Goal: Task Accomplishment & Management: Manage account settings

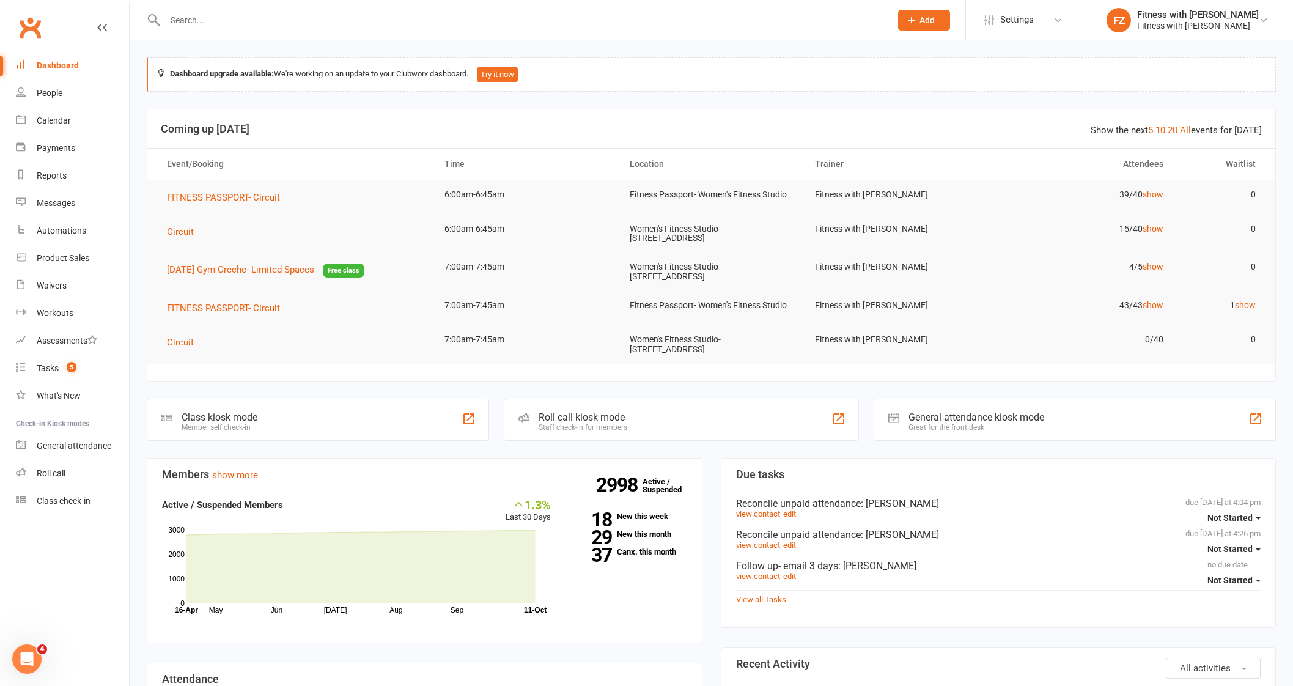
click at [223, 23] on input "text" at bounding box center [521, 20] width 721 height 17
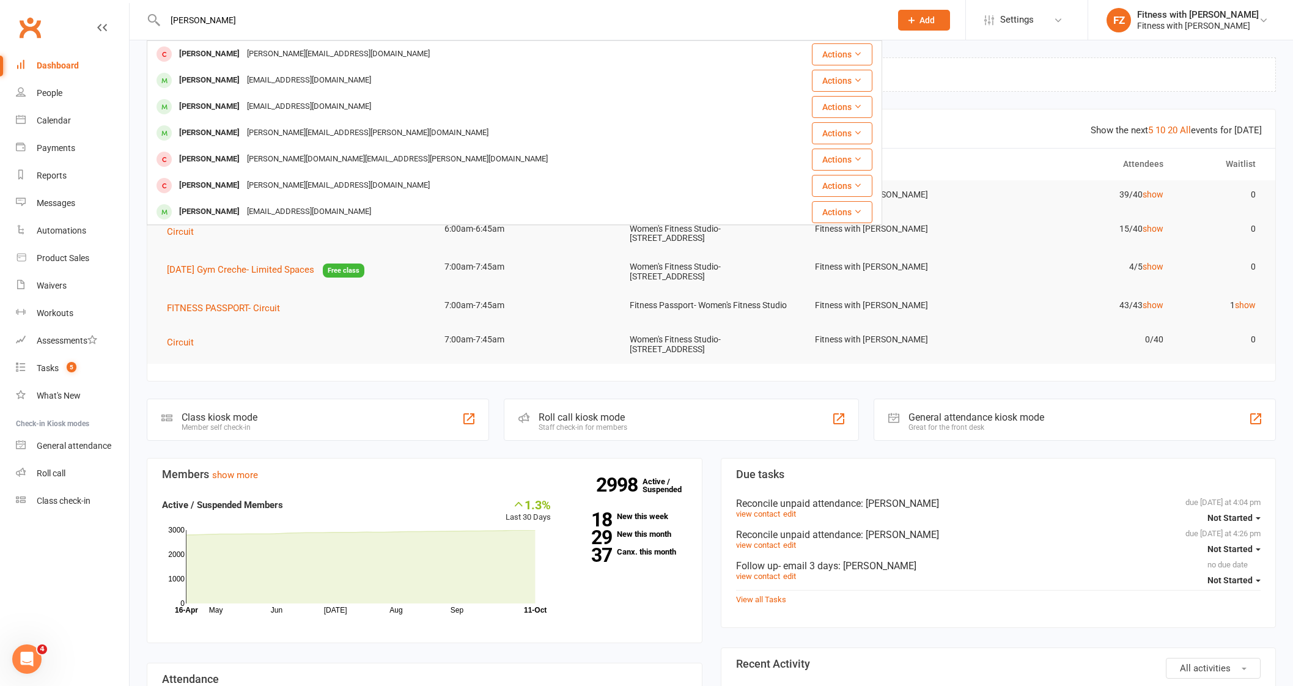
click at [189, 19] on input "[PERSON_NAME]" at bounding box center [521, 20] width 721 height 17
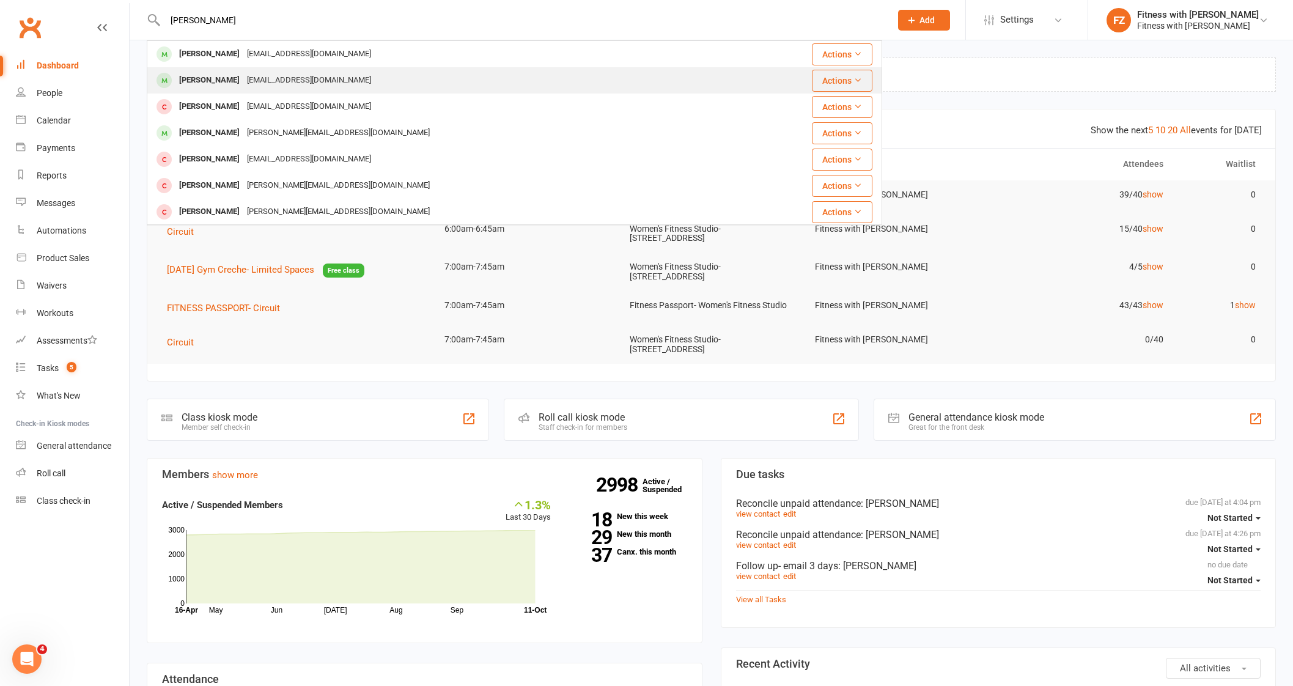
type input "[PERSON_NAME]"
click at [249, 84] on div "[EMAIL_ADDRESS][DOMAIN_NAME]" at bounding box center [308, 81] width 131 height 18
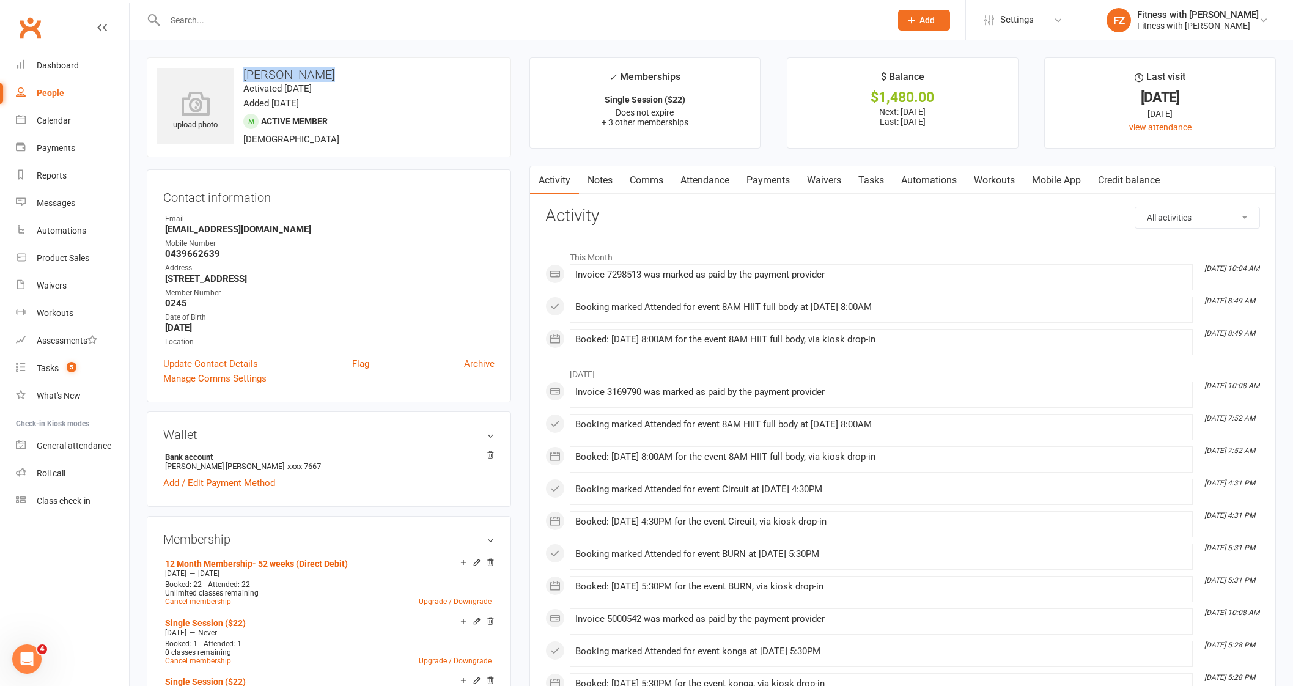
drag, startPoint x: 345, startPoint y: 75, endPoint x: 245, endPoint y: 68, distance: 99.9
click at [245, 68] on h3 "[PERSON_NAME]" at bounding box center [329, 74] width 344 height 13
copy h3 "[PERSON_NAME]"
click at [234, 13] on input "text" at bounding box center [521, 20] width 721 height 17
paste input "La-[PERSON_NAME]"
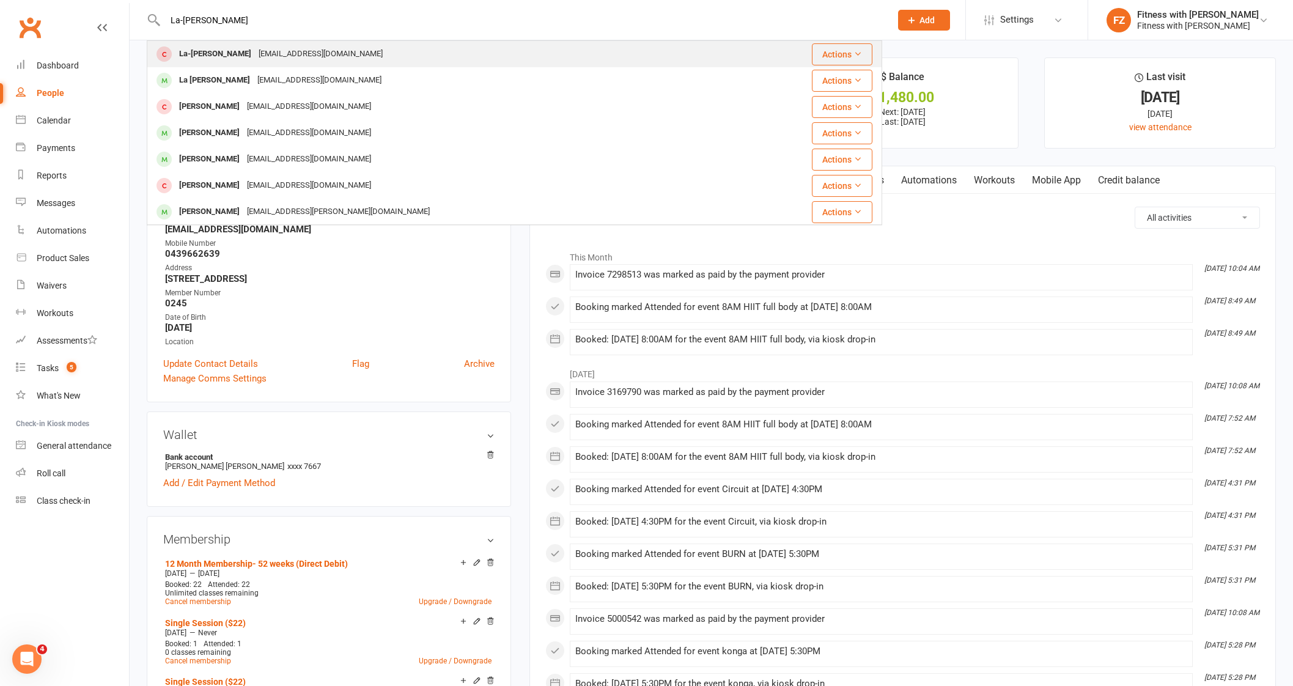
type input "La-[PERSON_NAME]"
click at [358, 51] on div "La-[PERSON_NAME] [EMAIL_ADDRESS][DOMAIN_NAME]" at bounding box center [453, 54] width 610 height 25
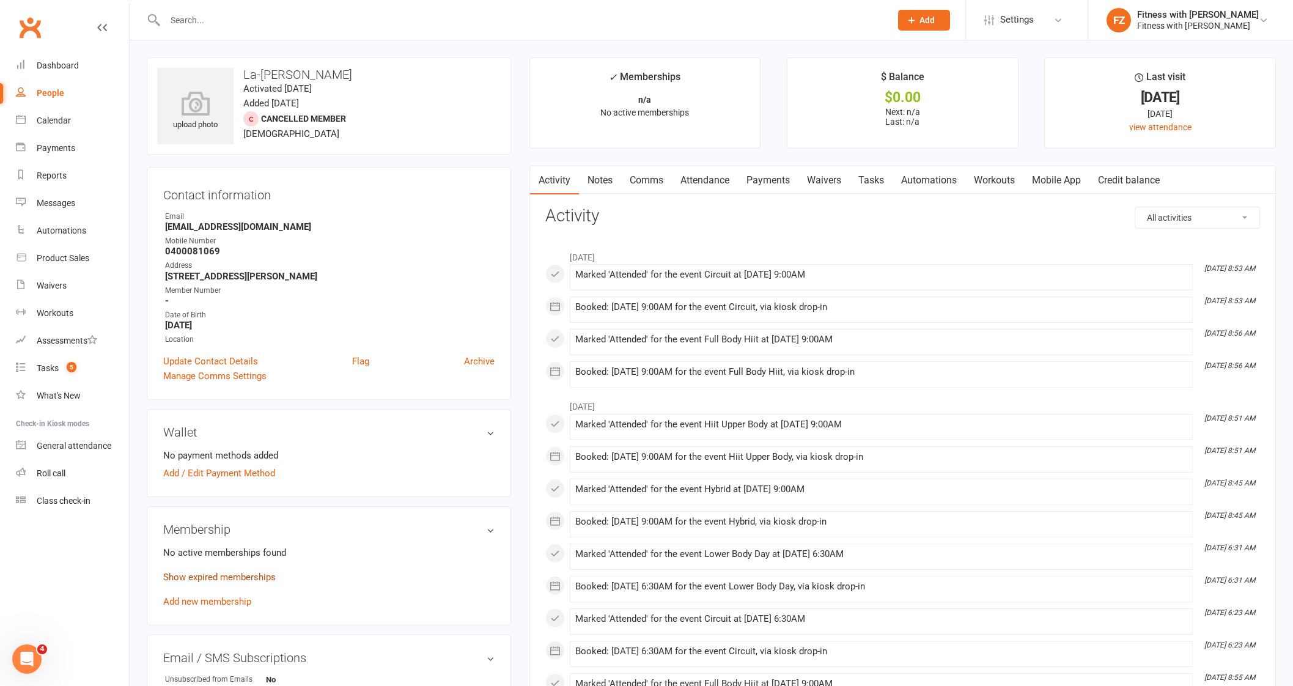
click at [214, 579] on link "Show expired memberships" at bounding box center [219, 577] width 113 height 11
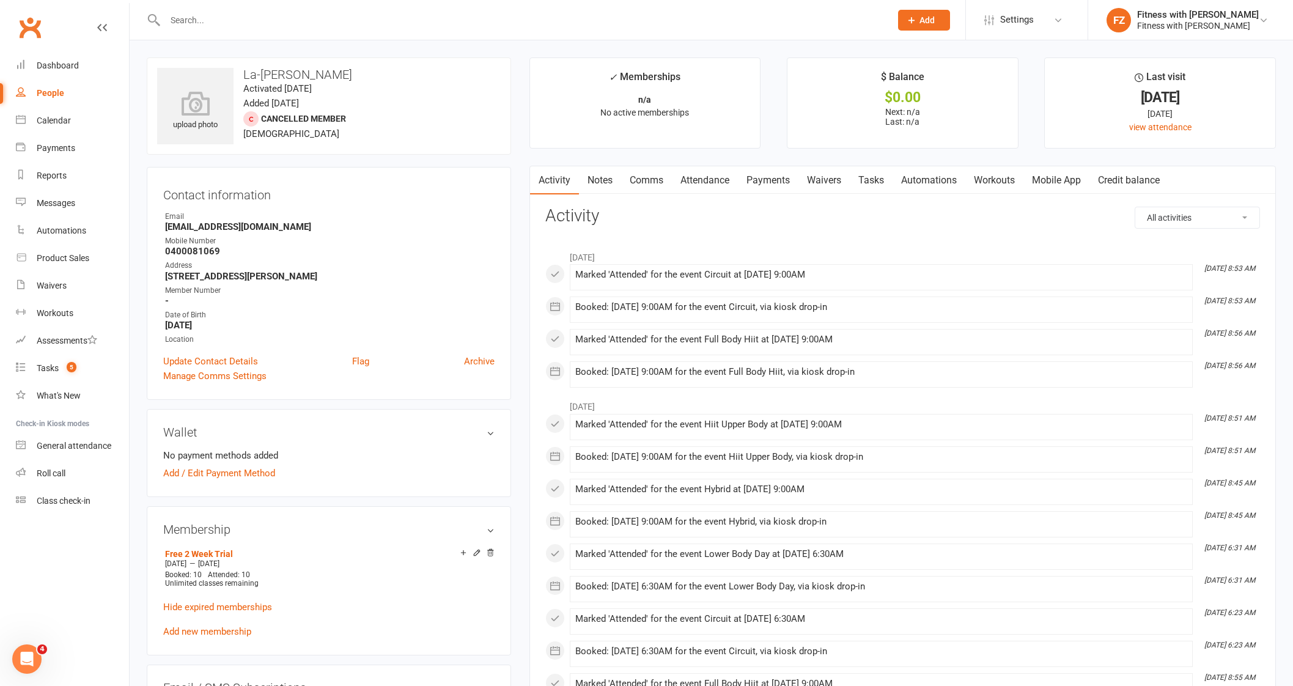
click at [194, 22] on input "text" at bounding box center [521, 20] width 721 height 17
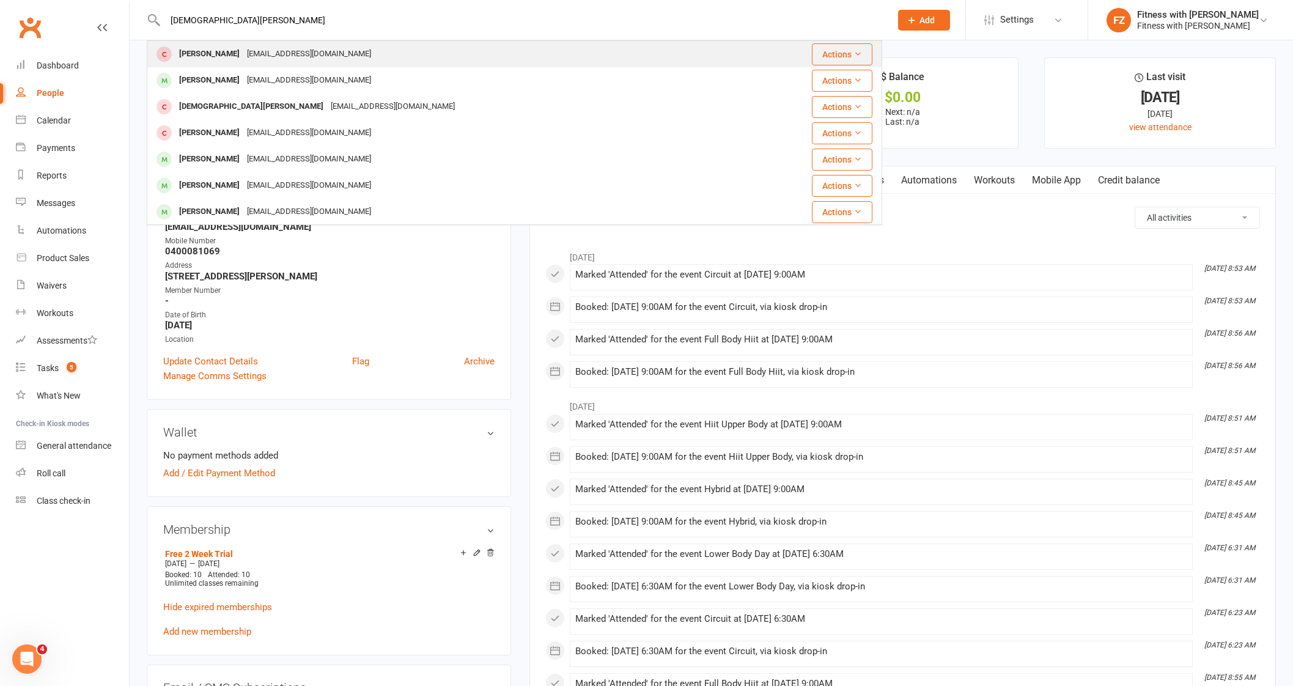
type input "[DEMOGRAPHIC_DATA][PERSON_NAME]"
click at [265, 54] on div "[EMAIL_ADDRESS][DOMAIN_NAME]" at bounding box center [308, 54] width 131 height 18
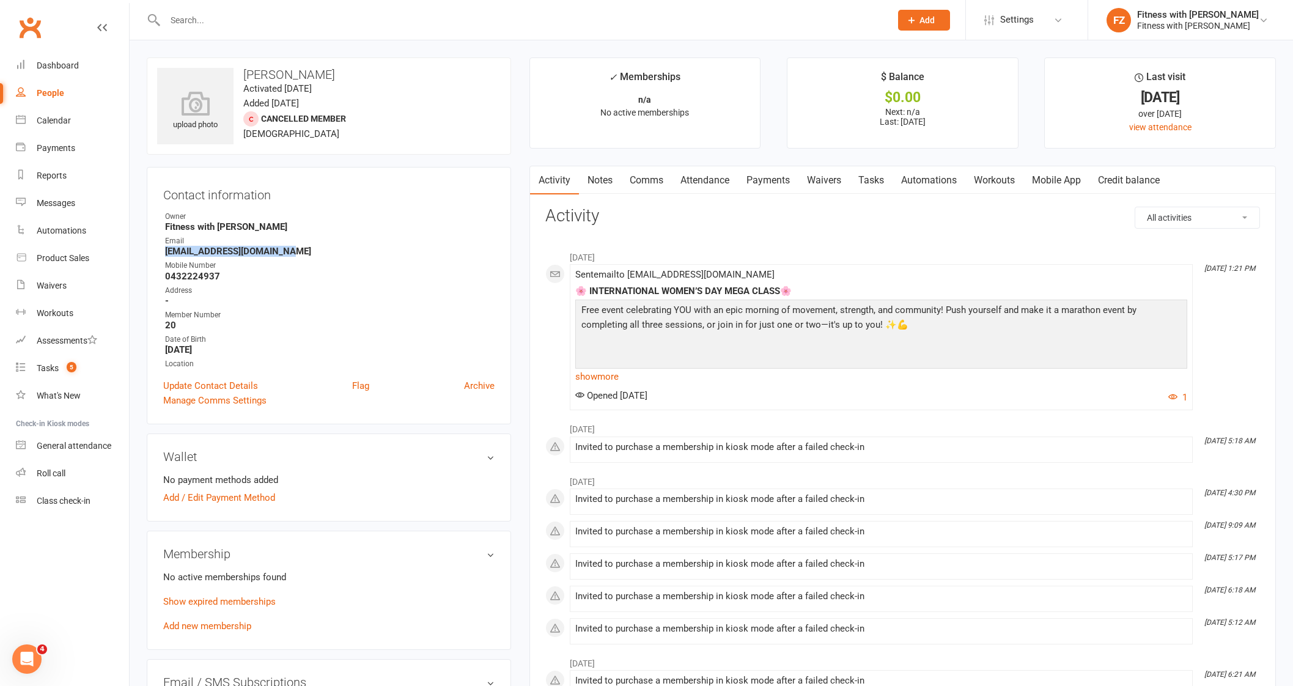
drag, startPoint x: 289, startPoint y: 252, endPoint x: 164, endPoint y: 252, distance: 124.7
click at [165, 252] on strong "[EMAIL_ADDRESS][DOMAIN_NAME]" at bounding box center [330, 251] width 330 height 11
copy strong "[EMAIL_ADDRESS][DOMAIN_NAME]"
click at [52, 91] on div "People" at bounding box center [51, 93] width 28 height 10
select select "50"
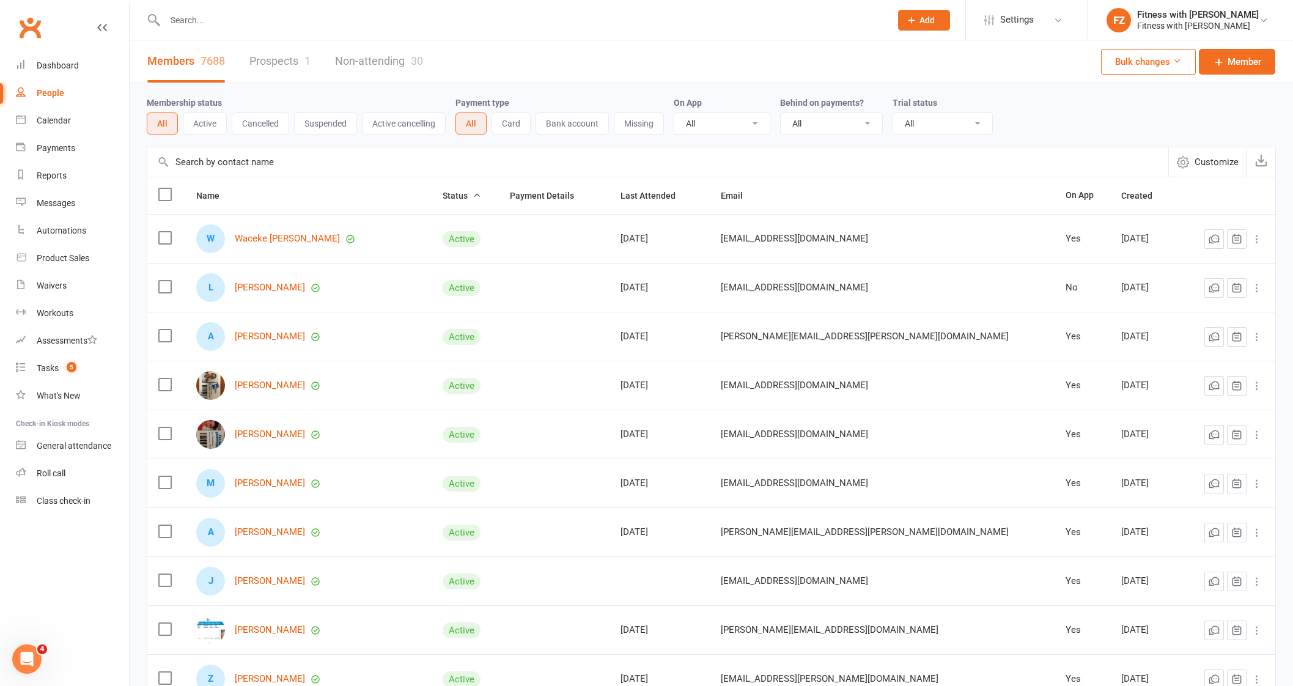
click at [263, 68] on link "Prospects 1" at bounding box center [279, 61] width 61 height 42
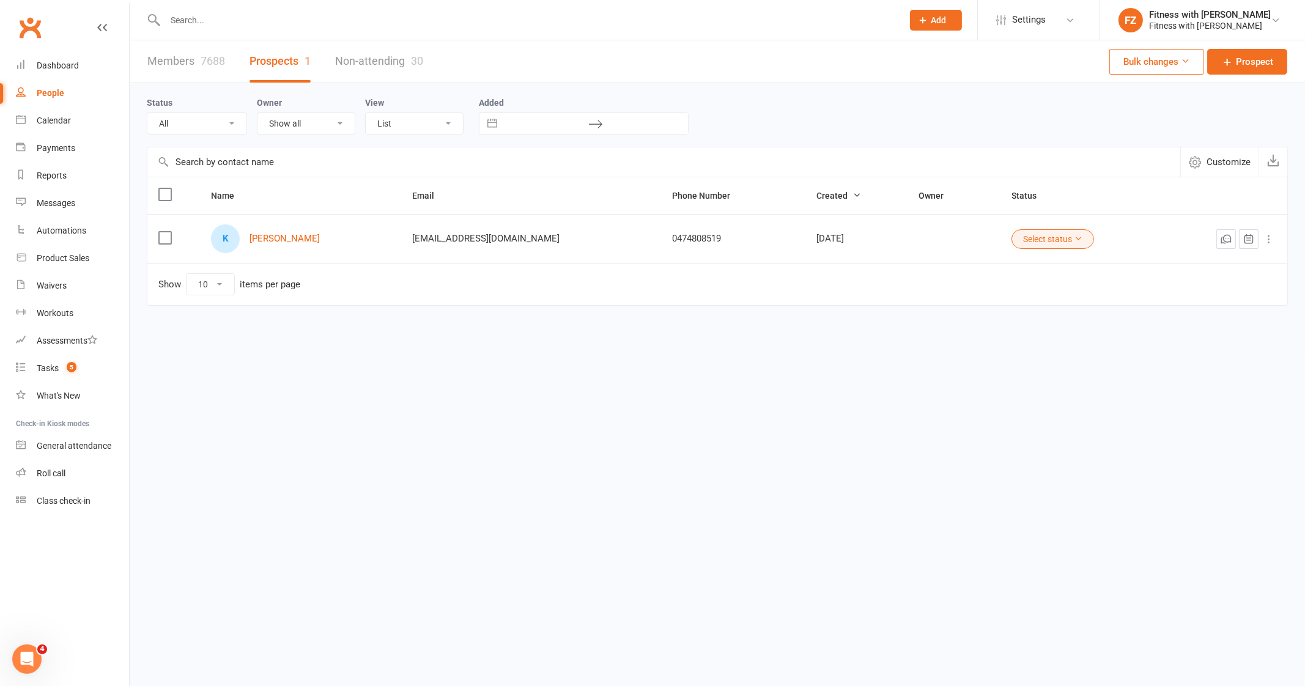
drag, startPoint x: 325, startPoint y: 243, endPoint x: 254, endPoint y: 248, distance: 71.1
click at [254, 248] on div "K [PERSON_NAME]" at bounding box center [300, 238] width 179 height 29
copy link "[PERSON_NAME]"
click at [229, 10] on div at bounding box center [520, 20] width 747 height 40
click at [225, 20] on input "text" at bounding box center [527, 20] width 733 height 17
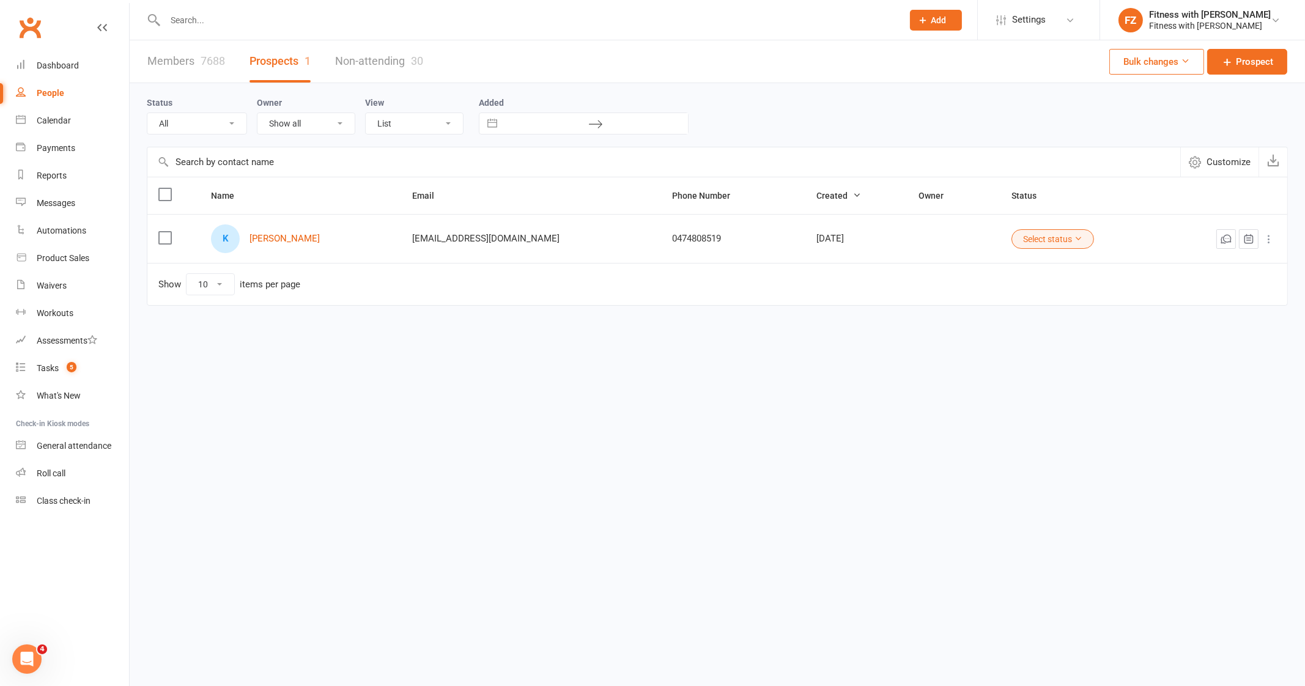
paste input "[PERSON_NAME]"
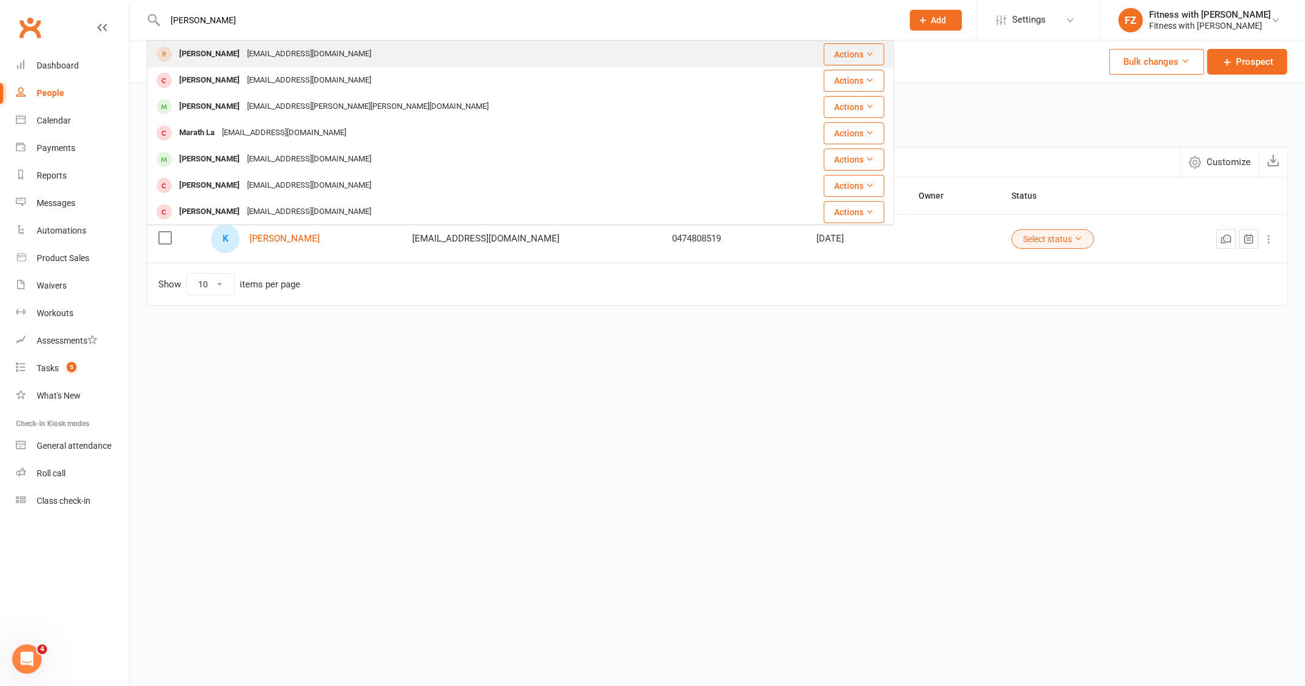
type input "[PERSON_NAME]"
click at [327, 59] on div "[PERSON_NAME] [EMAIL_ADDRESS][DOMAIN_NAME]" at bounding box center [458, 54] width 620 height 25
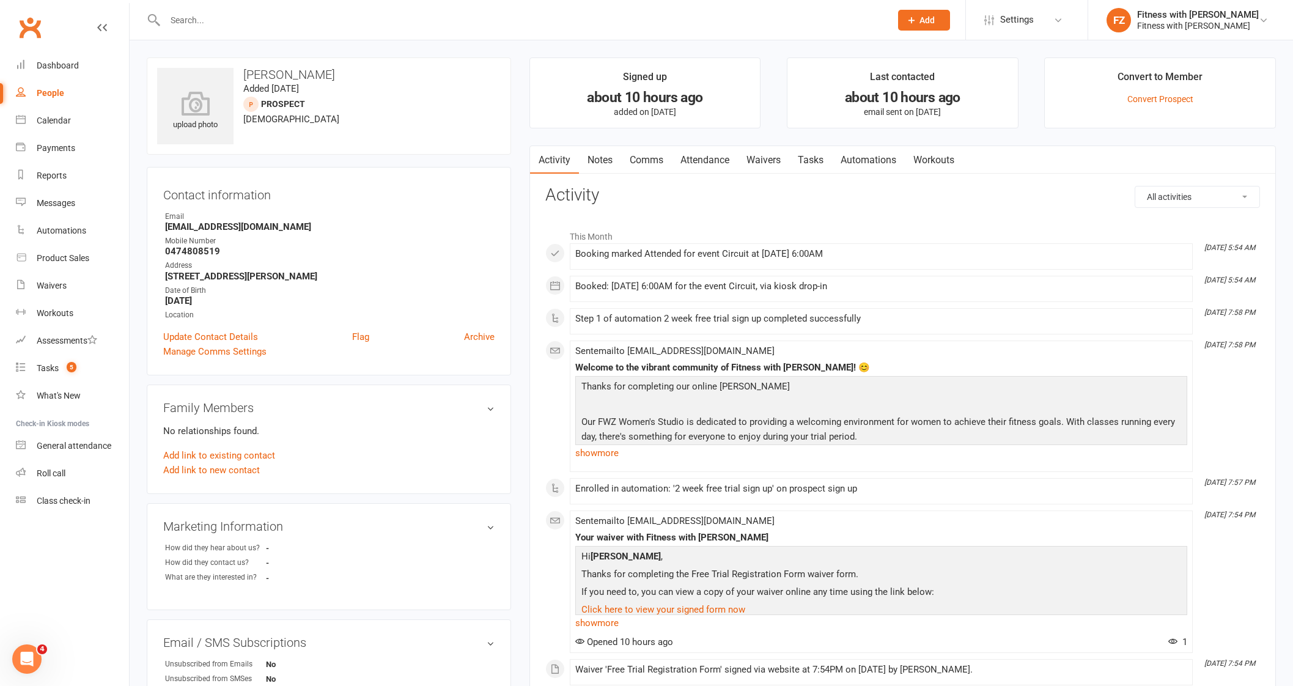
drag, startPoint x: 960, startPoint y: 299, endPoint x: 487, endPoint y: 218, distance: 479.5
click at [487, 218] on div "upload photo [PERSON_NAME] Added [DATE] prospect [DEMOGRAPHIC_DATA] Contact inf…" at bounding box center [712, 629] width 1148 height 1145
click at [832, 299] on li "[DATE] 5:54 AM Booked: [DATE] 6:00AM for the event Circuit, via kiosk drop-in" at bounding box center [881, 289] width 623 height 26
click at [1148, 97] on link "Convert Prospect" at bounding box center [1161, 99] width 66 height 10
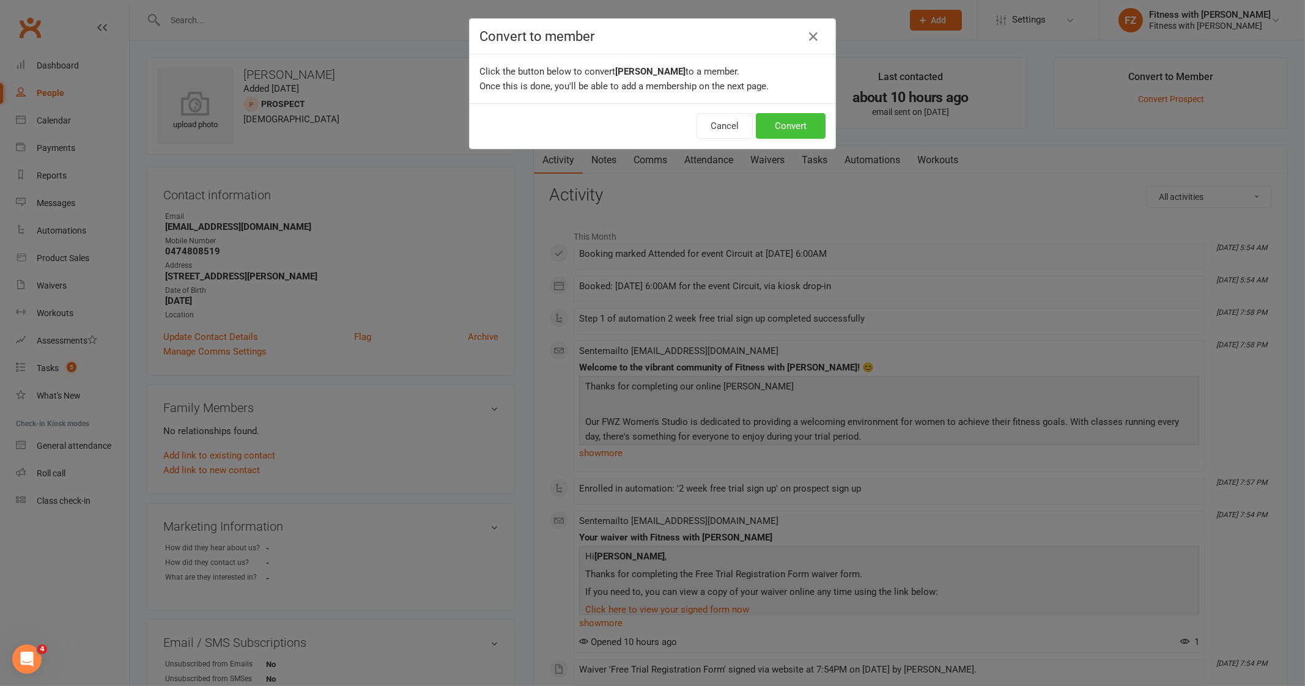
click at [804, 117] on button "Convert" at bounding box center [791, 126] width 70 height 26
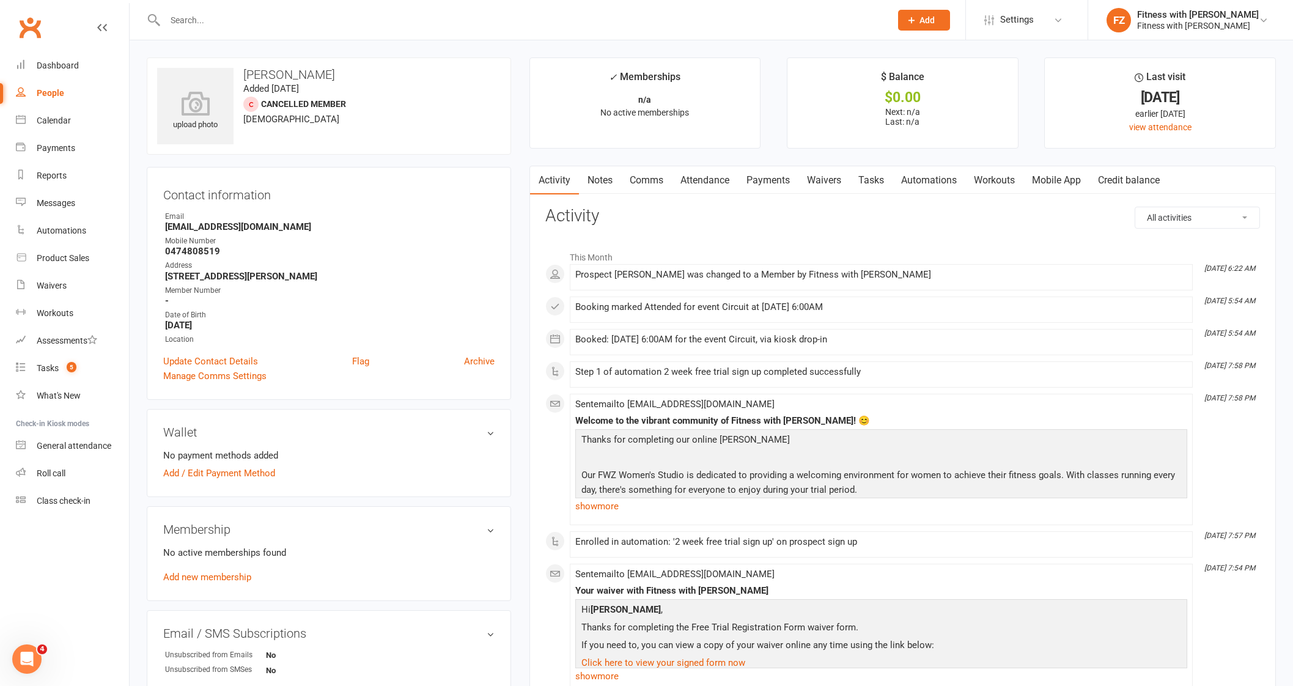
click at [209, 579] on link "Add new membership" at bounding box center [207, 577] width 88 height 11
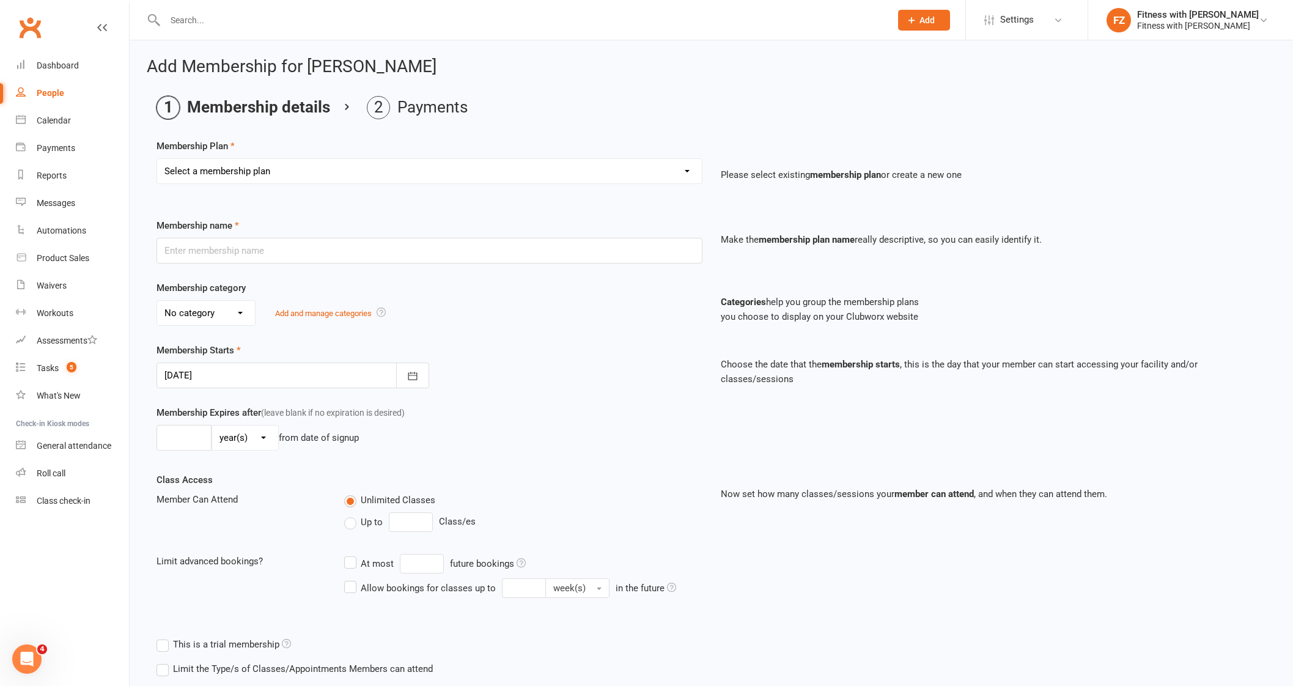
click at [256, 152] on div "Membership Plan Select a membership plan Create new Membership Plan Free 2 Week…" at bounding box center [712, 170] width 1110 height 62
drag, startPoint x: 251, startPoint y: 172, endPoint x: 251, endPoint y: 179, distance: 6.7
click at [251, 172] on select "Select a membership plan Create new Membership Plan Free 2 Week Trial Single Se…" at bounding box center [429, 171] width 545 height 24
select select "1"
click at [157, 159] on select "Select a membership plan Create new Membership Plan Free 2 Week Trial Single Se…" at bounding box center [429, 171] width 545 height 24
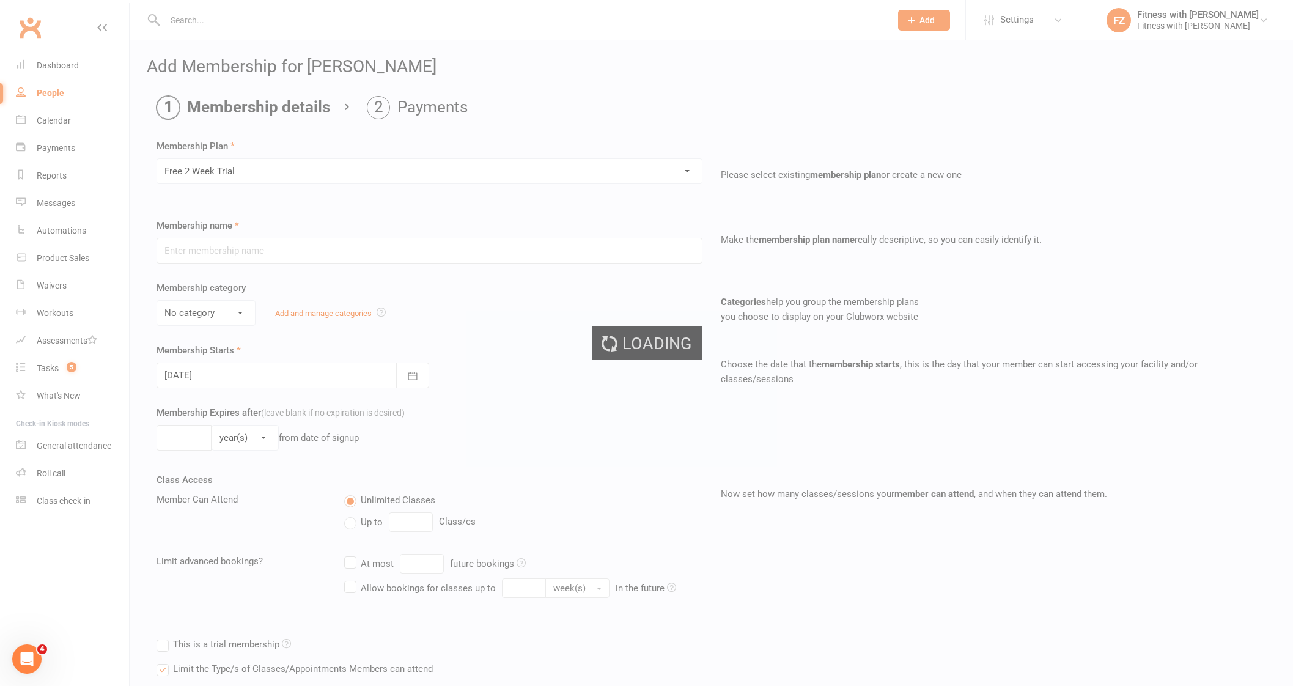
type input "Free 2 Week Trial"
select select "2"
type input "15"
select select "0"
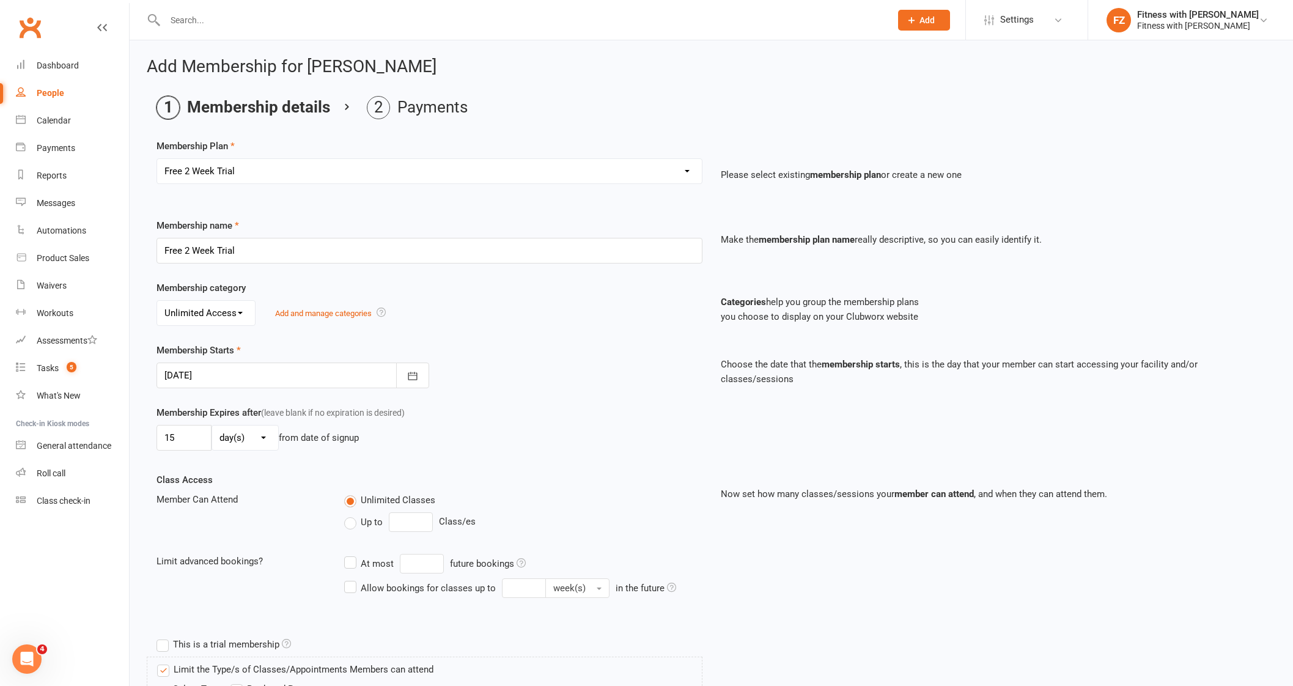
click at [357, 376] on div at bounding box center [293, 376] width 273 height 26
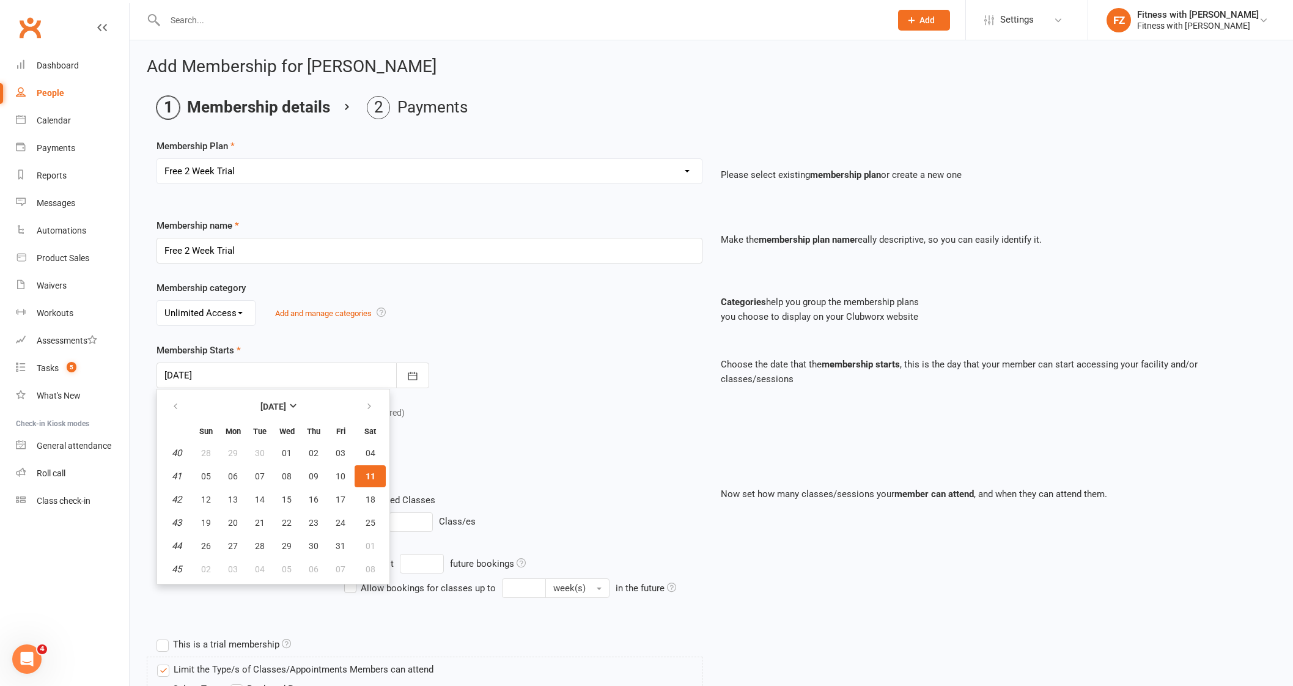
click at [368, 479] on button "11" at bounding box center [370, 476] width 31 height 22
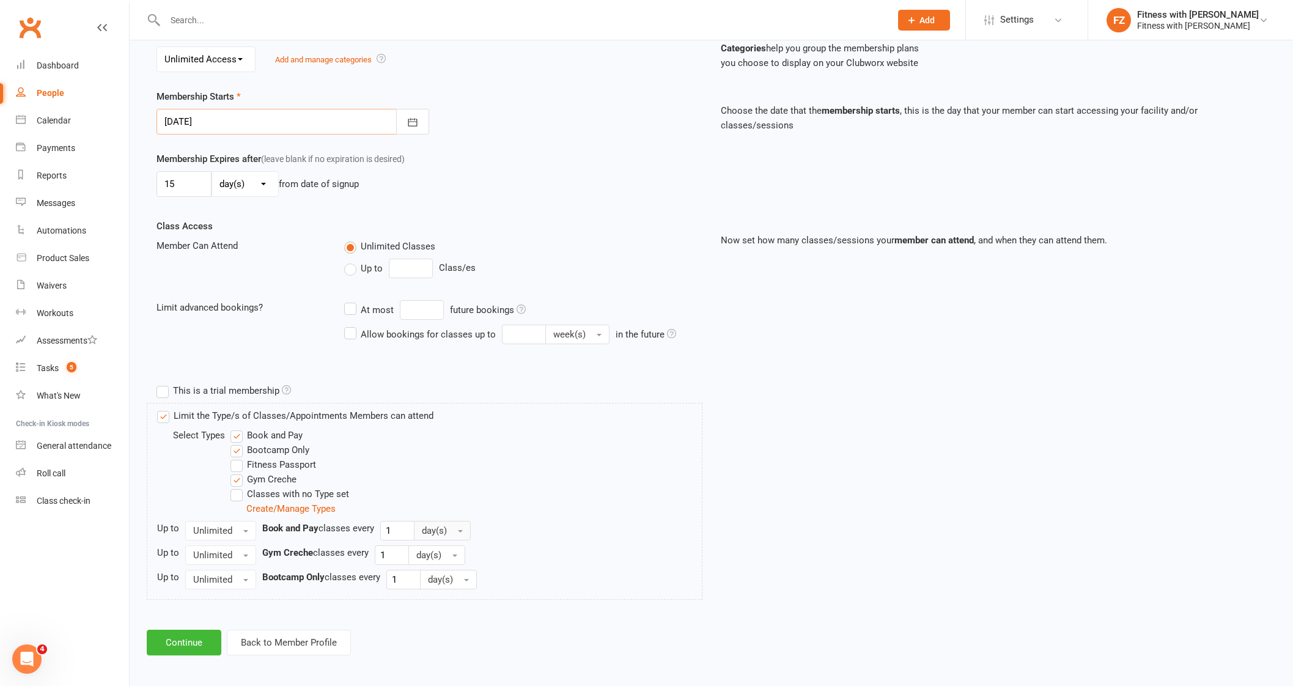
scroll to position [256, 0]
click at [311, 638] on button "Back to Member Profile" at bounding box center [289, 641] width 124 height 26
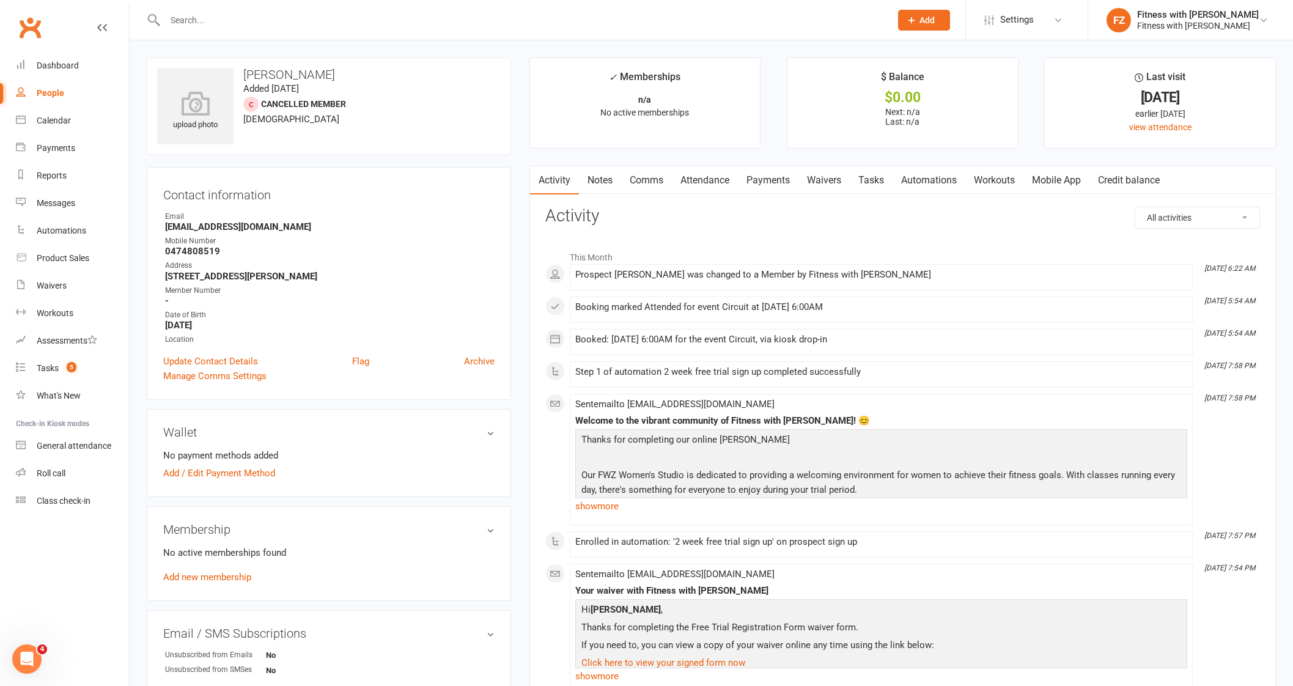
drag, startPoint x: 854, startPoint y: 333, endPoint x: 551, endPoint y: 341, distance: 302.8
click at [570, 341] on li "[DATE] 5:54 AM Booked: [DATE] 6:00AM for the event Circuit, via kiosk drop-in" at bounding box center [881, 342] width 623 height 26
click at [217, 573] on link "Add new membership" at bounding box center [207, 577] width 88 height 11
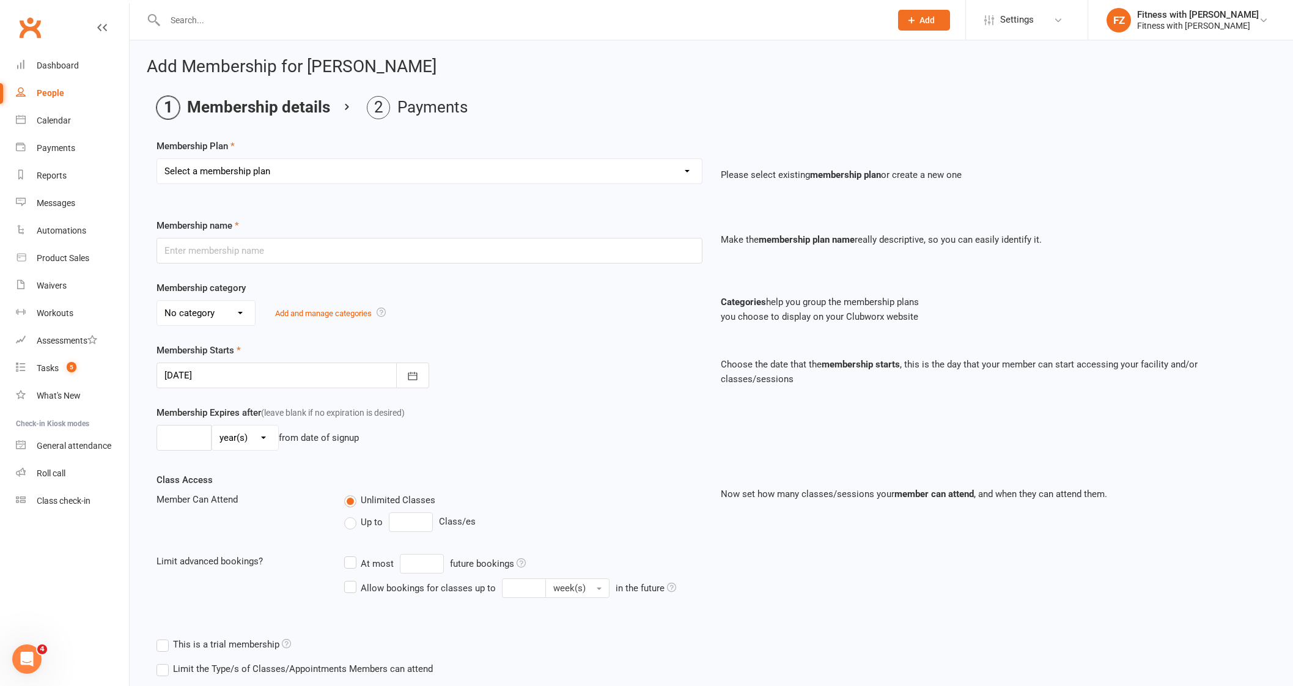
click at [244, 172] on select "Select a membership plan Create new Membership Plan Free 2 Week Trial Single Se…" at bounding box center [429, 171] width 545 height 24
select select "1"
click at [157, 159] on select "Select a membership plan Create new Membership Plan Free 2 Week Trial Single Se…" at bounding box center [429, 171] width 545 height 24
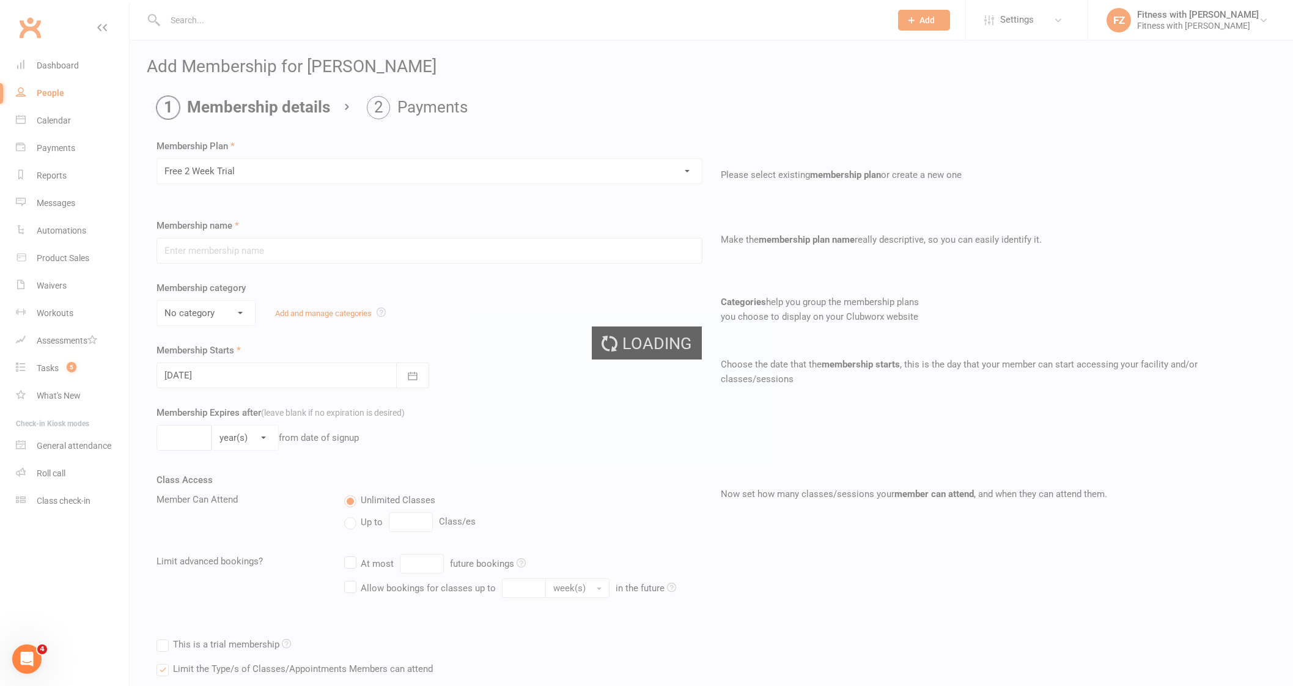
type input "Free 2 Week Trial"
select select "2"
type input "15"
select select "0"
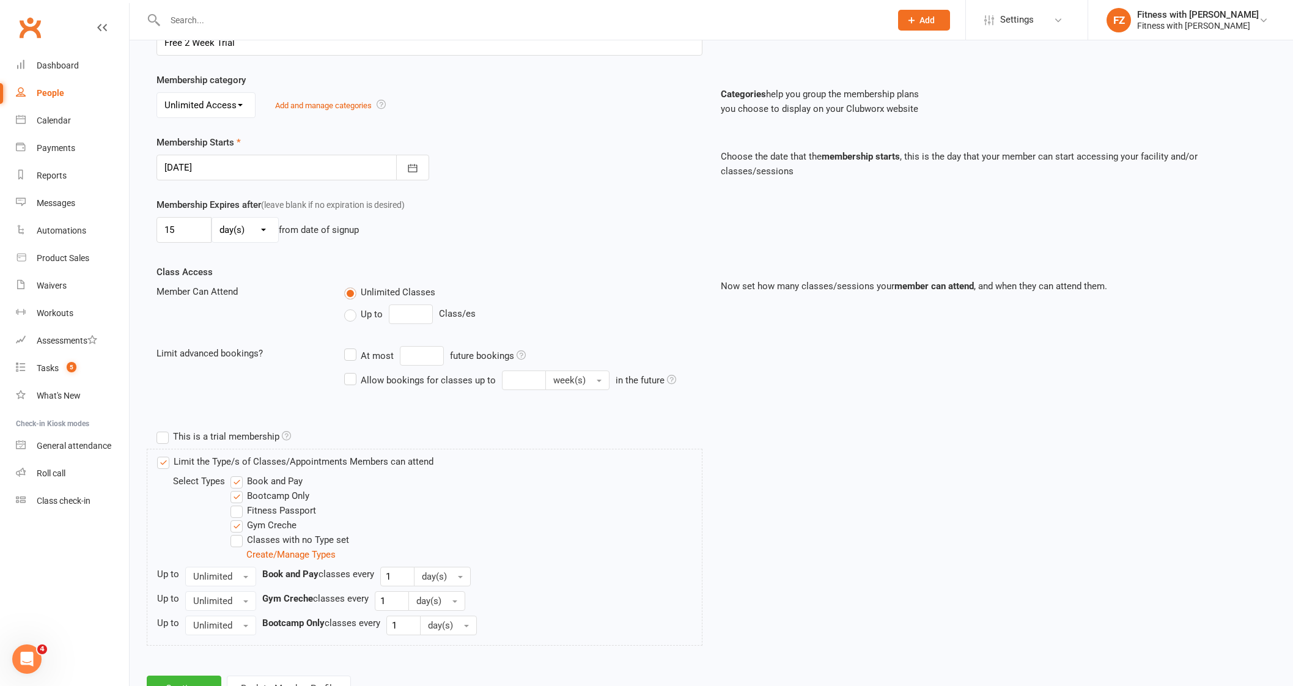
scroll to position [256, 0]
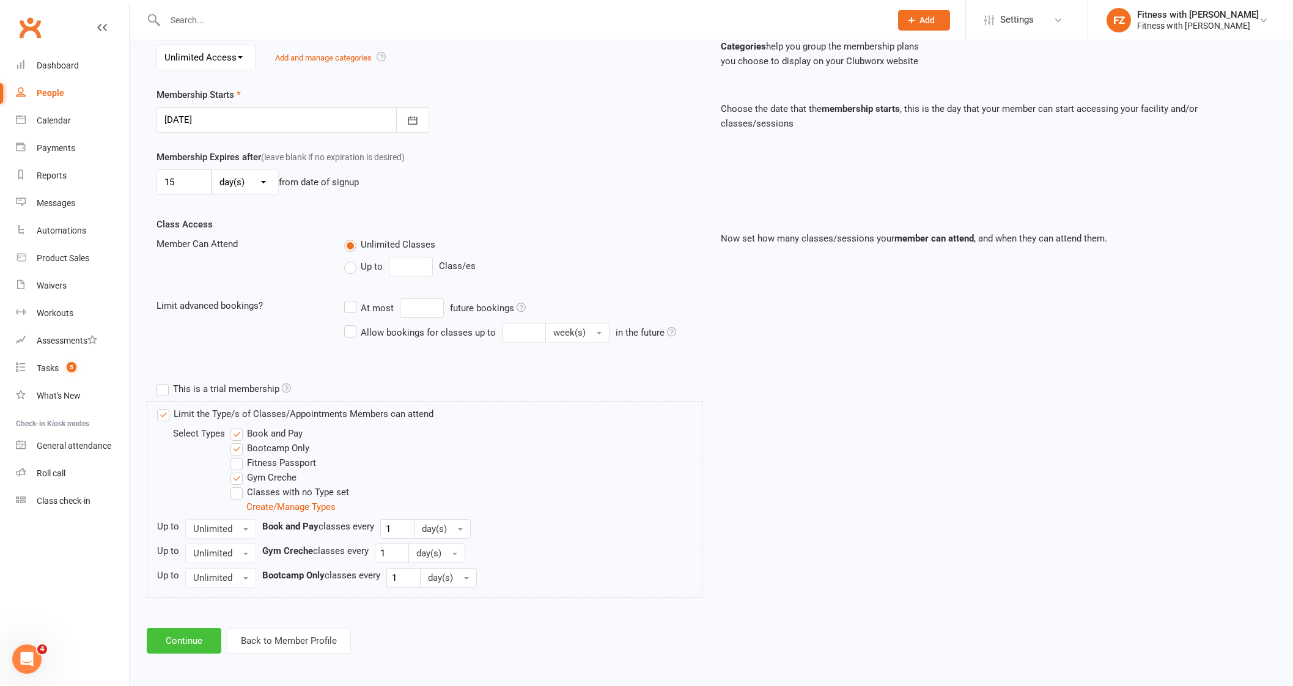
click at [205, 628] on button "Continue" at bounding box center [184, 641] width 75 height 26
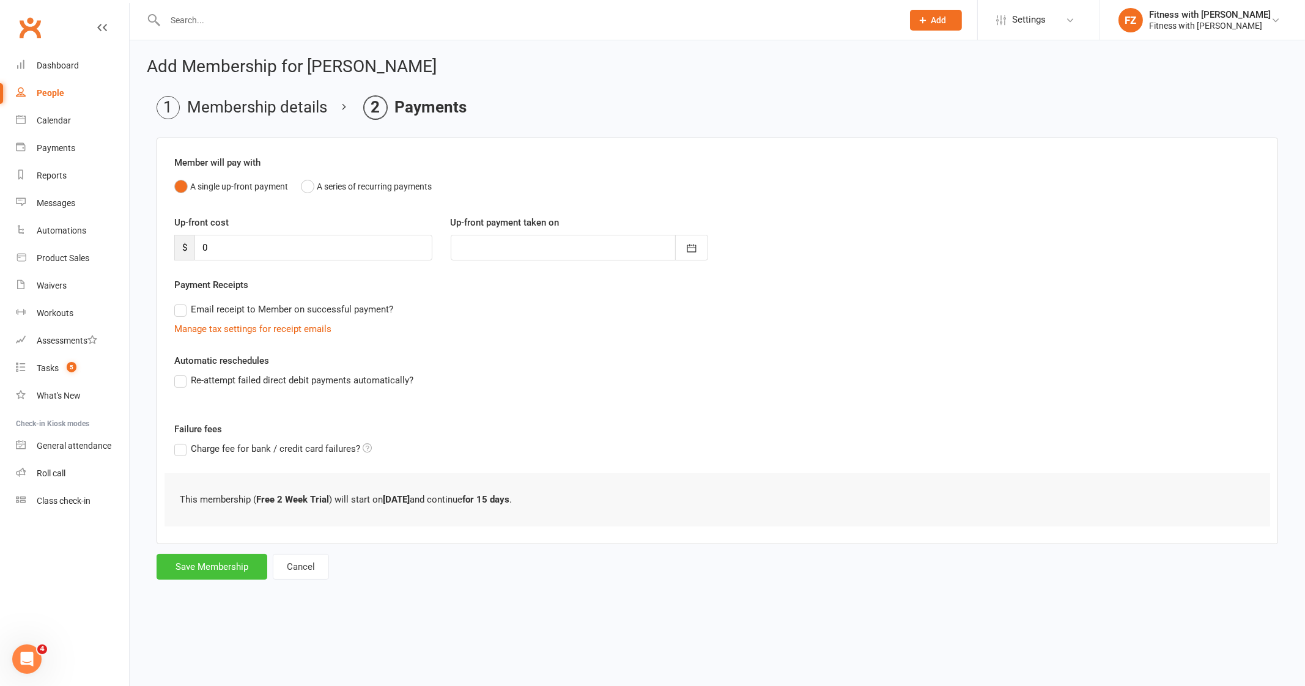
click at [219, 567] on button "Save Membership" at bounding box center [212, 567] width 111 height 26
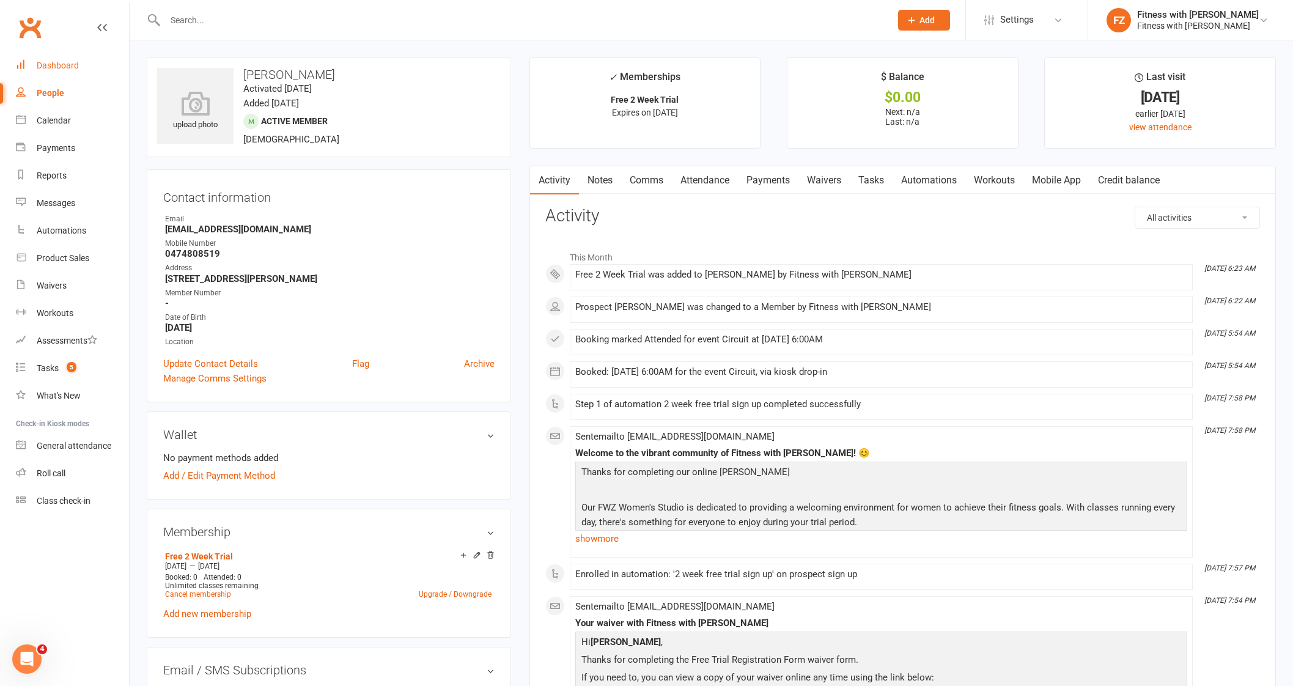
click at [56, 68] on div "Dashboard" at bounding box center [58, 66] width 42 height 10
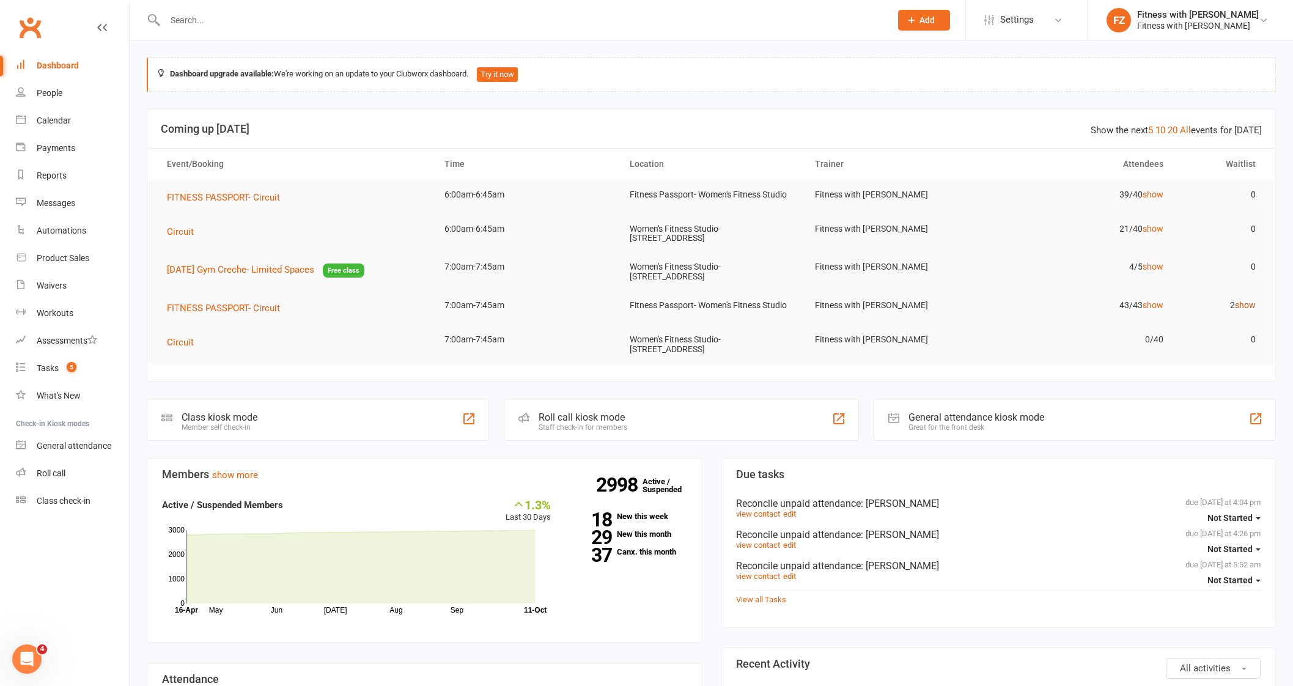
click at [1239, 302] on link "show" at bounding box center [1245, 305] width 21 height 10
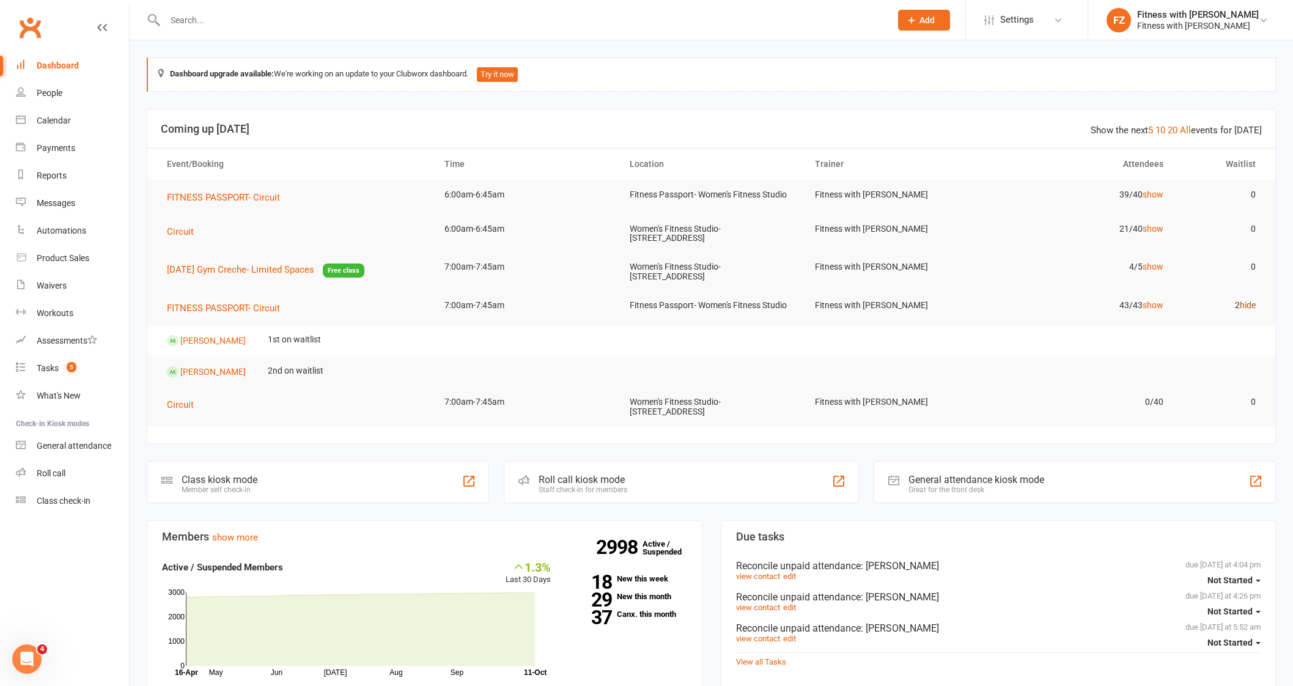
click at [1244, 300] on link "hide" at bounding box center [1248, 305] width 16 height 10
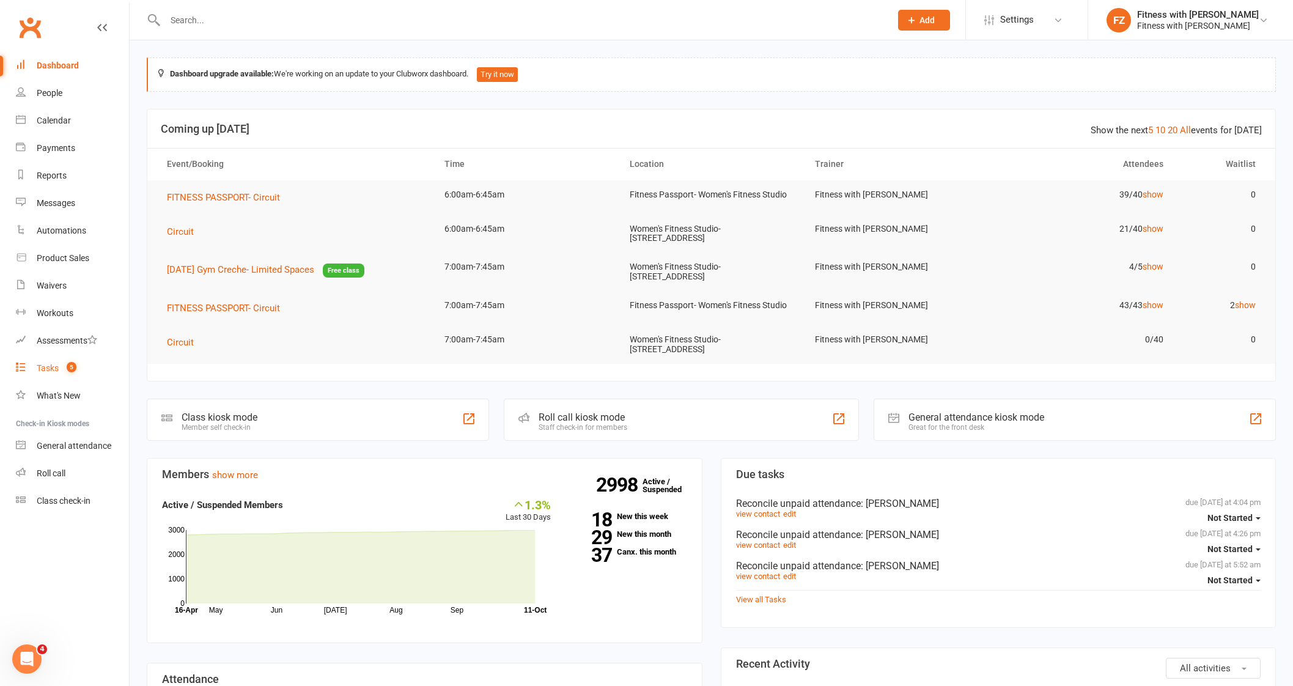
click at [76, 365] on span "5" at bounding box center [72, 367] width 10 height 10
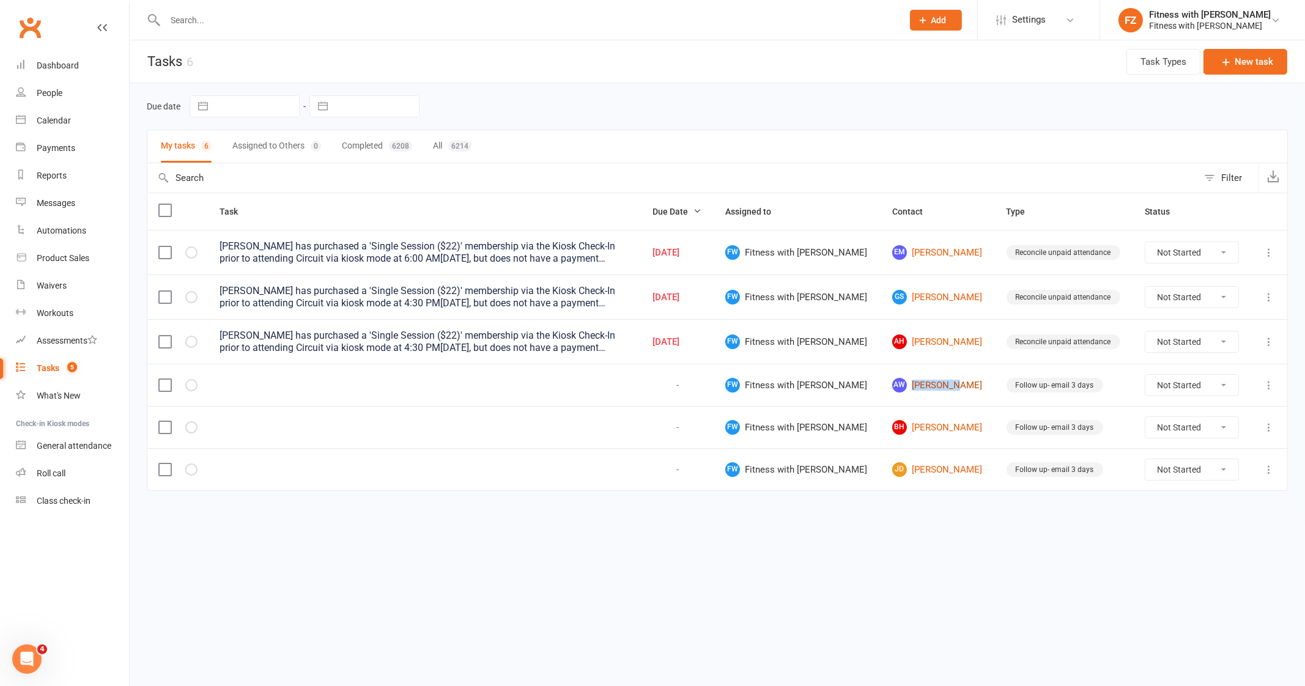
drag, startPoint x: 951, startPoint y: 393, endPoint x: 864, endPoint y: 390, distance: 86.9
click at [881, 390] on td "AW [PERSON_NAME]" at bounding box center [938, 385] width 114 height 42
copy link "[PERSON_NAME]"
click at [287, 24] on input "text" at bounding box center [527, 20] width 733 height 17
paste input "[PERSON_NAME]"
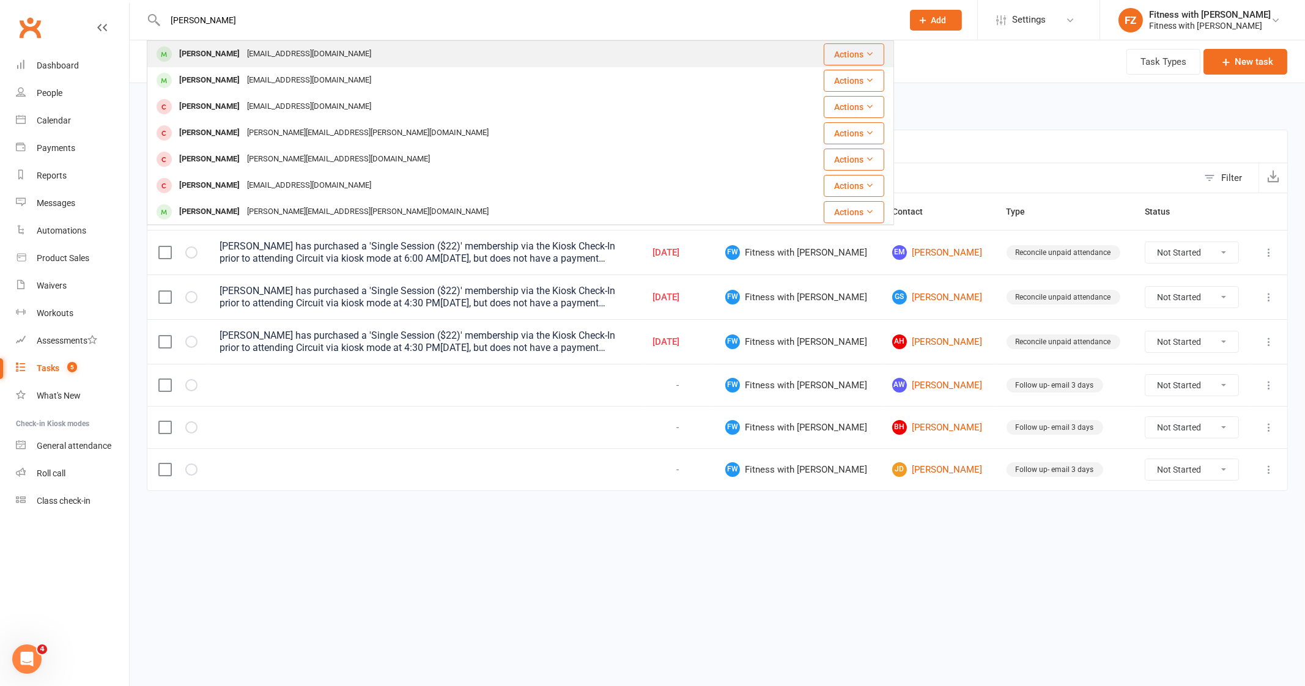
type input "[PERSON_NAME]"
click at [352, 56] on div "[PERSON_NAME] [EMAIL_ADDRESS][DOMAIN_NAME]" at bounding box center [458, 54] width 620 height 25
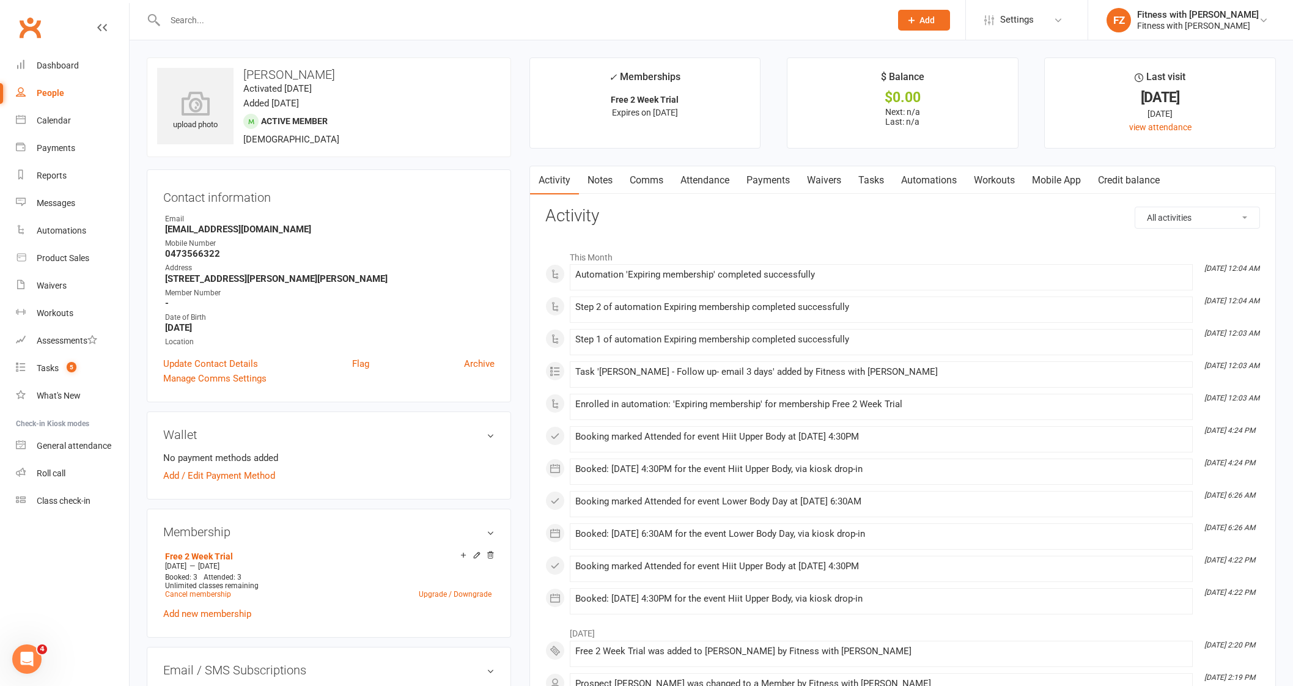
click at [640, 169] on link "Comms" at bounding box center [646, 180] width 51 height 28
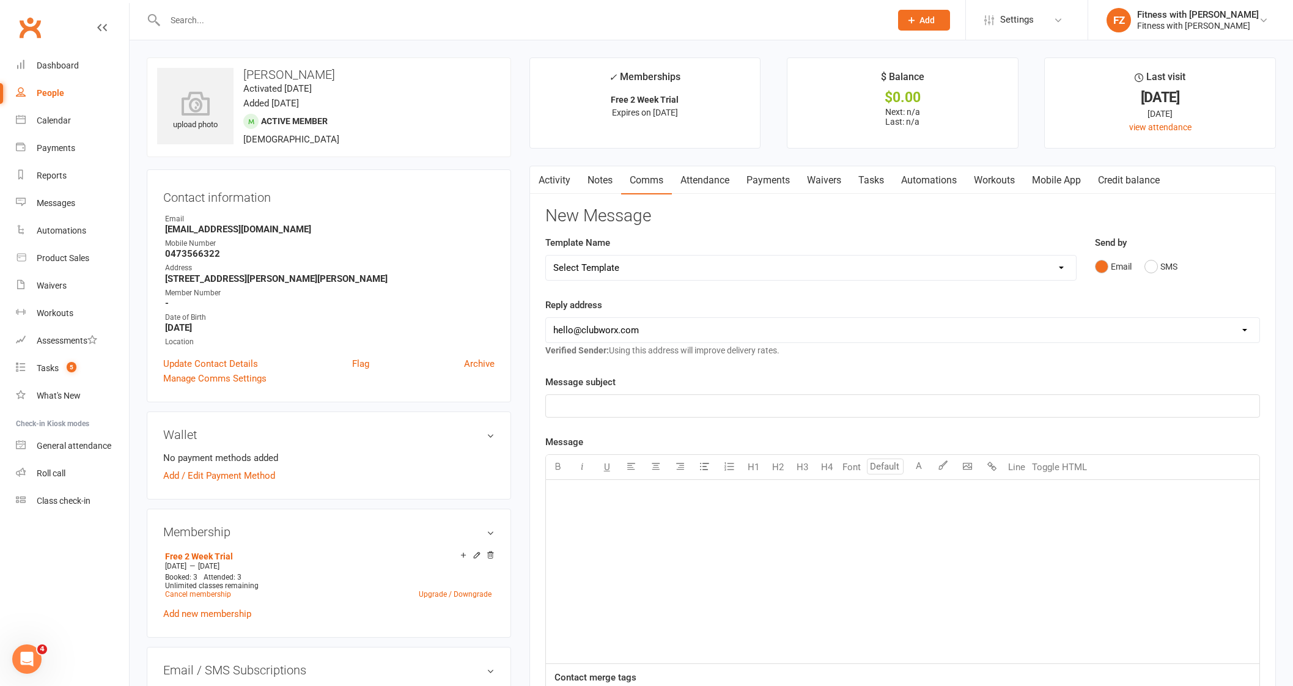
click at [627, 264] on select "Select Template [Email] 2025- Fitness Passport login [Email] 2 week free trial …" at bounding box center [811, 268] width 530 height 24
select select "4"
click at [546, 256] on select "Select Template [Email] 2025- Fitness Passport login [Email] 2 week free trial …" at bounding box center [811, 268] width 530 height 24
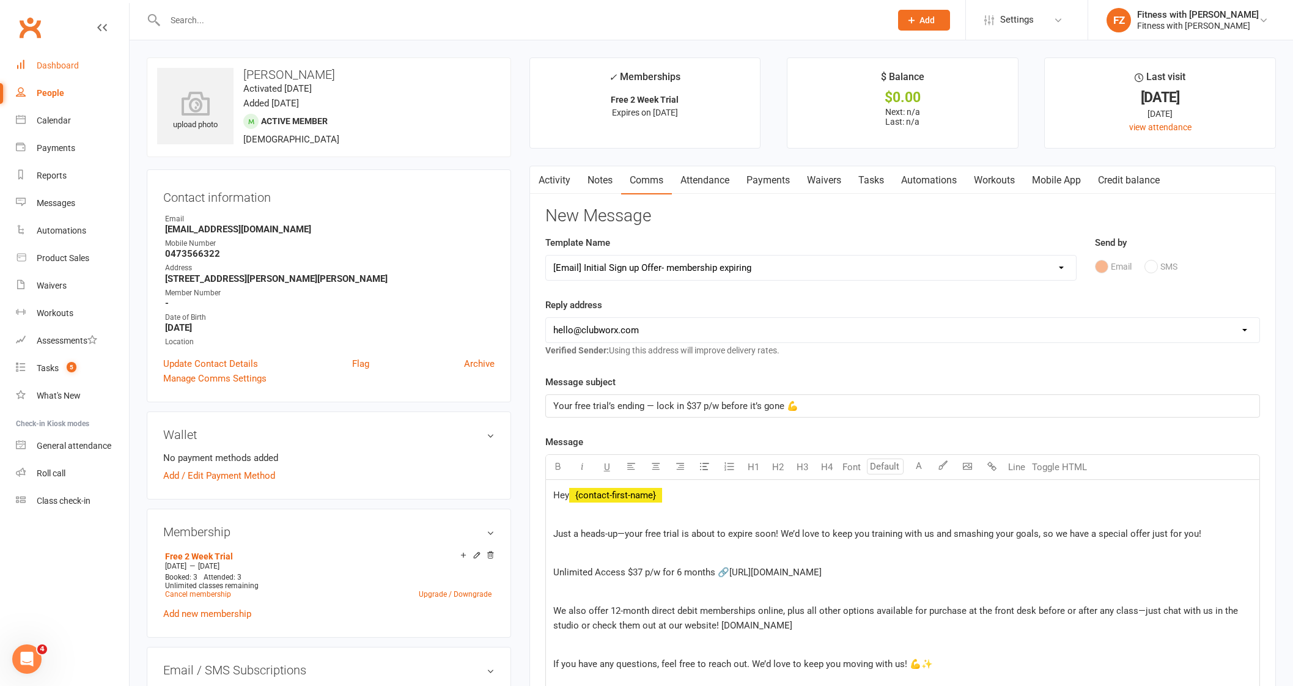
drag, startPoint x: 60, startPoint y: 70, endPoint x: 161, endPoint y: 159, distance: 135.2
click at [60, 70] on div "Dashboard" at bounding box center [58, 66] width 42 height 10
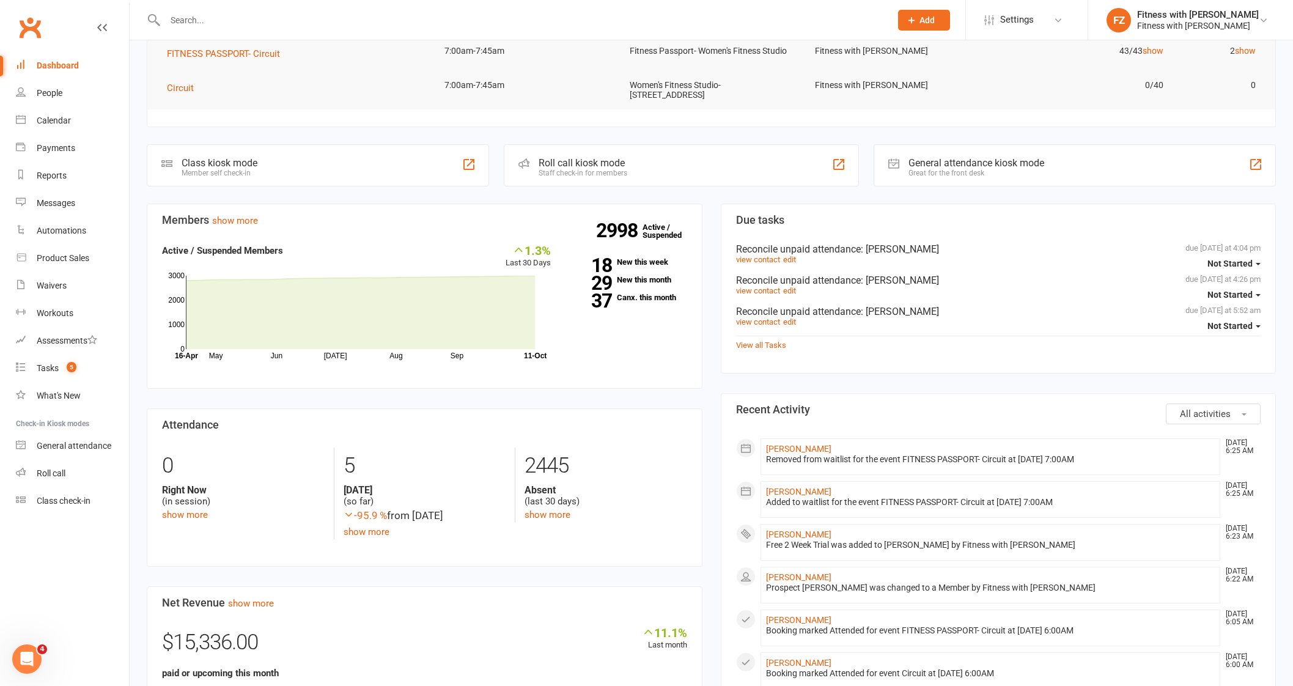
scroll to position [305, 0]
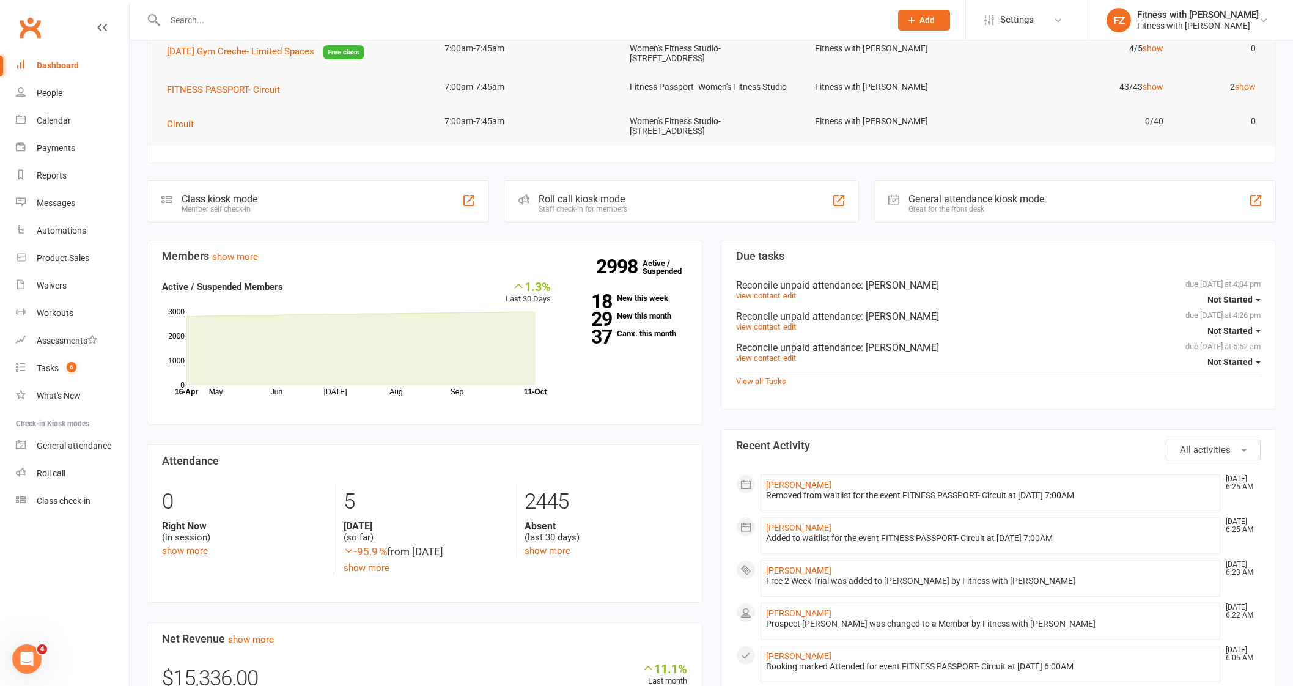
scroll to position [382, 0]
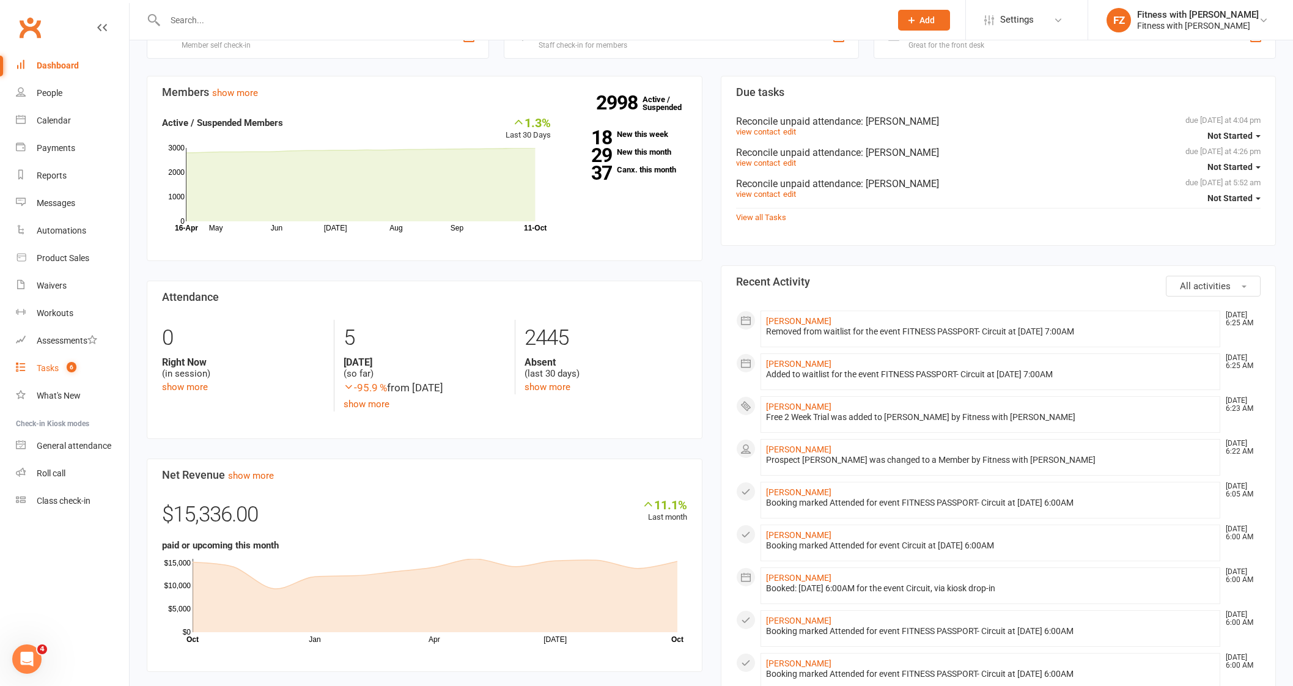
click at [37, 360] on link "Tasks 6" at bounding box center [72, 369] width 113 height 28
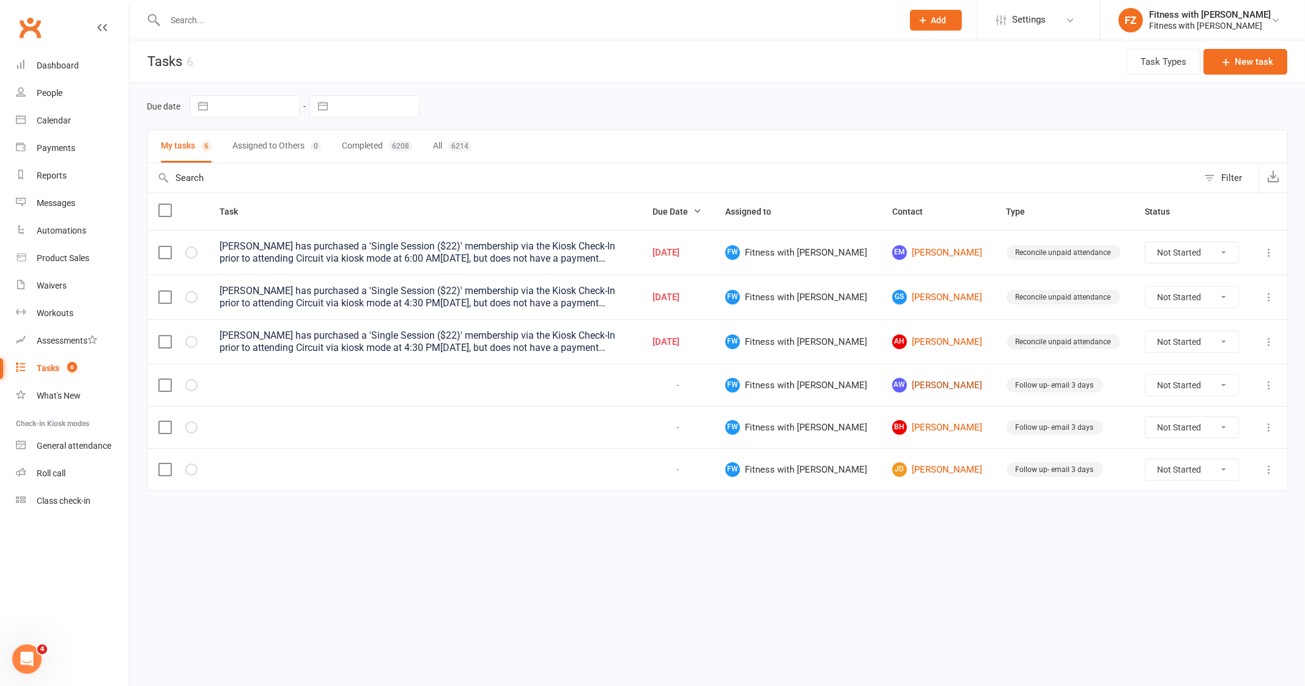
click at [915, 388] on link "AW [PERSON_NAME]" at bounding box center [938, 385] width 92 height 15
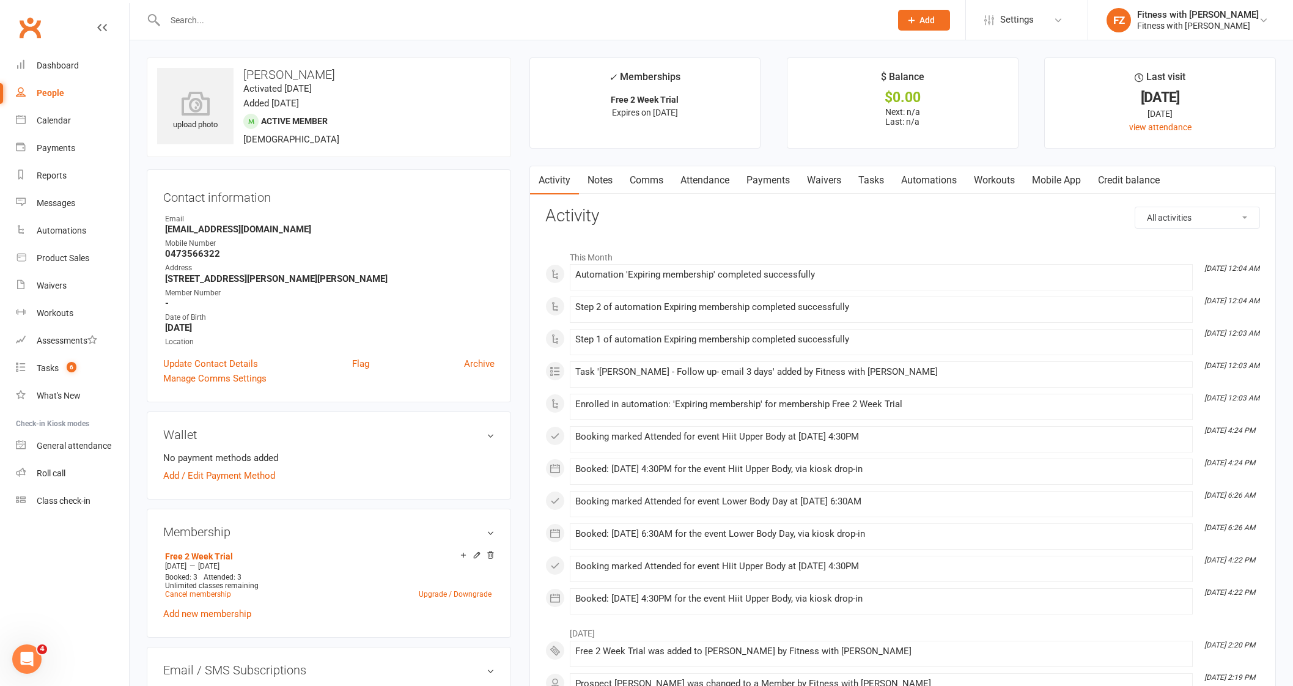
click at [641, 181] on link "Comms" at bounding box center [646, 180] width 51 height 28
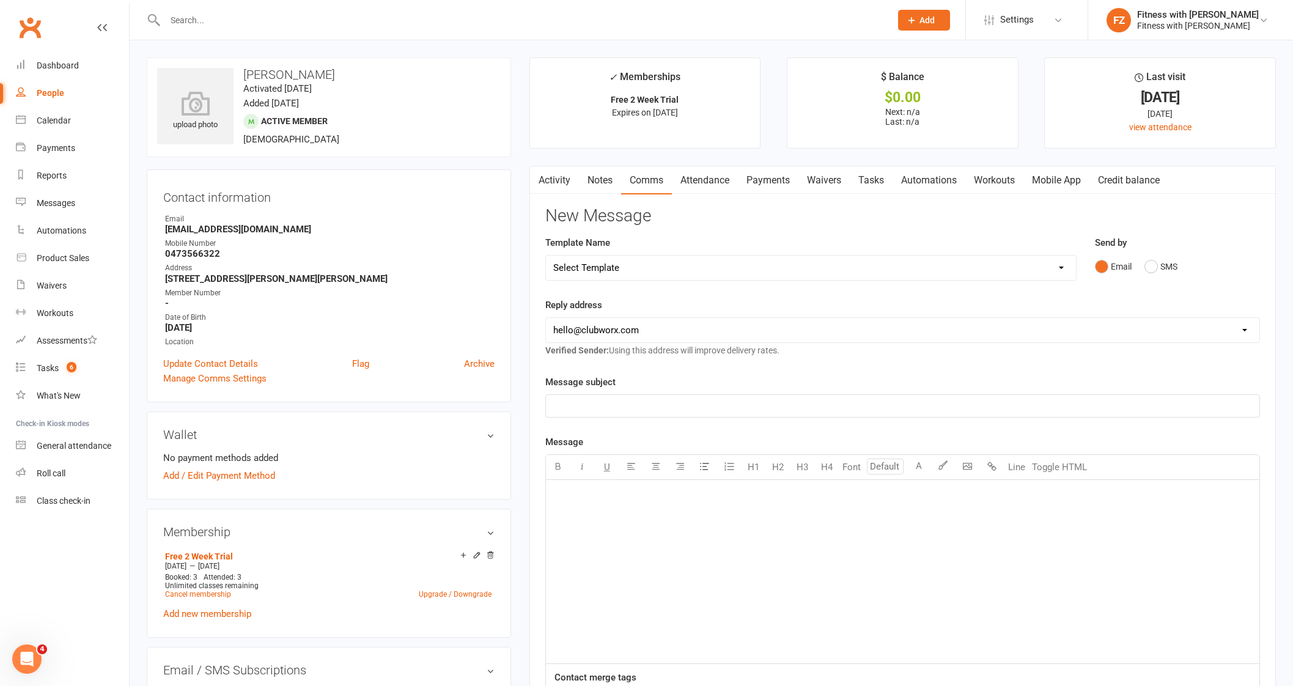
click at [689, 274] on select "Select Template [Email] 2025- Fitness Passport login [Email] 2 week free trial …" at bounding box center [811, 268] width 530 height 24
select select "4"
click at [546, 256] on select "Select Template [Email] 2025- Fitness Passport login [Email] 2 week free trial …" at bounding box center [811, 268] width 530 height 24
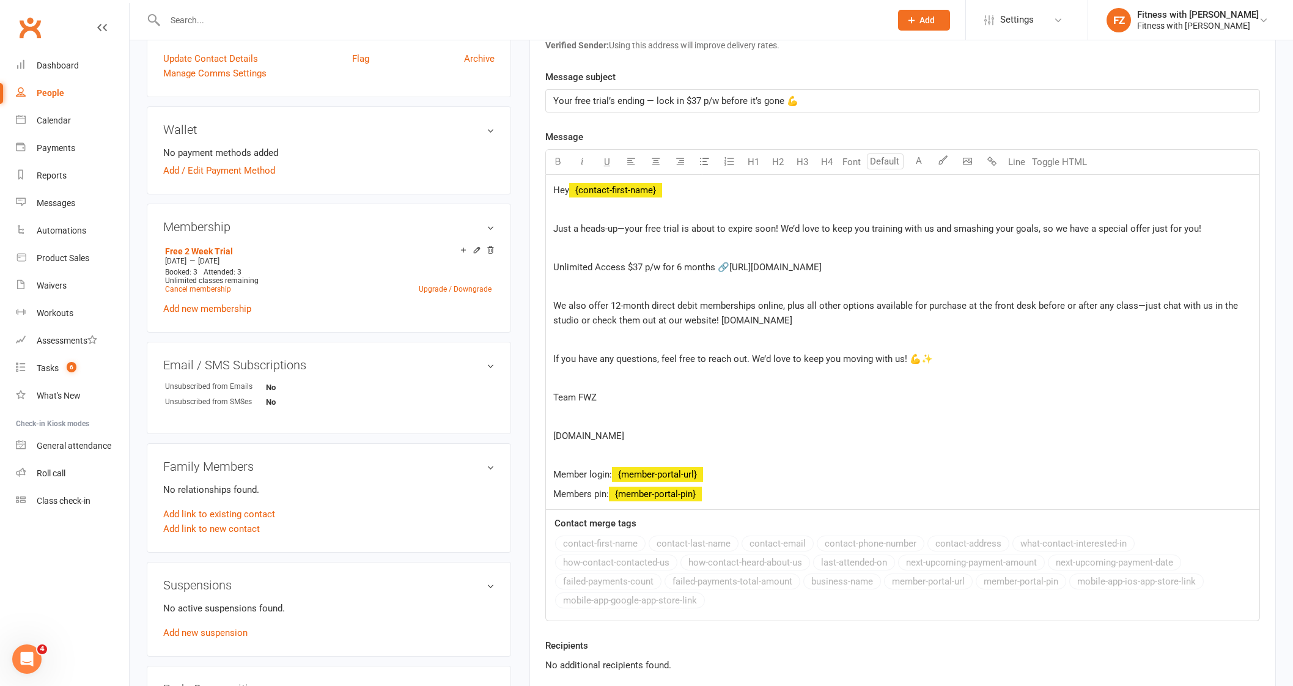
scroll to position [688, 0]
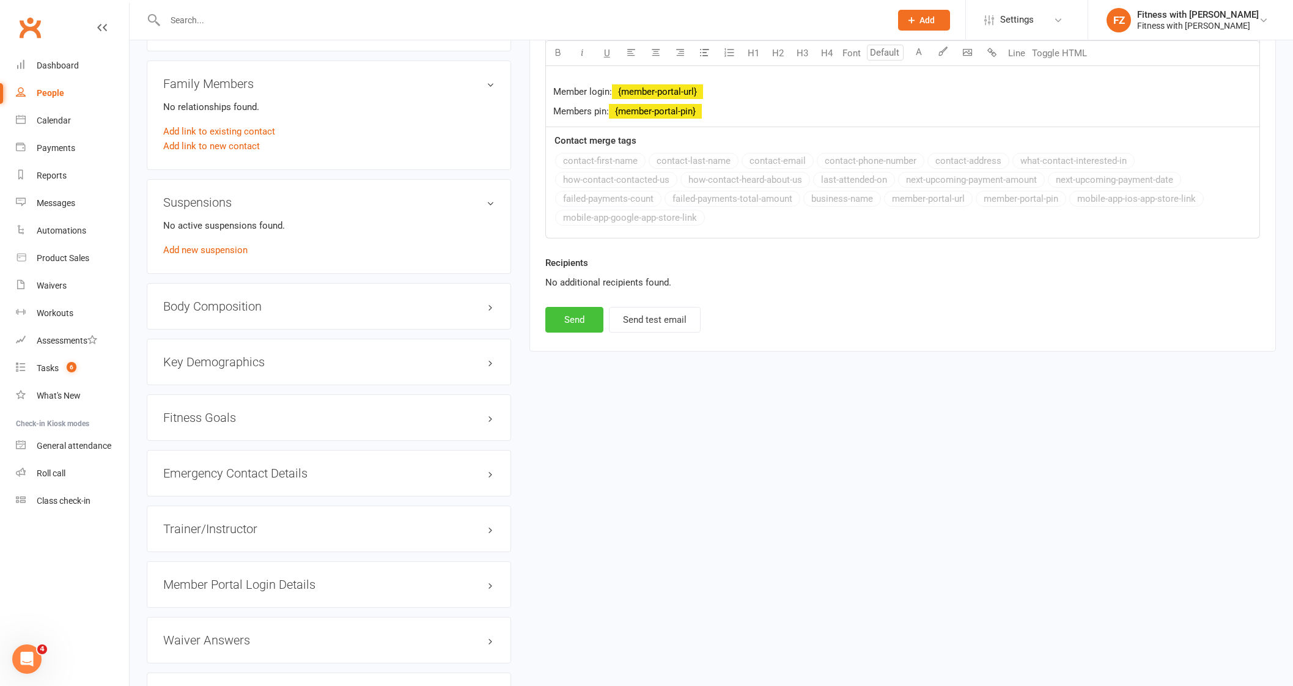
click at [585, 317] on button "Send" at bounding box center [574, 320] width 58 height 26
select select
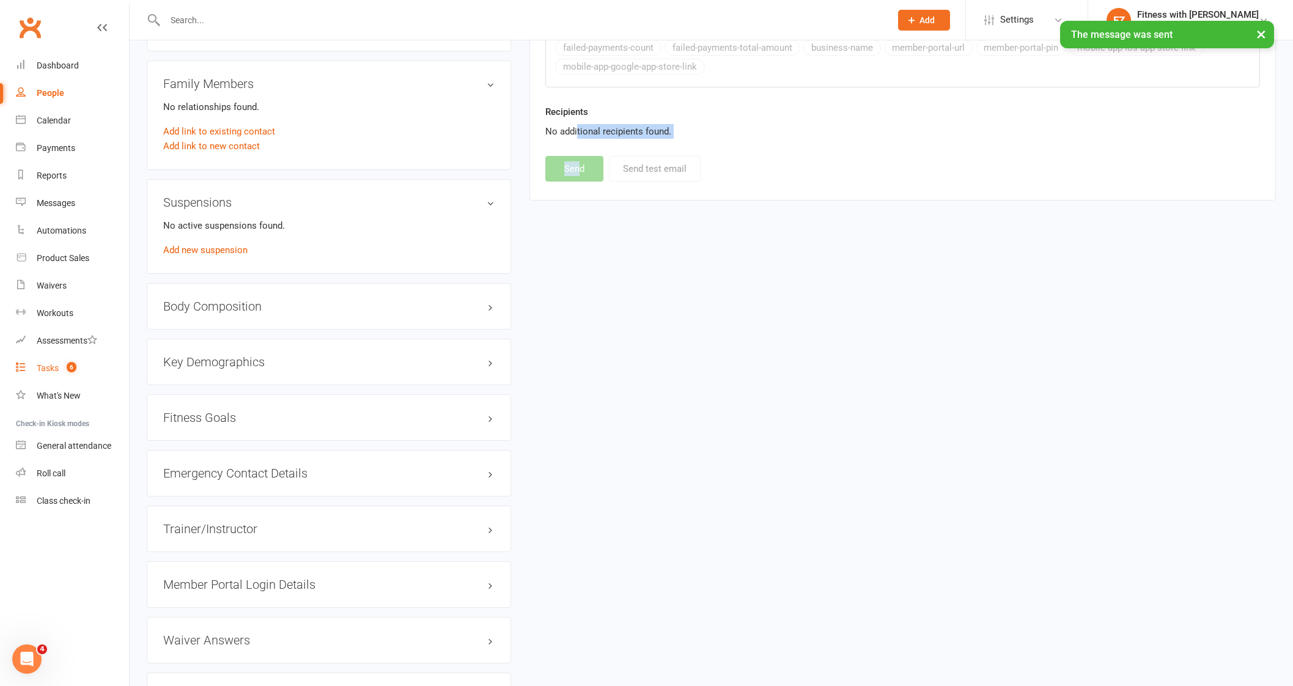
click at [50, 369] on div "Tasks" at bounding box center [48, 368] width 22 height 10
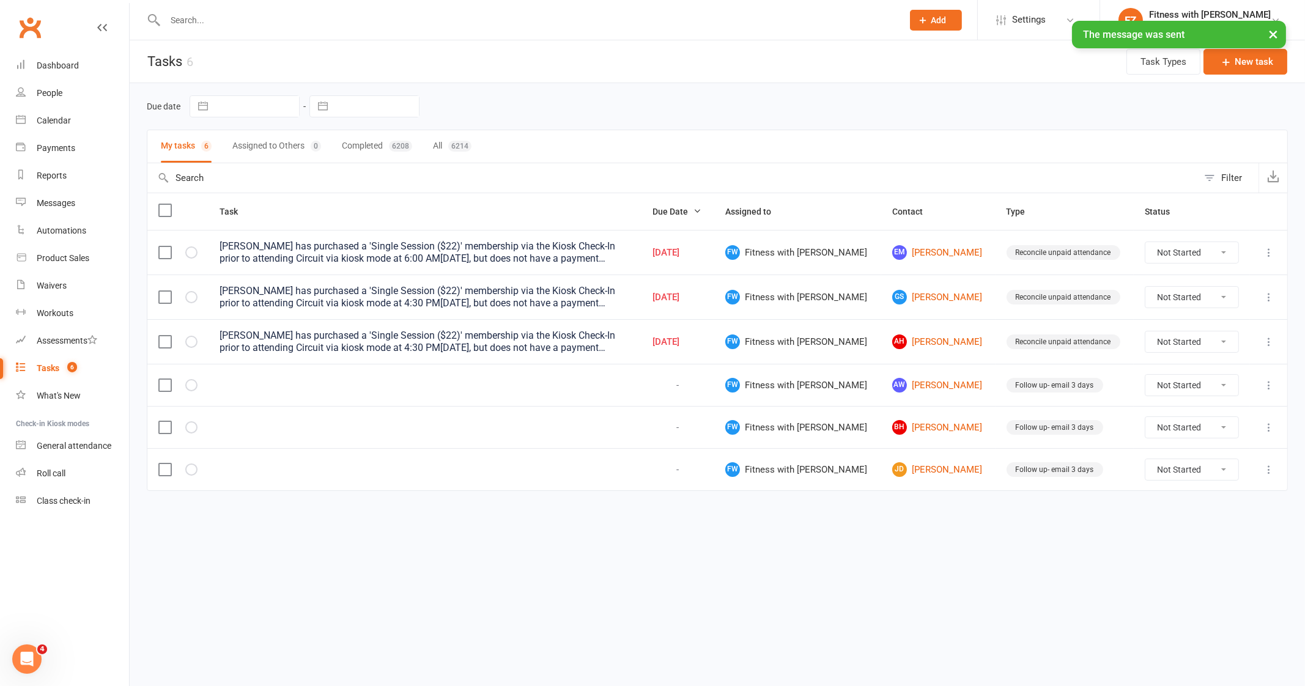
click at [183, 379] on div at bounding box center [177, 385] width 39 height 12
click at [0, 0] on icon "button" at bounding box center [0, 0] width 0 height 0
drag, startPoint x: 951, startPoint y: 396, endPoint x: 868, endPoint y: 399, distance: 82.6
click at [881, 399] on td "BH Brody Herbert-Davis" at bounding box center [938, 385] width 114 height 42
copy link "Brody Herbert-Davi"
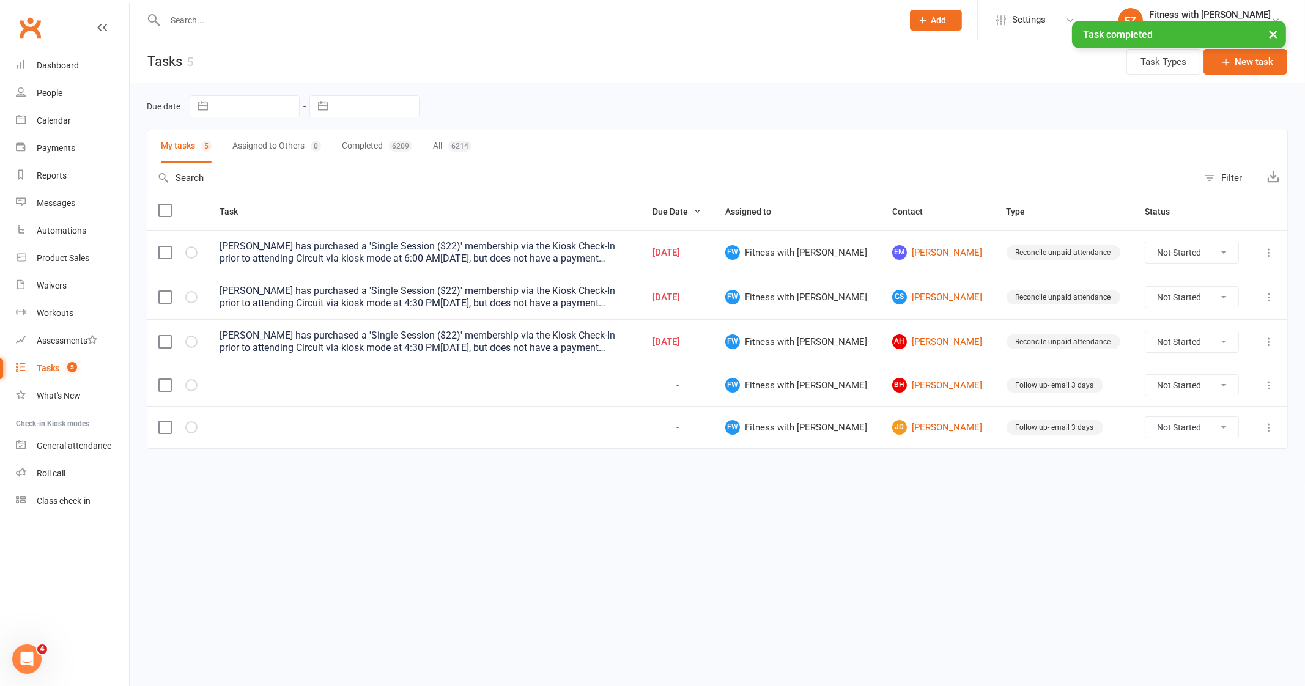
click at [278, 21] on div "× Task completed" at bounding box center [644, 21] width 1289 height 0
click at [275, 17] on input "text" at bounding box center [527, 20] width 733 height 17
paste input "Brody Herbert-Davi"
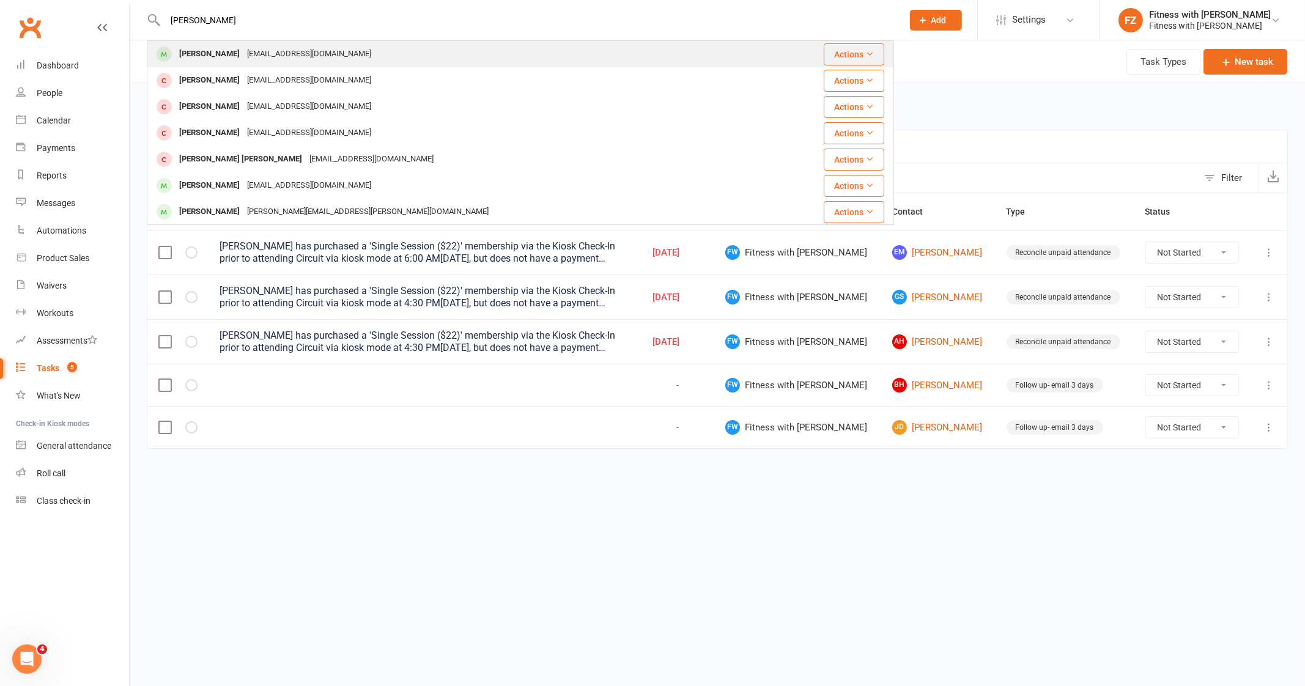
type input "Brody Herbert-Davi"
click at [431, 48] on div "Brody Herbert-Davis rileyhd25@hotmail.com" at bounding box center [468, 54] width 640 height 25
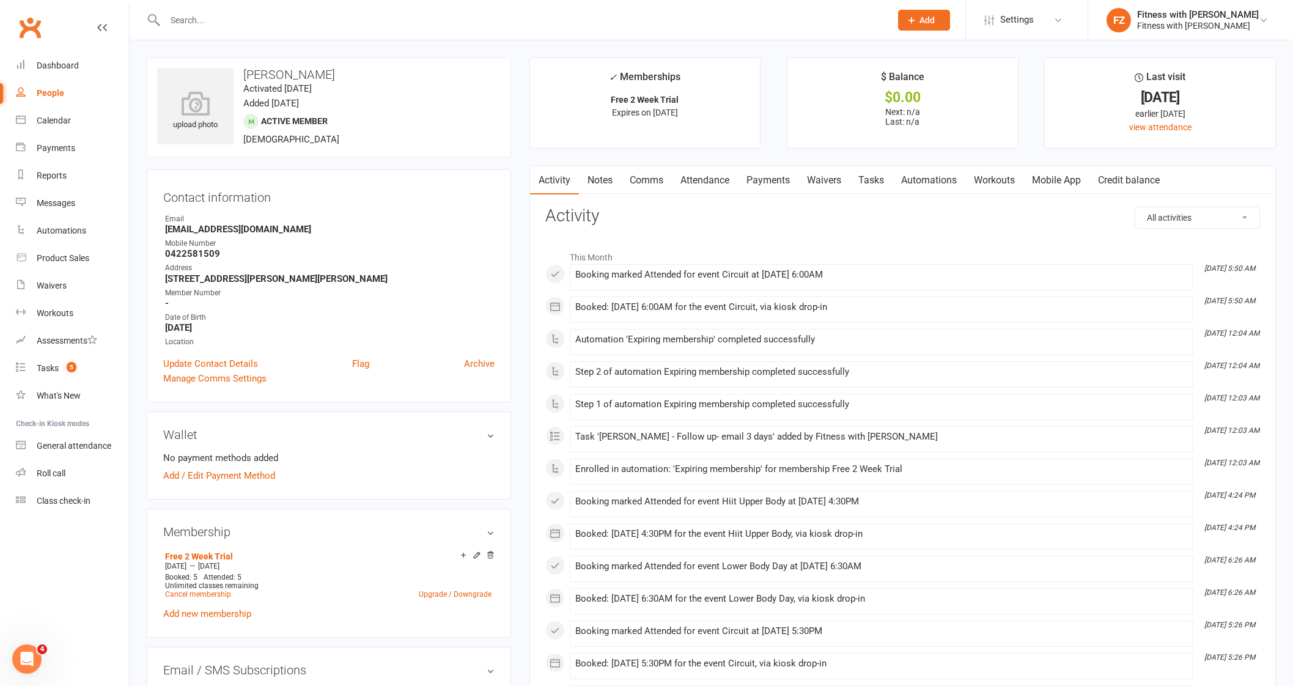
click at [819, 179] on link "Waivers" at bounding box center [824, 180] width 51 height 28
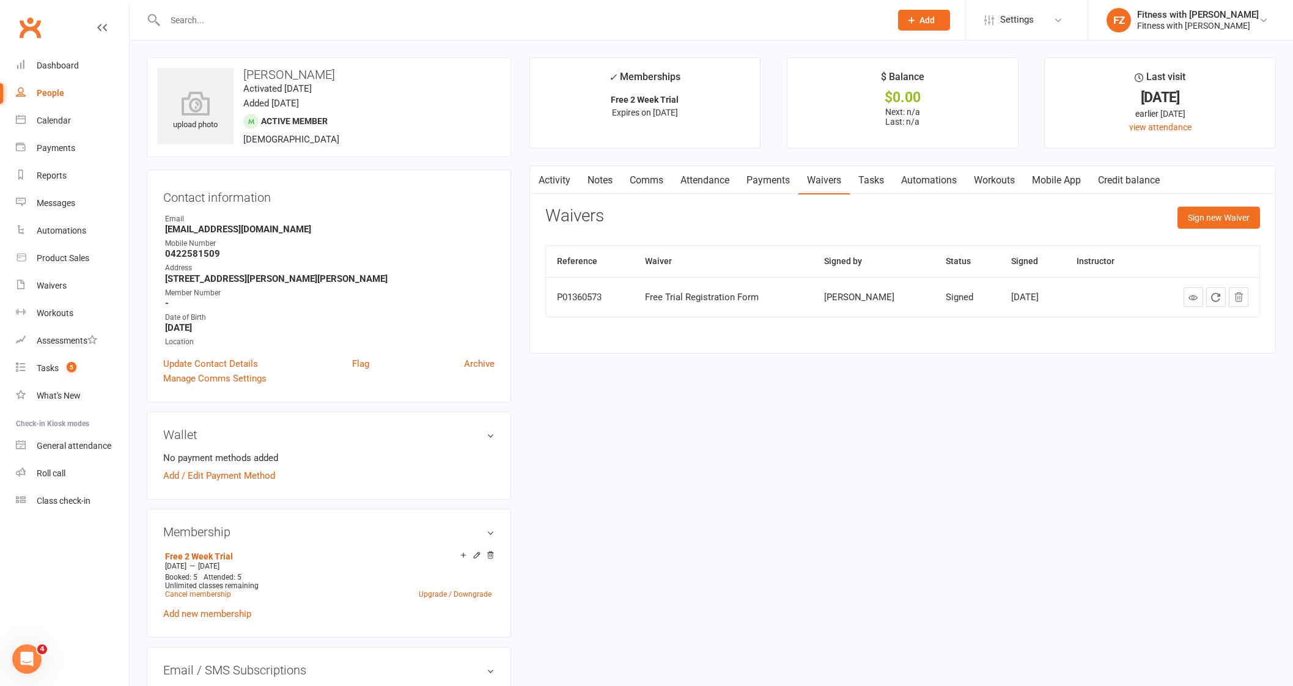
click at [1058, 177] on link "Mobile App" at bounding box center [1057, 180] width 66 height 28
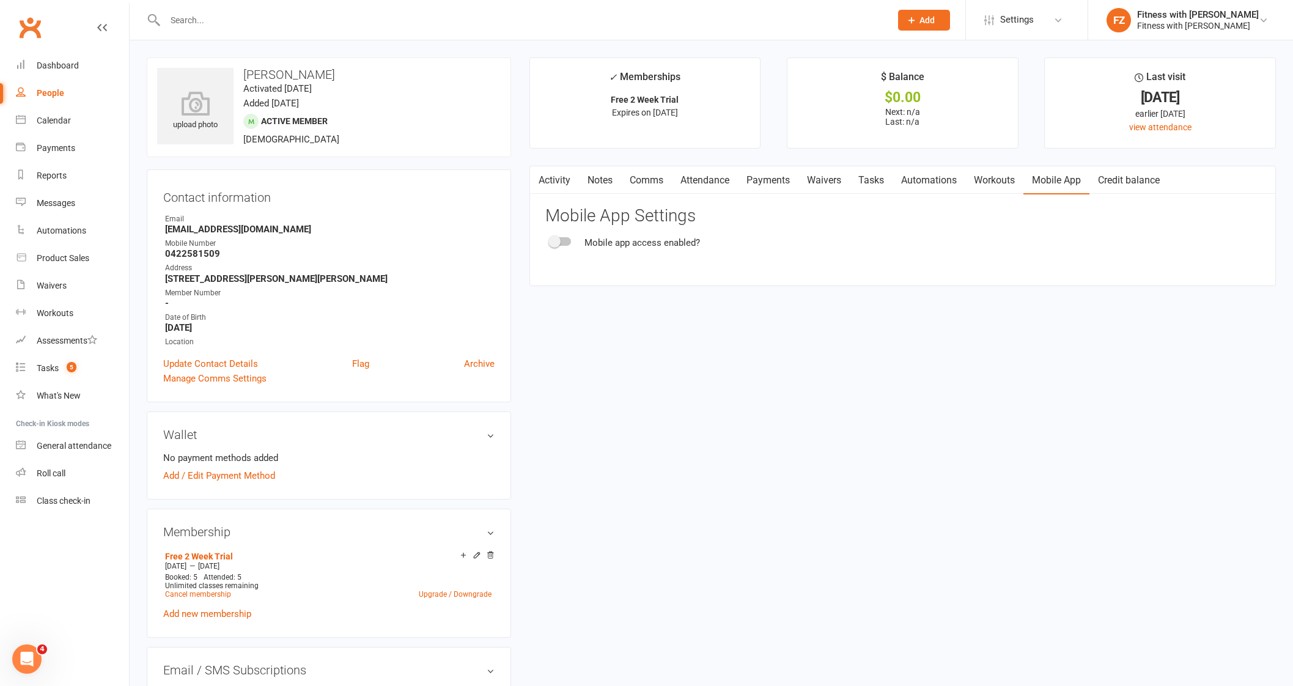
click at [553, 232] on react-component "Mobile App Settings Mobile app access enabled?" at bounding box center [902, 228] width 715 height 43
click at [560, 240] on div at bounding box center [560, 241] width 21 height 9
click at [550, 240] on input "checkbox" at bounding box center [550, 240] width 0 height 0
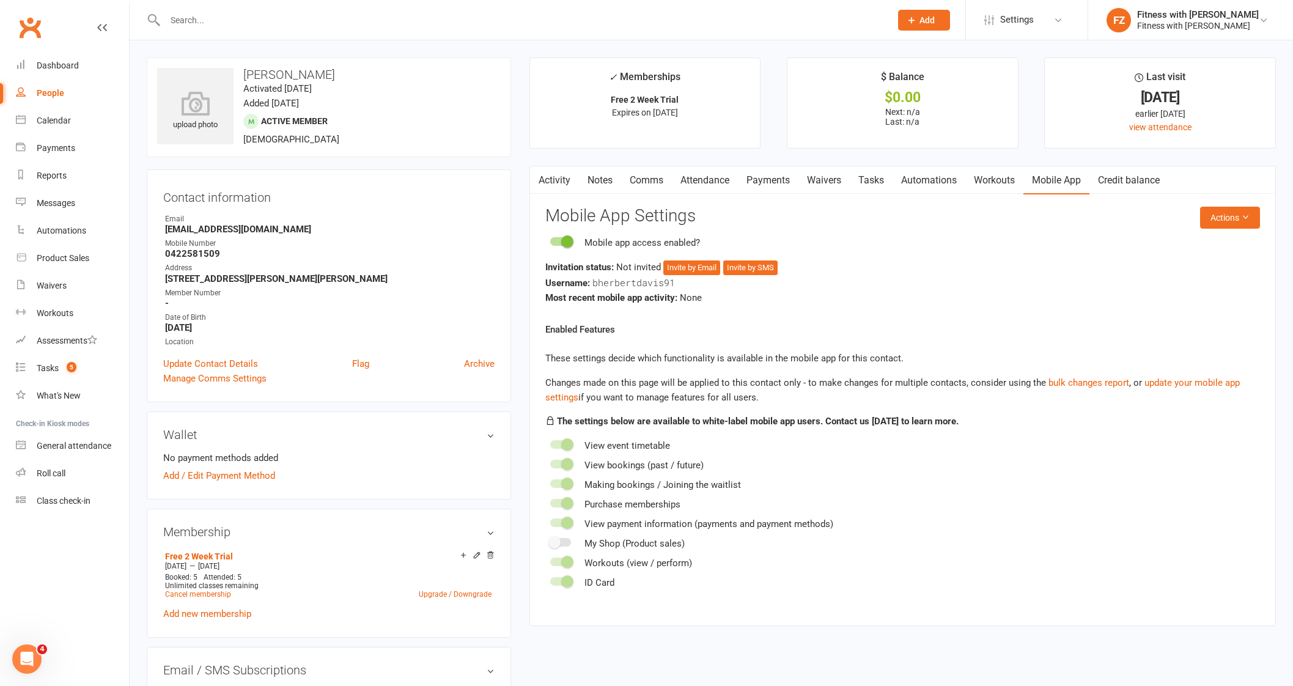
click at [646, 183] on link "Comms" at bounding box center [646, 180] width 51 height 28
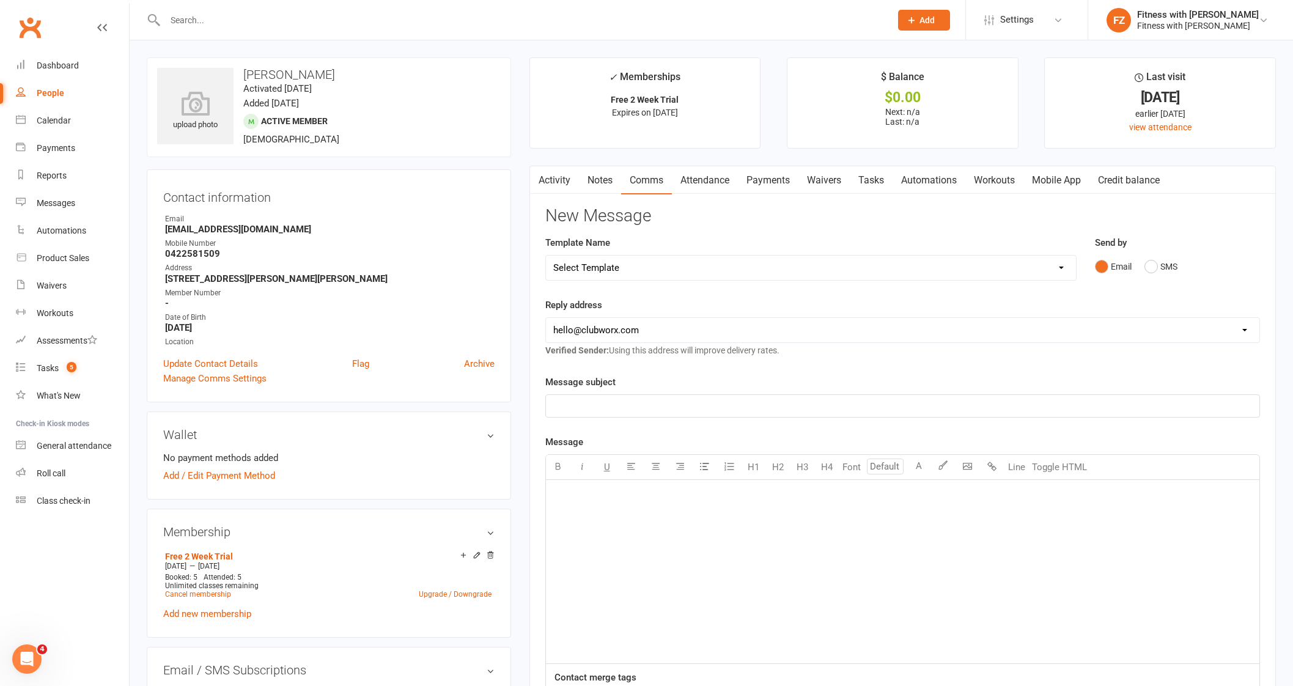
click at [685, 270] on select "Select Template [Email] 2025- Fitness Passport login [Email] 2 week free trial …" at bounding box center [811, 268] width 530 height 24
select select "4"
click at [546, 256] on select "Select Template [Email] 2025- Fitness Passport login [Email] 2 week free trial …" at bounding box center [811, 268] width 530 height 24
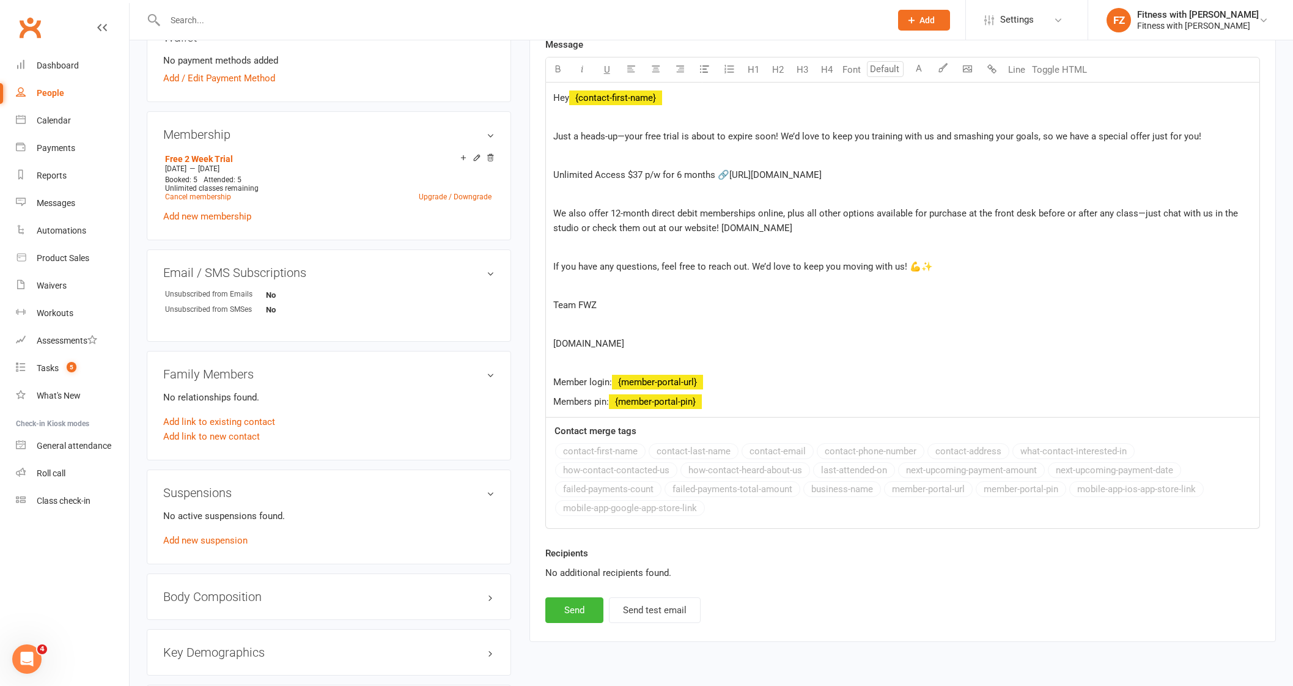
scroll to position [459, 0]
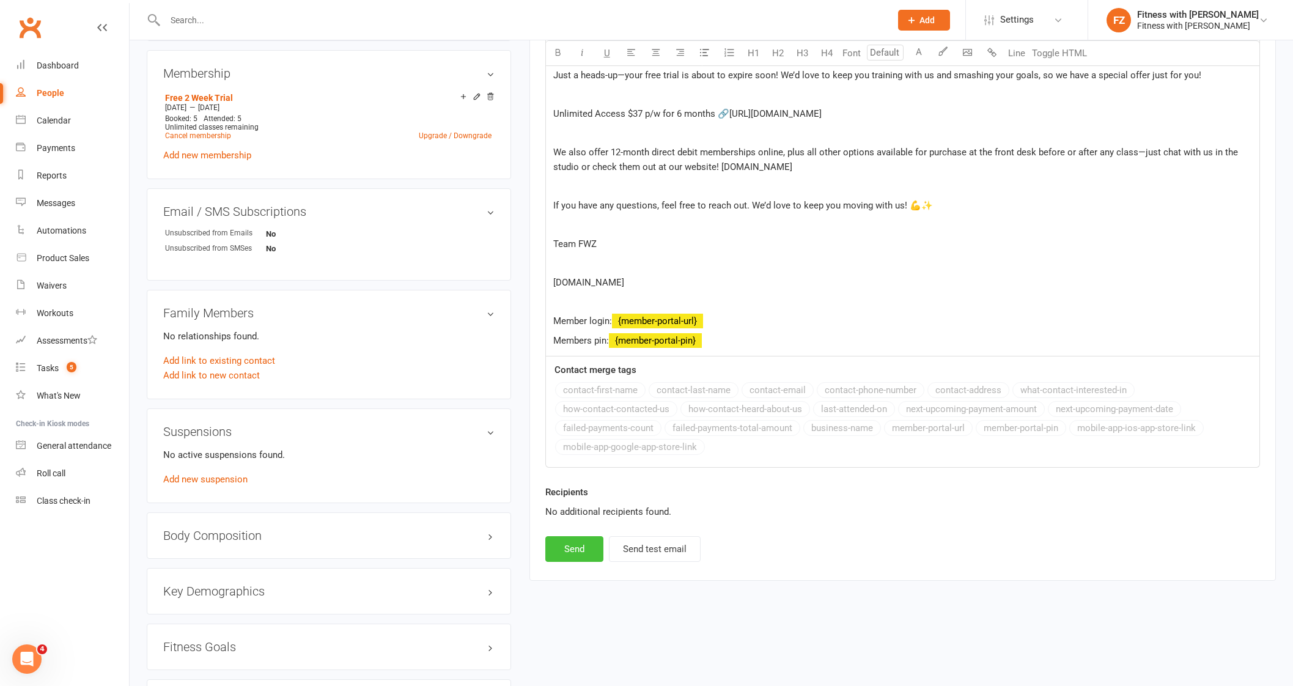
click at [579, 549] on button "Send" at bounding box center [574, 549] width 58 height 26
select select
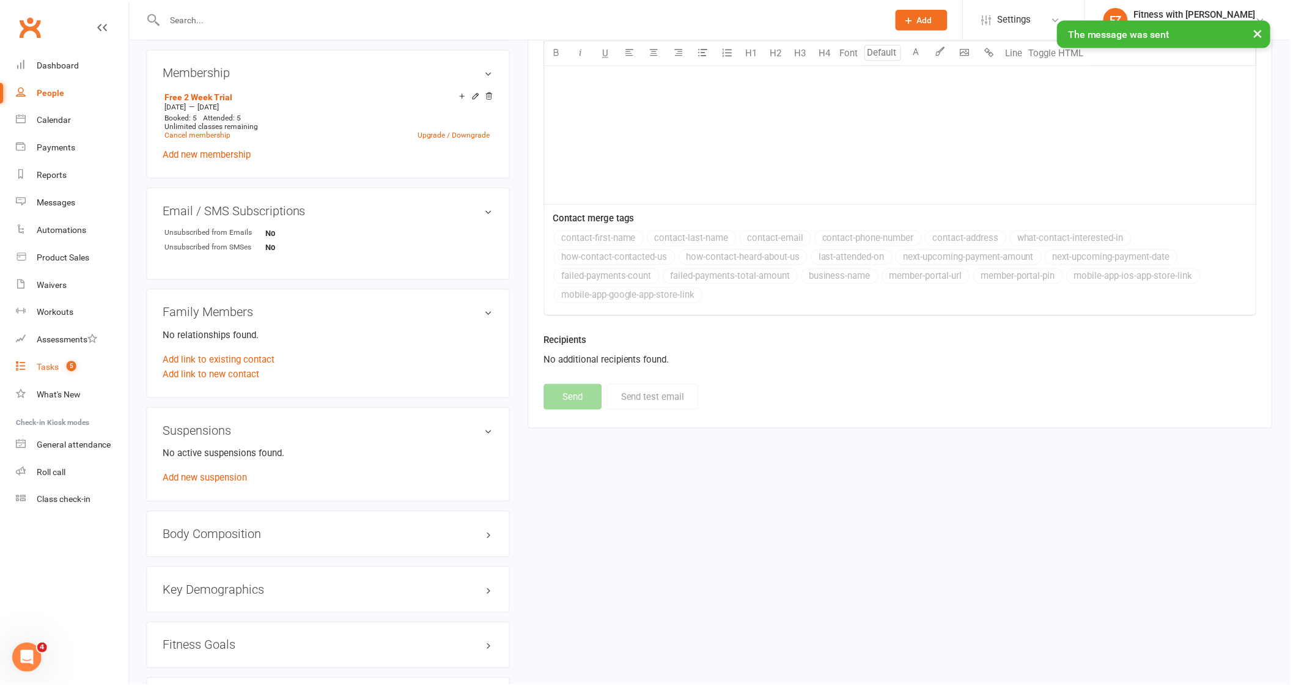
click at [48, 377] on link "Tasks 5" at bounding box center [72, 369] width 113 height 28
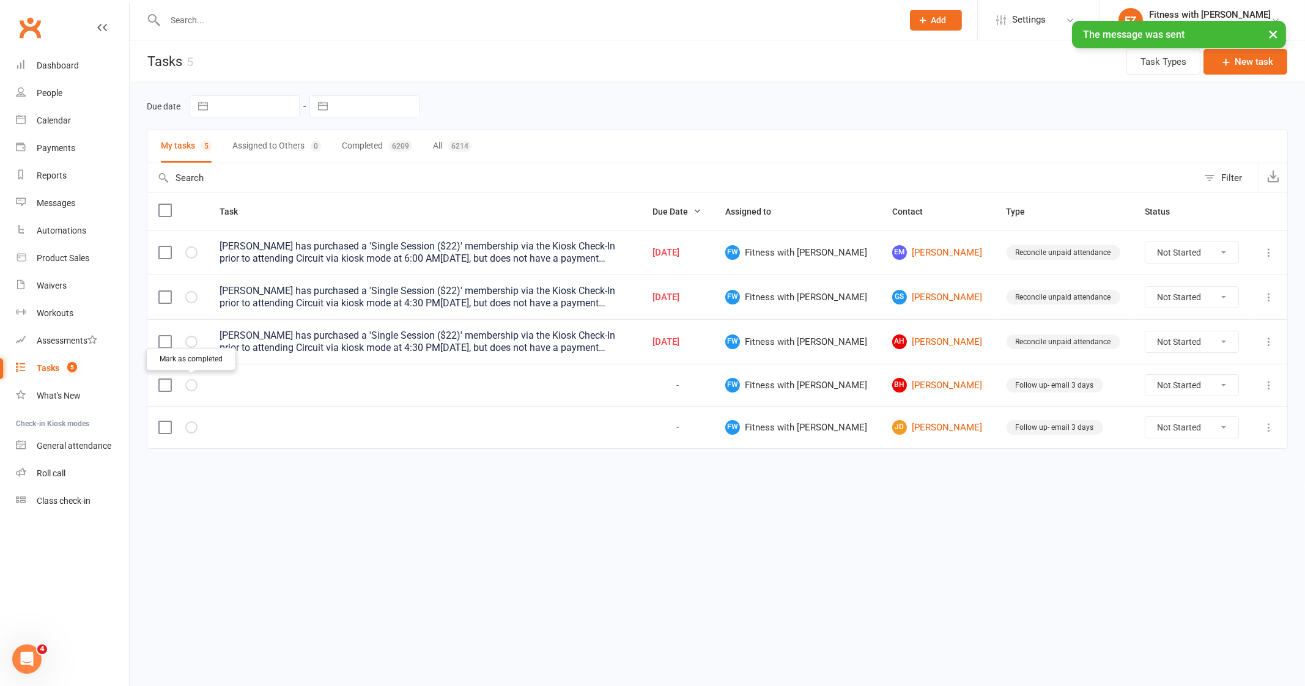
click at [185, 386] on button "button" at bounding box center [191, 385] width 12 height 12
click at [882, 392] on td "JD Jessica Dyer" at bounding box center [938, 385] width 114 height 42
click at [893, 385] on link "JD Jessica Dyer" at bounding box center [938, 385] width 92 height 15
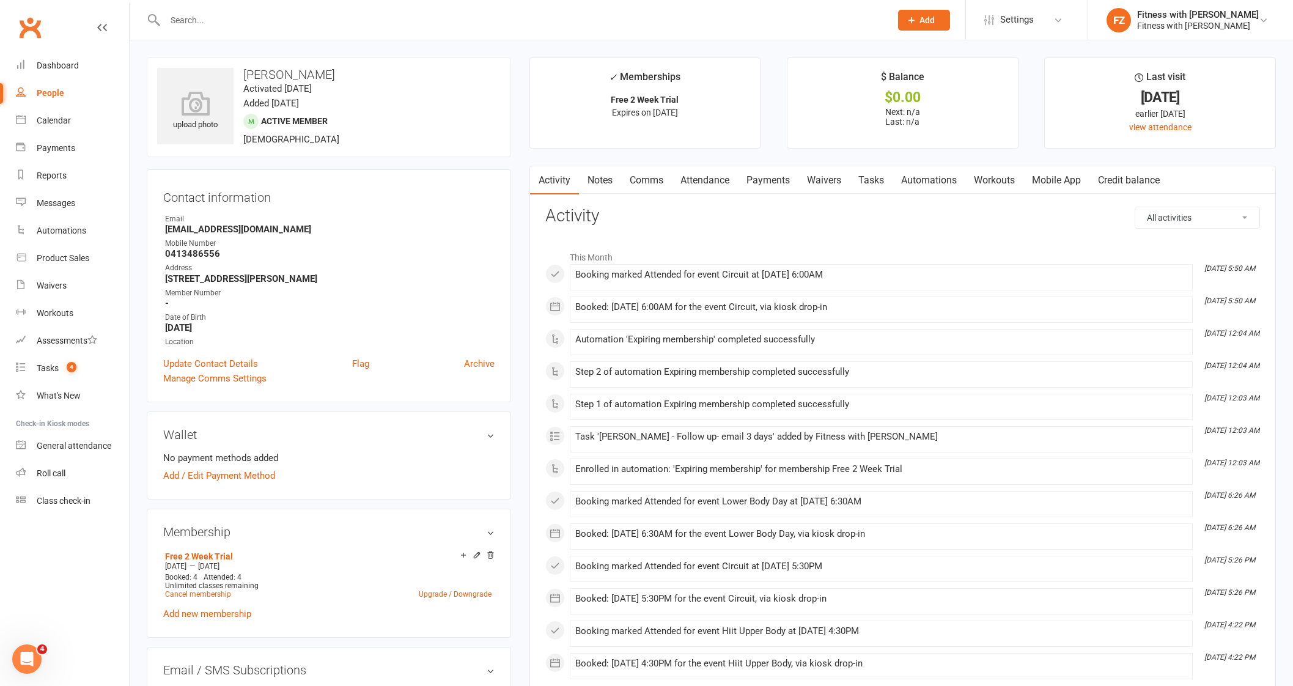
click at [646, 182] on link "Comms" at bounding box center [646, 180] width 51 height 28
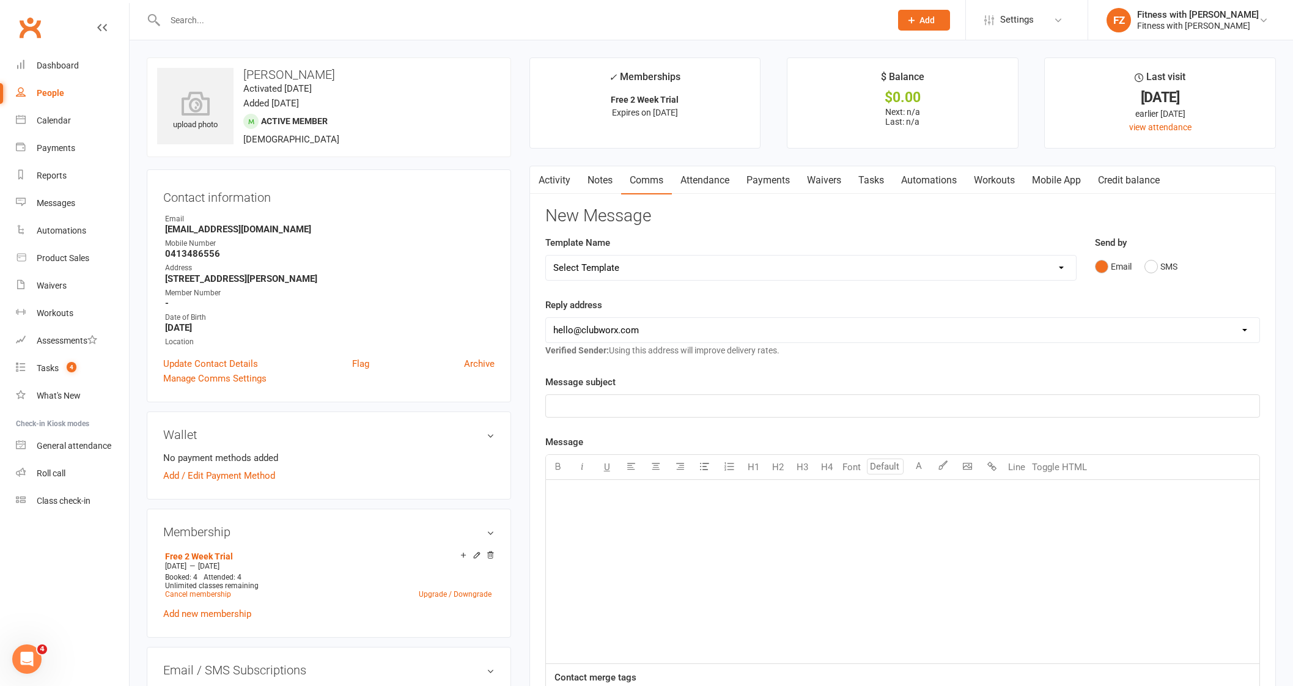
click at [654, 265] on select "Select Template [Email] 2025- Fitness Passport login [Email] 2 week free trial …" at bounding box center [811, 268] width 530 height 24
select select "4"
click at [546, 256] on select "Select Template [Email] 2025- Fitness Passport login [Email] 2 week free trial …" at bounding box center [811, 268] width 530 height 24
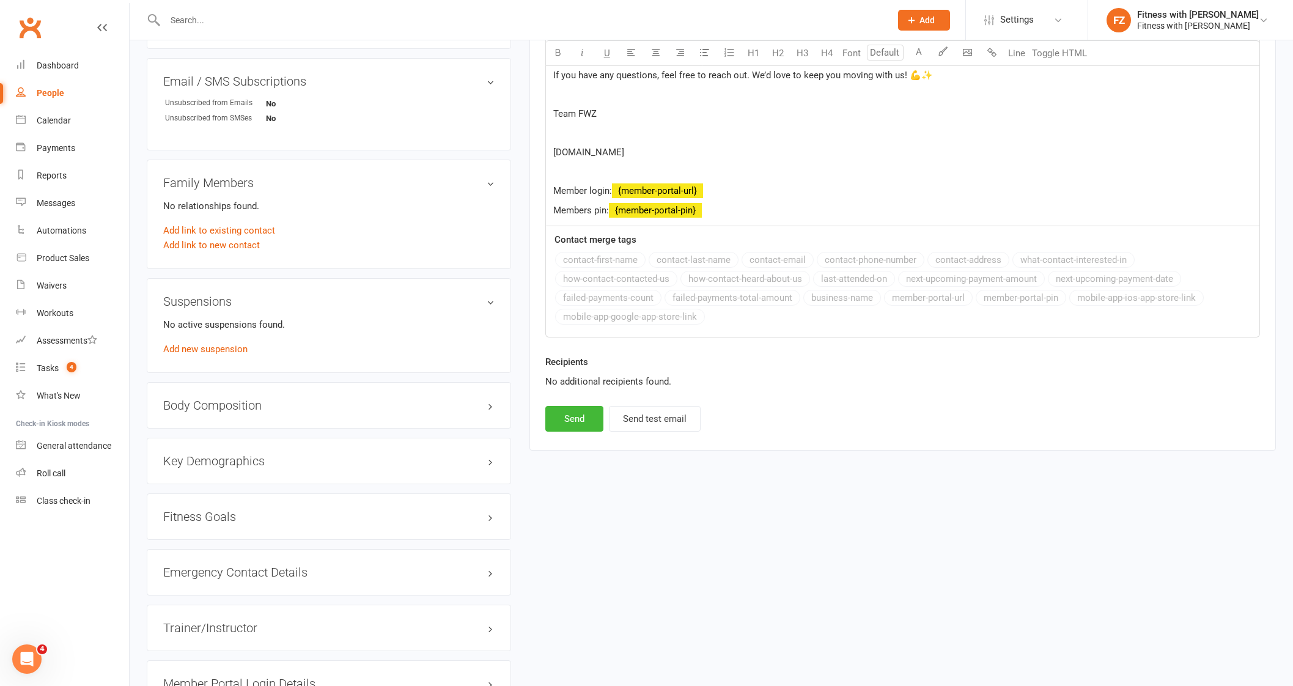
scroll to position [611, 0]
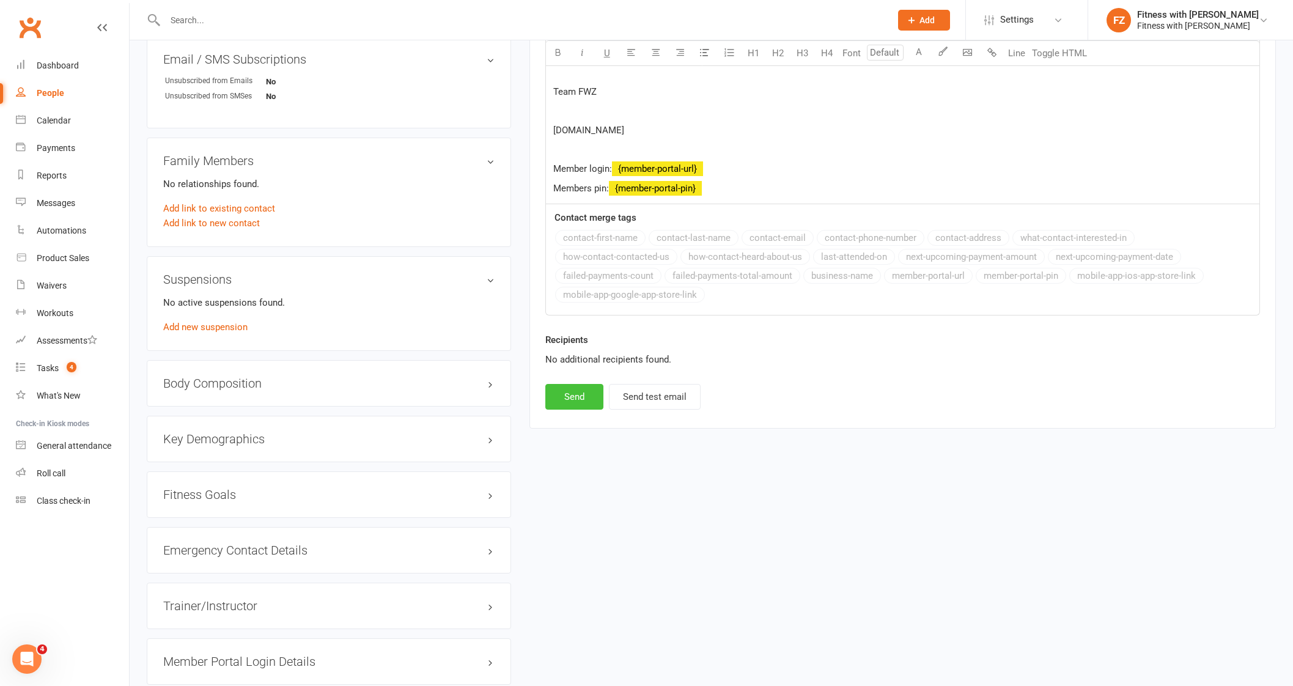
click at [564, 402] on button "Send" at bounding box center [574, 397] width 58 height 26
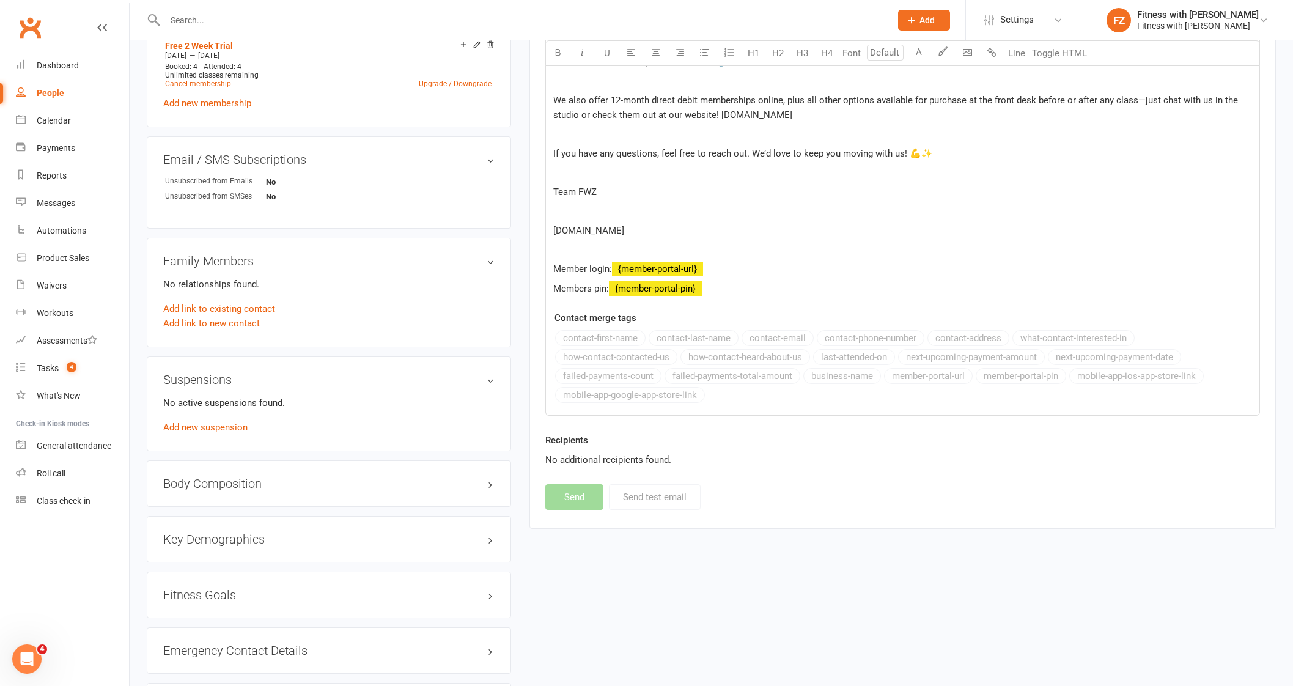
scroll to position [459, 0]
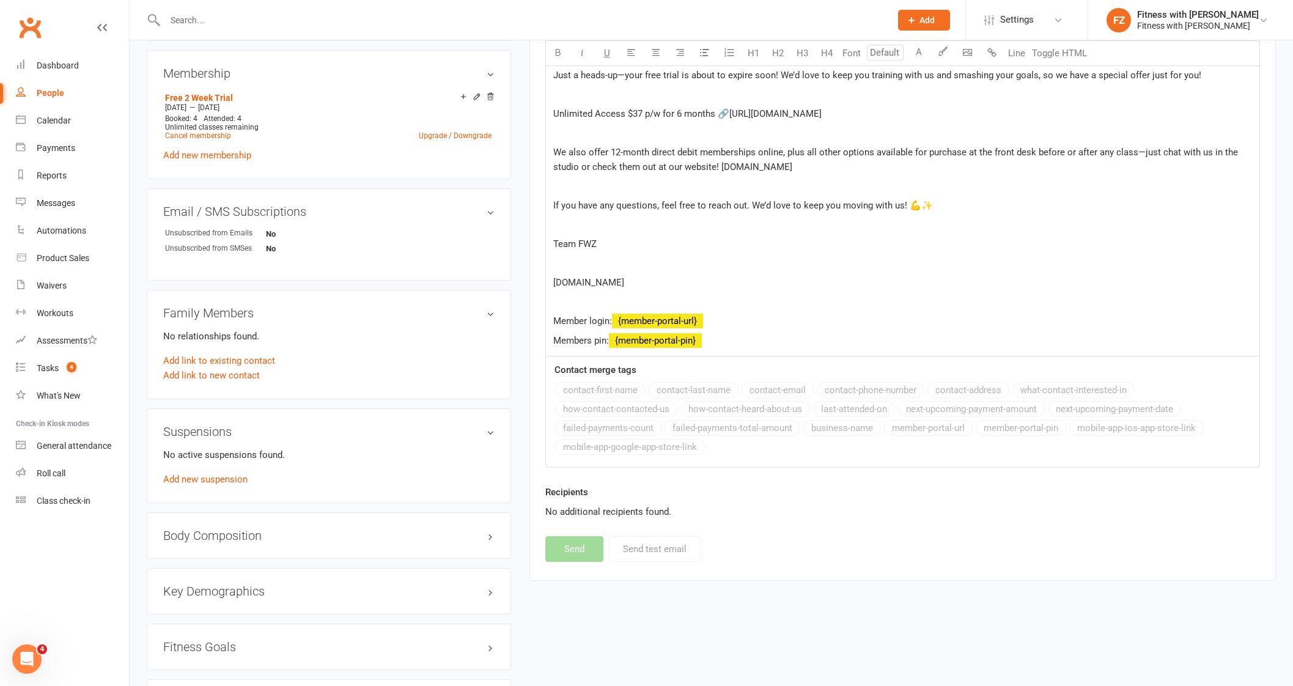
select select
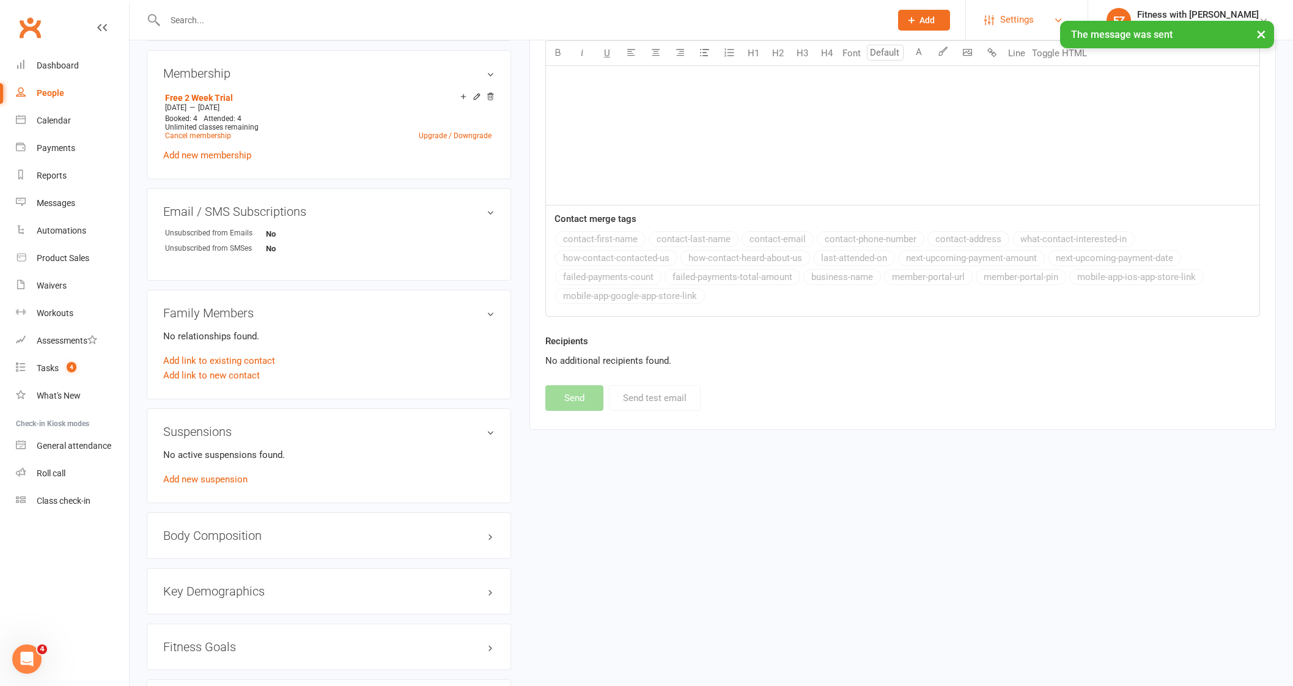
click at [1029, 13] on span "Settings" at bounding box center [1017, 20] width 34 height 28
click at [1038, 59] on link "Membership Plans" at bounding box center [1027, 54] width 122 height 28
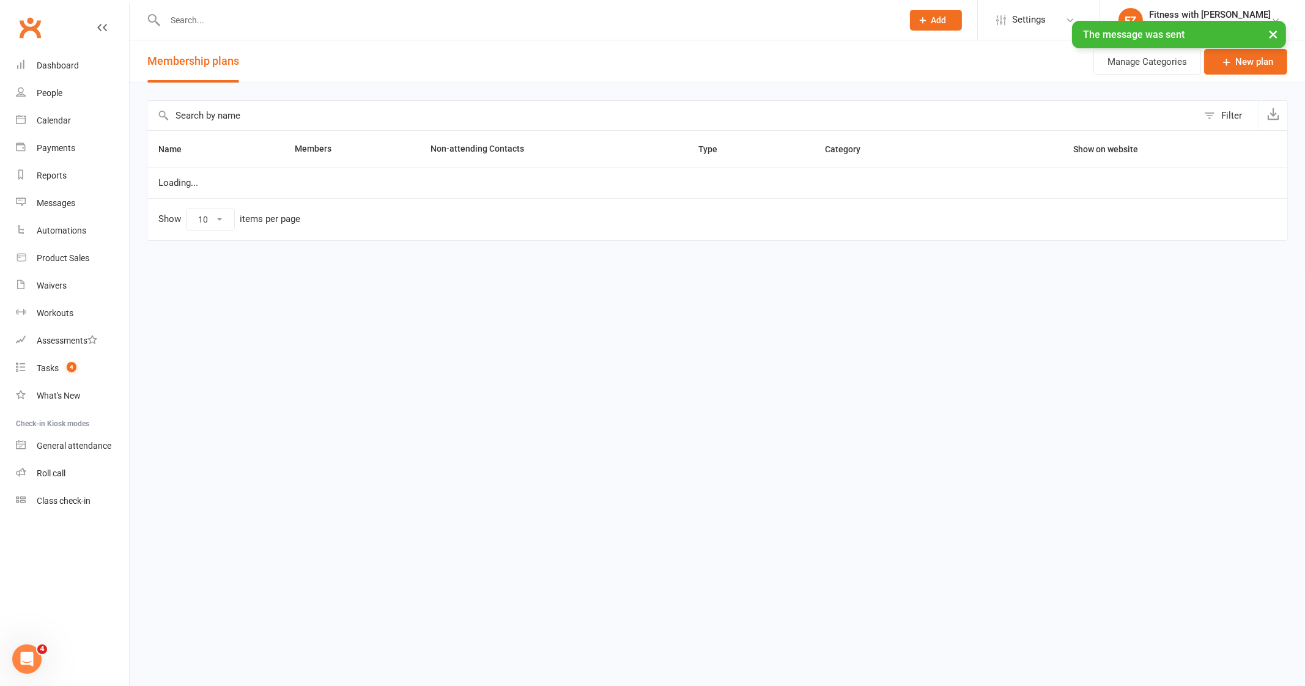
select select "25"
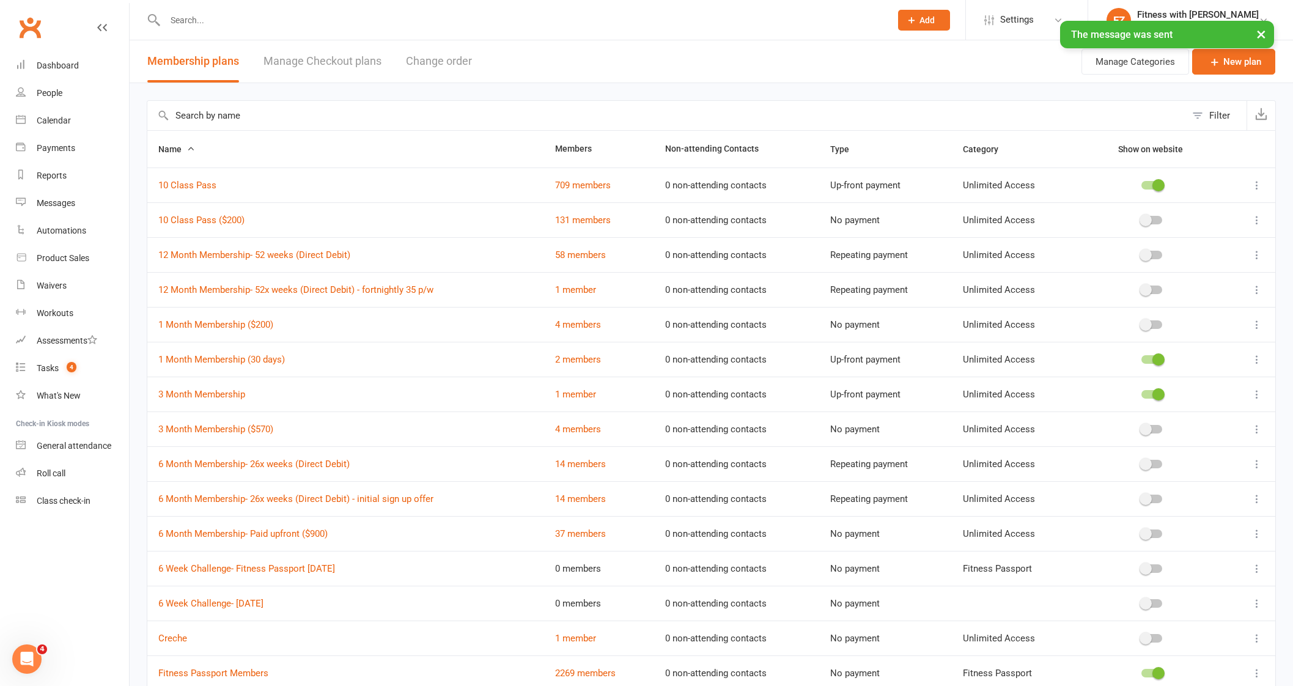
click at [247, 18] on input "text" at bounding box center [521, 20] width 721 height 17
click at [1034, 18] on span "Settings" at bounding box center [1017, 20] width 34 height 28
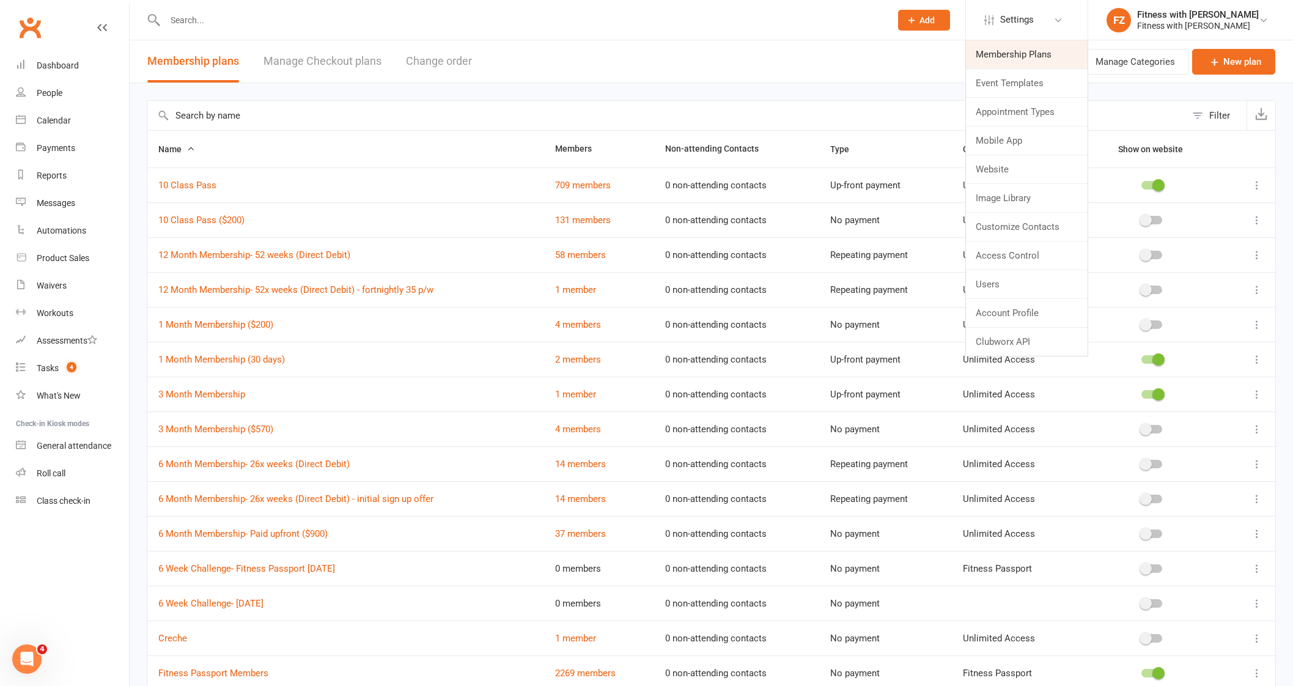
click at [1034, 50] on link "Membership Plans" at bounding box center [1027, 54] width 122 height 28
click at [1030, 25] on span "Settings" at bounding box center [1017, 20] width 34 height 28
click at [1028, 50] on link "Membership Plans" at bounding box center [1027, 54] width 122 height 28
click at [577, 495] on link "14 members" at bounding box center [580, 498] width 51 height 11
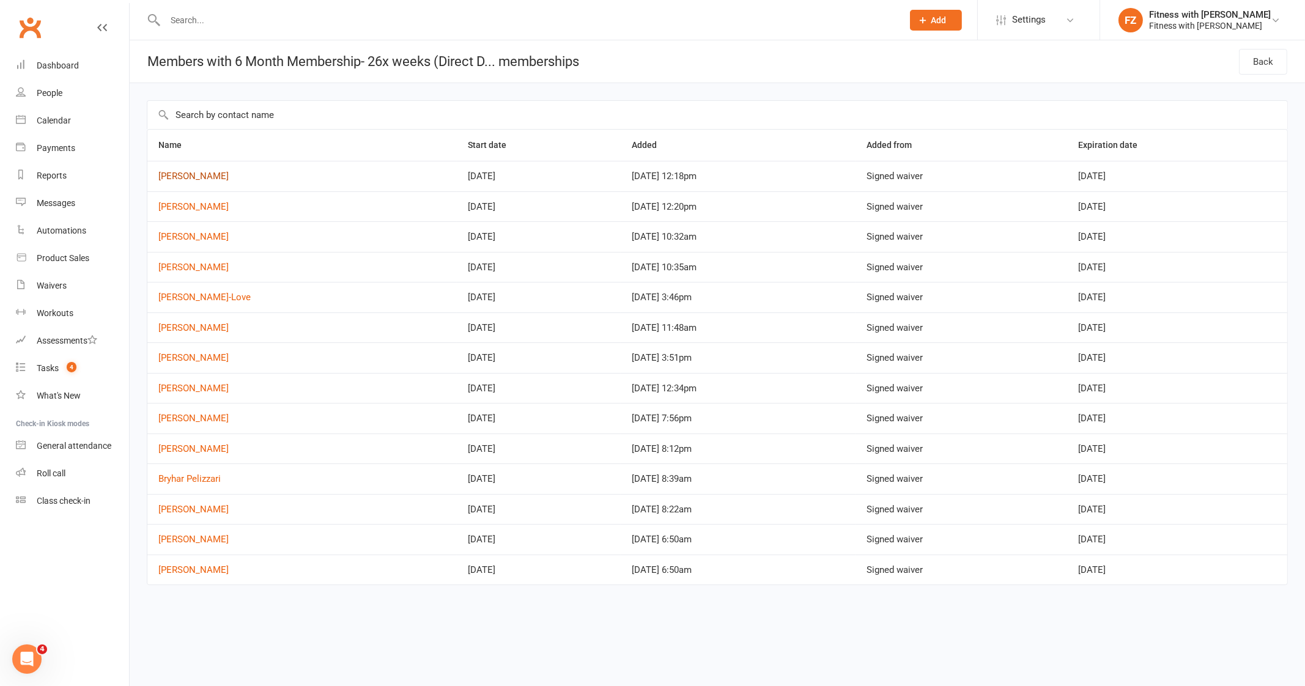
click at [203, 174] on link "Josie Johnson" at bounding box center [193, 176] width 70 height 11
click at [196, 205] on link "Kimberley Holt" at bounding box center [193, 206] width 70 height 11
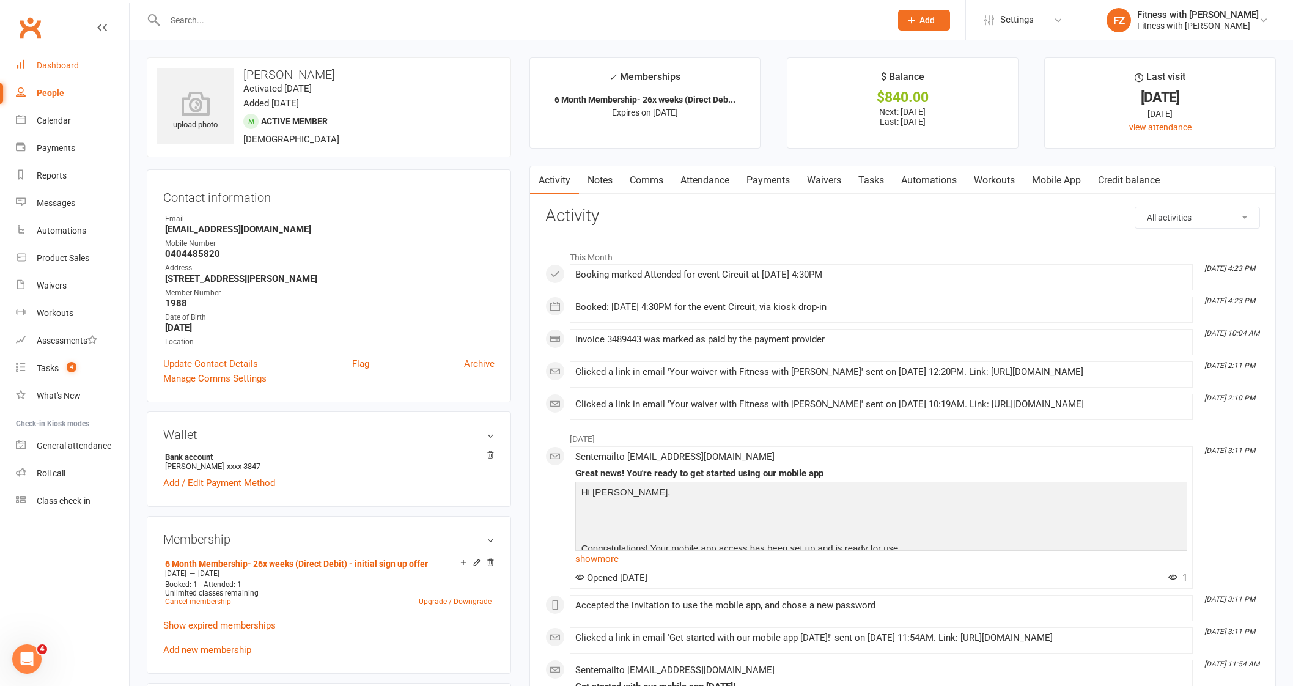
click at [46, 61] on div "Dashboard" at bounding box center [58, 66] width 42 height 10
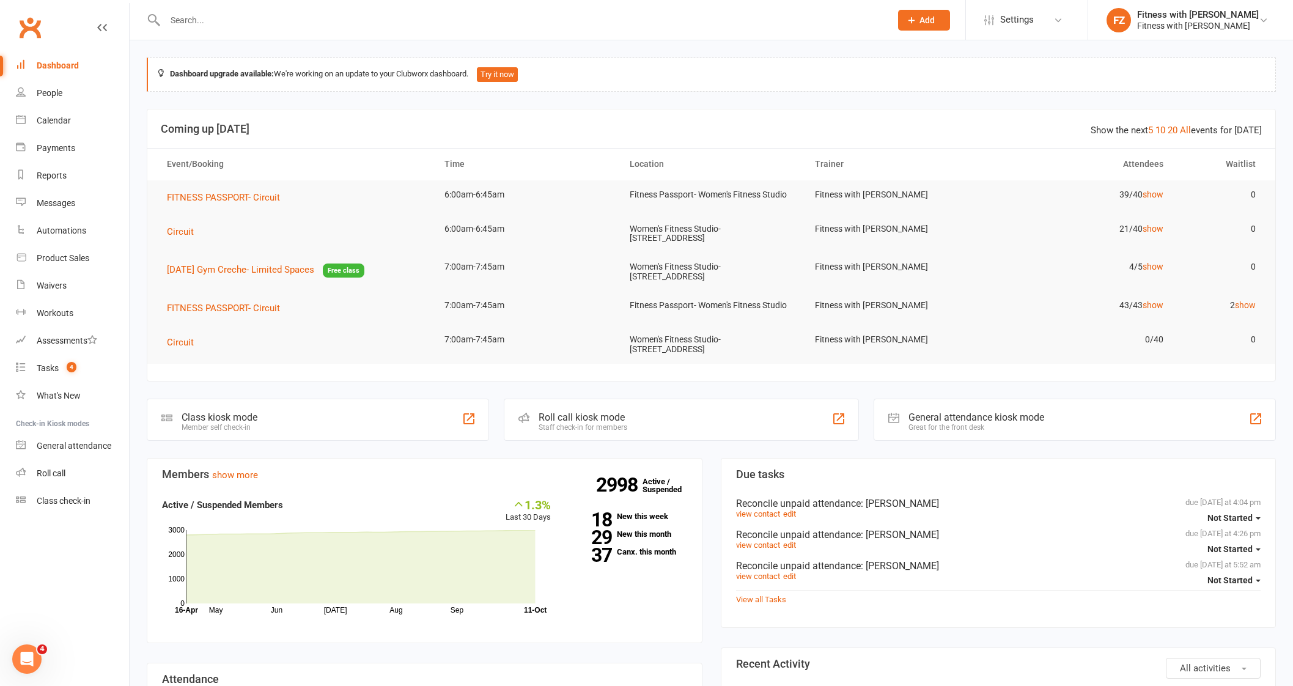
click at [214, 414] on div "Class kiosk mode" at bounding box center [220, 418] width 76 height 12
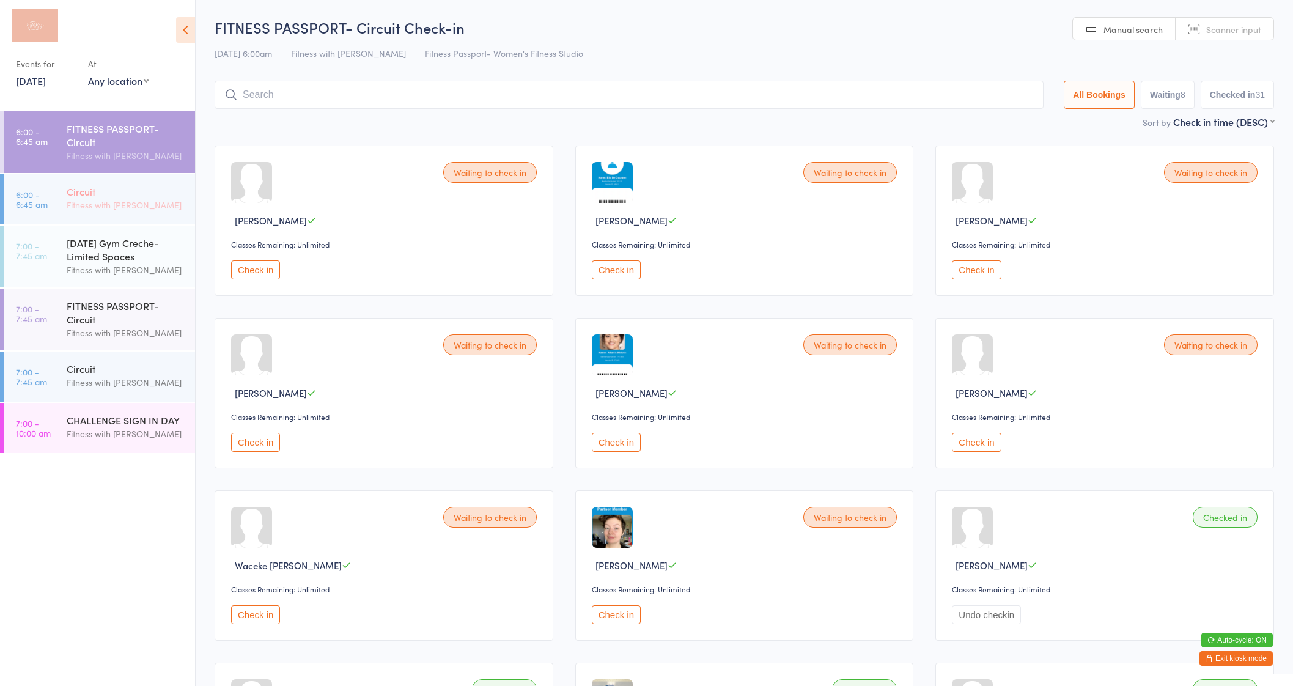
click at [125, 192] on div "Circuit" at bounding box center [126, 191] width 118 height 13
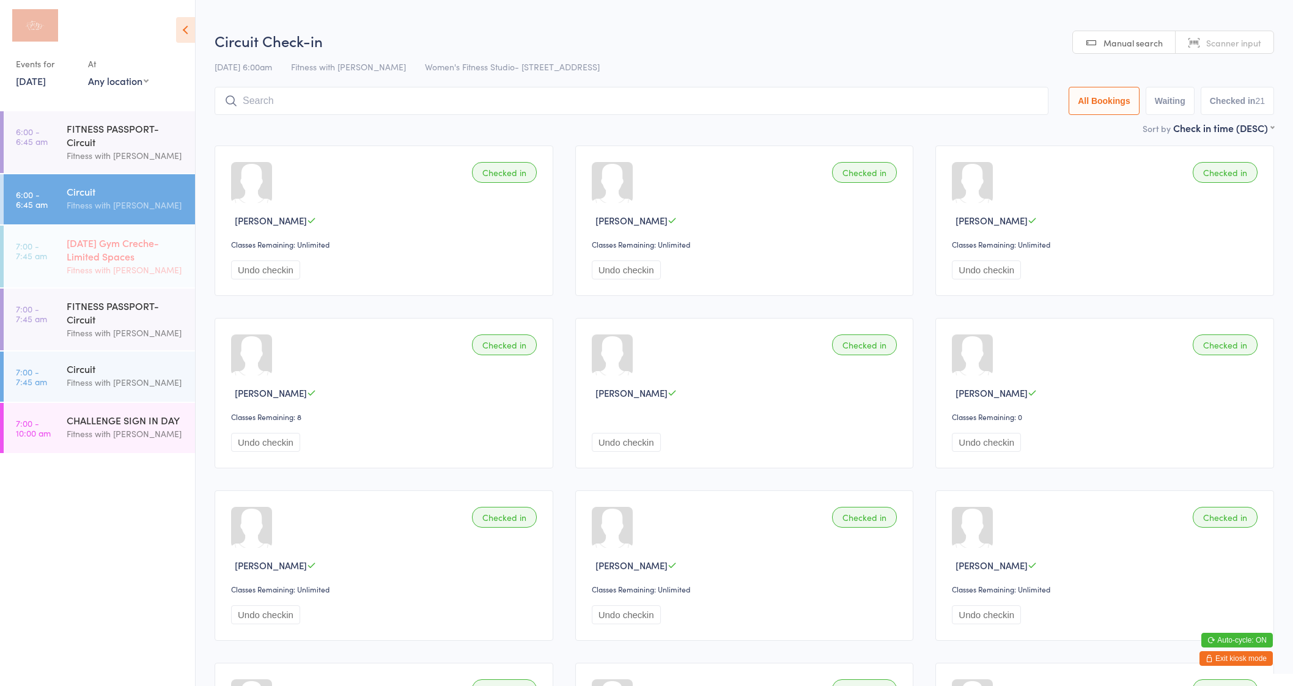
click at [116, 249] on div "[DATE] Gym Creche- Limited Spaces" at bounding box center [126, 249] width 118 height 27
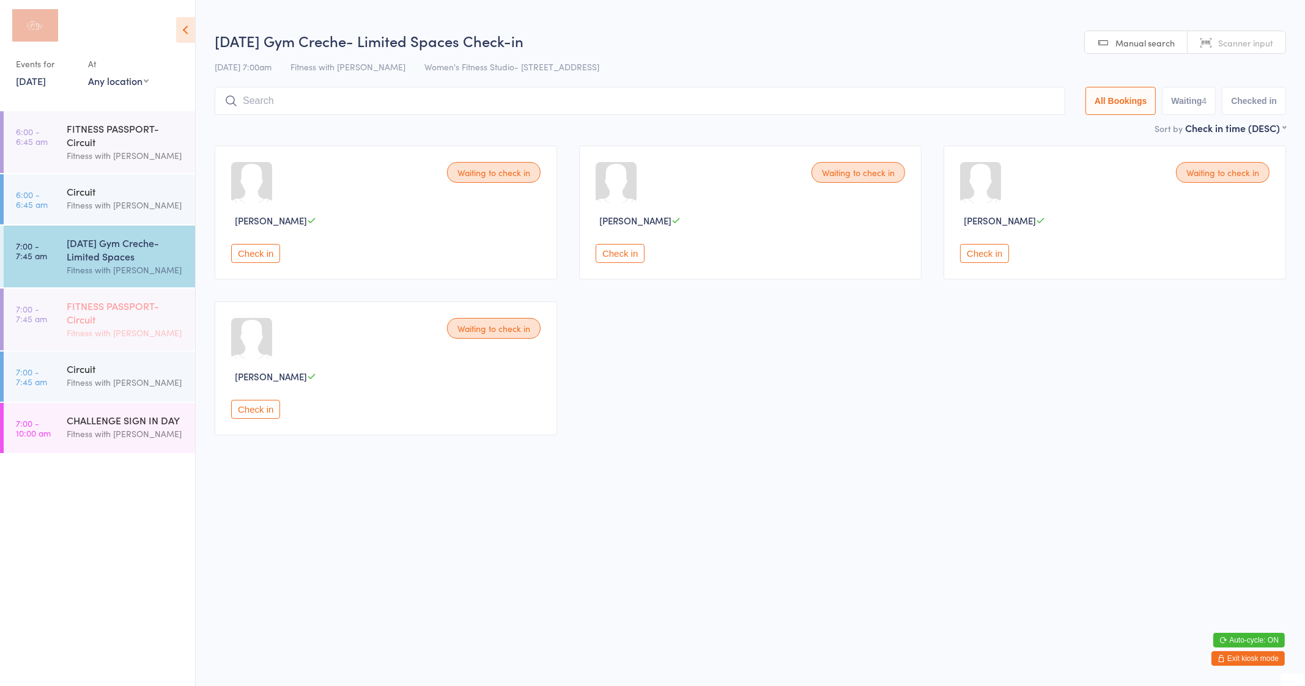
click at [129, 306] on div "FITNESS PASSPORT- Circuit" at bounding box center [126, 312] width 118 height 27
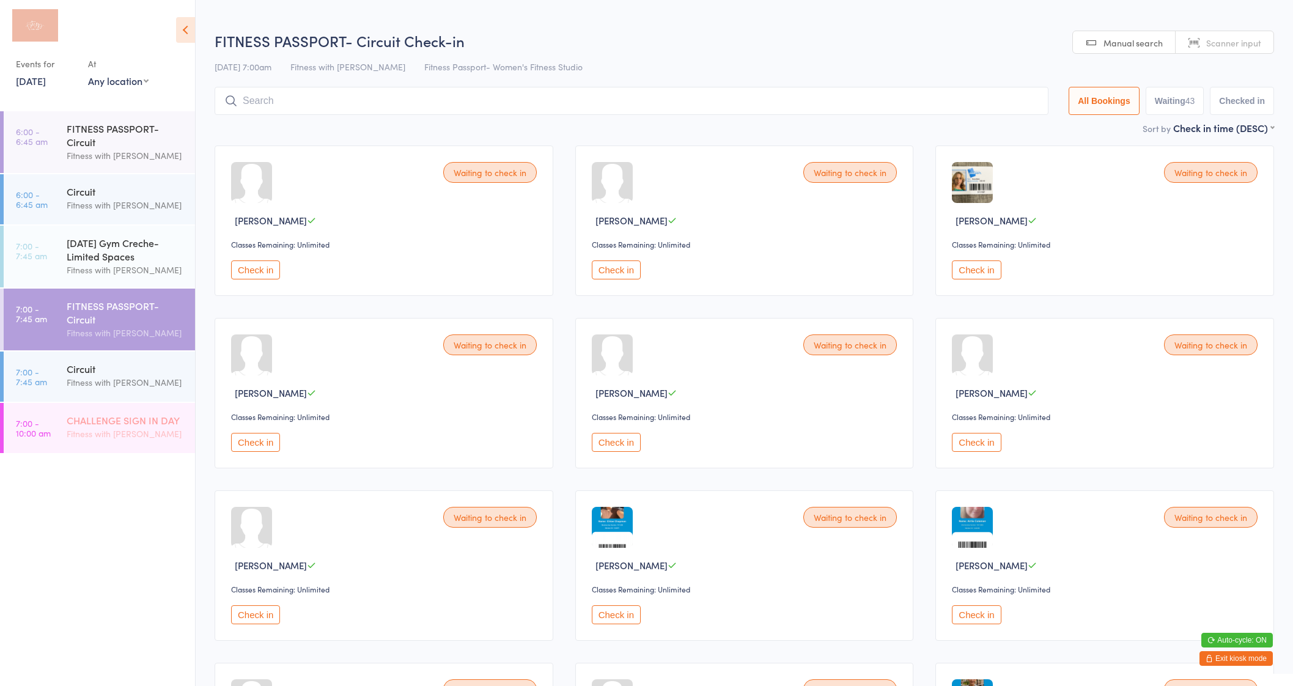
click at [86, 432] on div "Fitness with [PERSON_NAME]" at bounding box center [126, 434] width 118 height 14
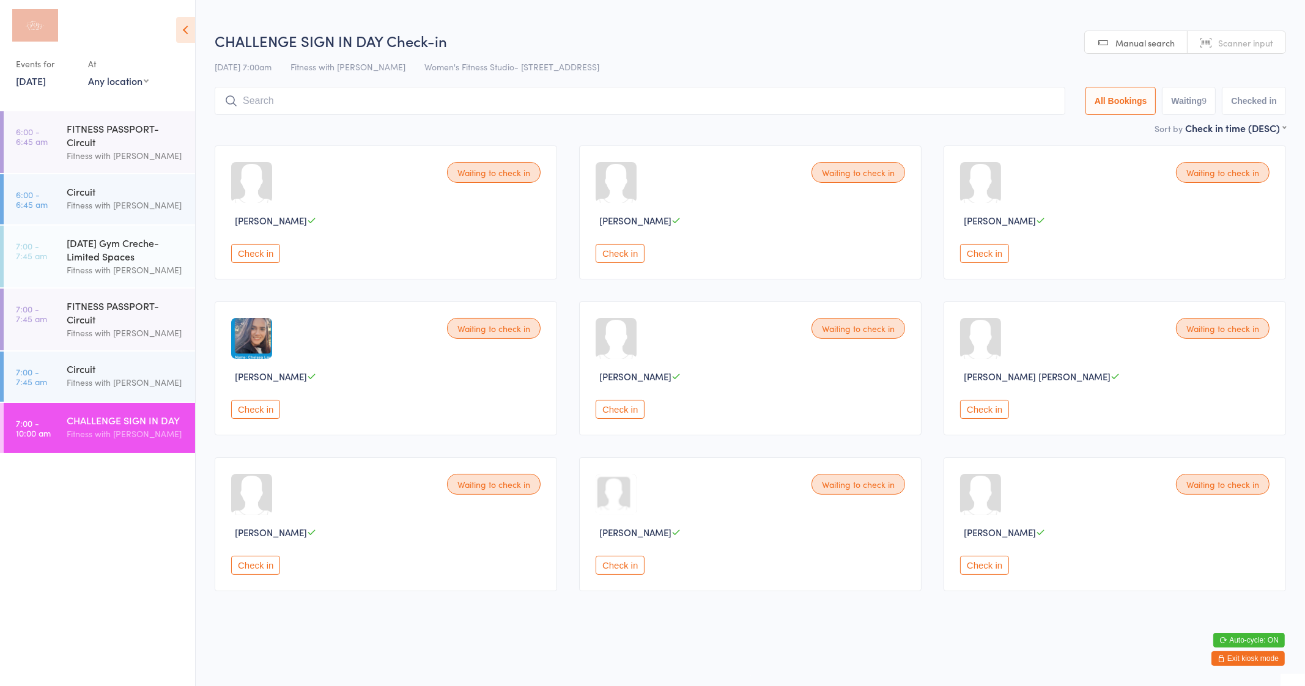
click at [1217, 659] on icon "button" at bounding box center [1220, 658] width 7 height 7
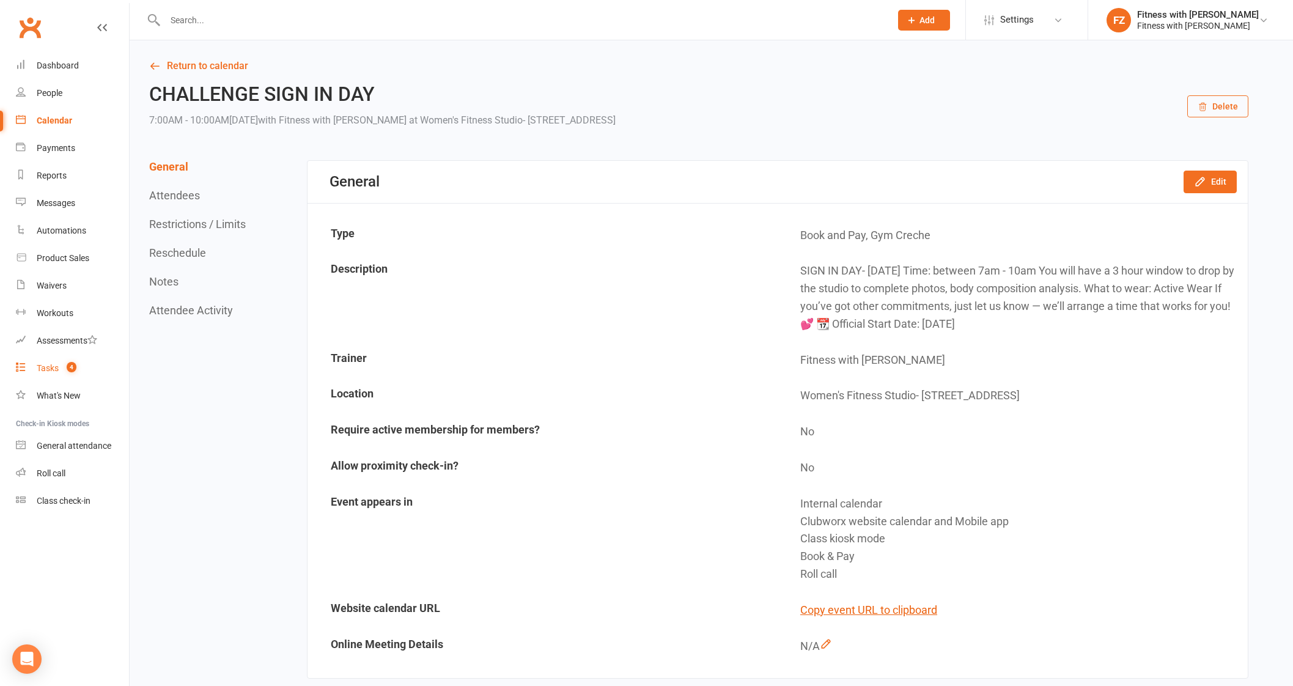
click at [55, 371] on div "Tasks" at bounding box center [48, 368] width 22 height 10
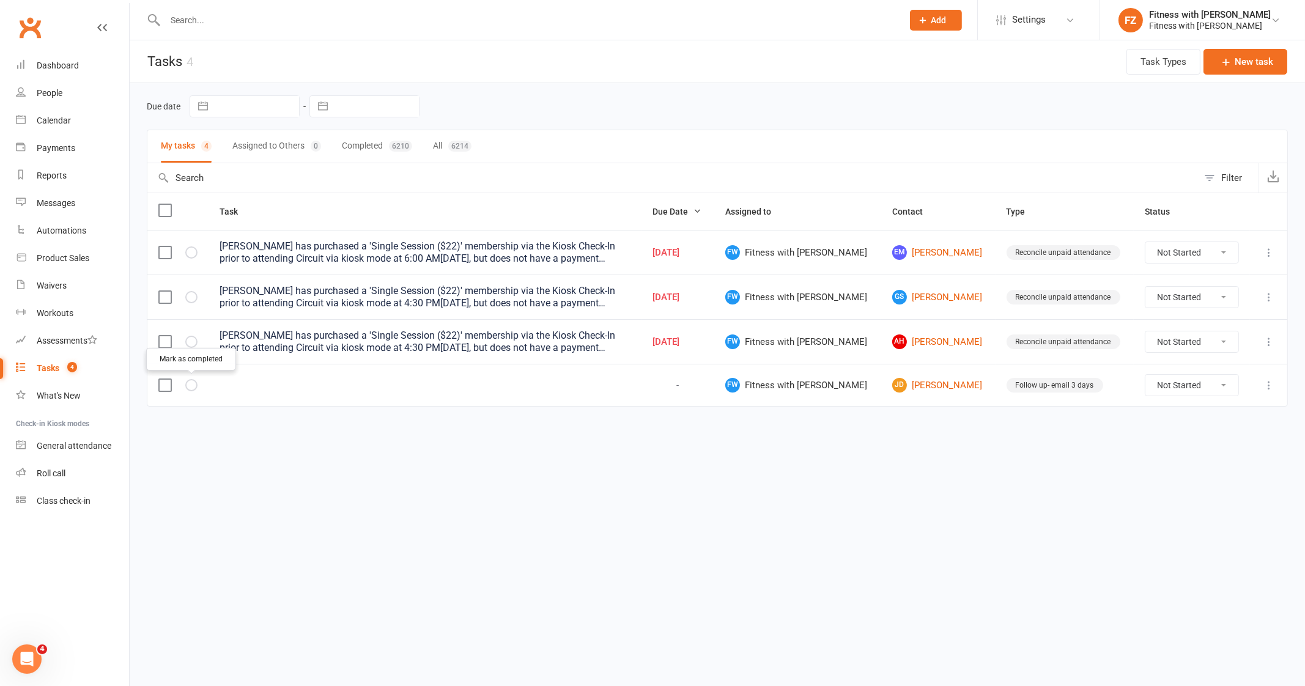
click at [195, 383] on button "button" at bounding box center [191, 385] width 12 height 12
click at [81, 61] on link "Dashboard" at bounding box center [72, 66] width 113 height 28
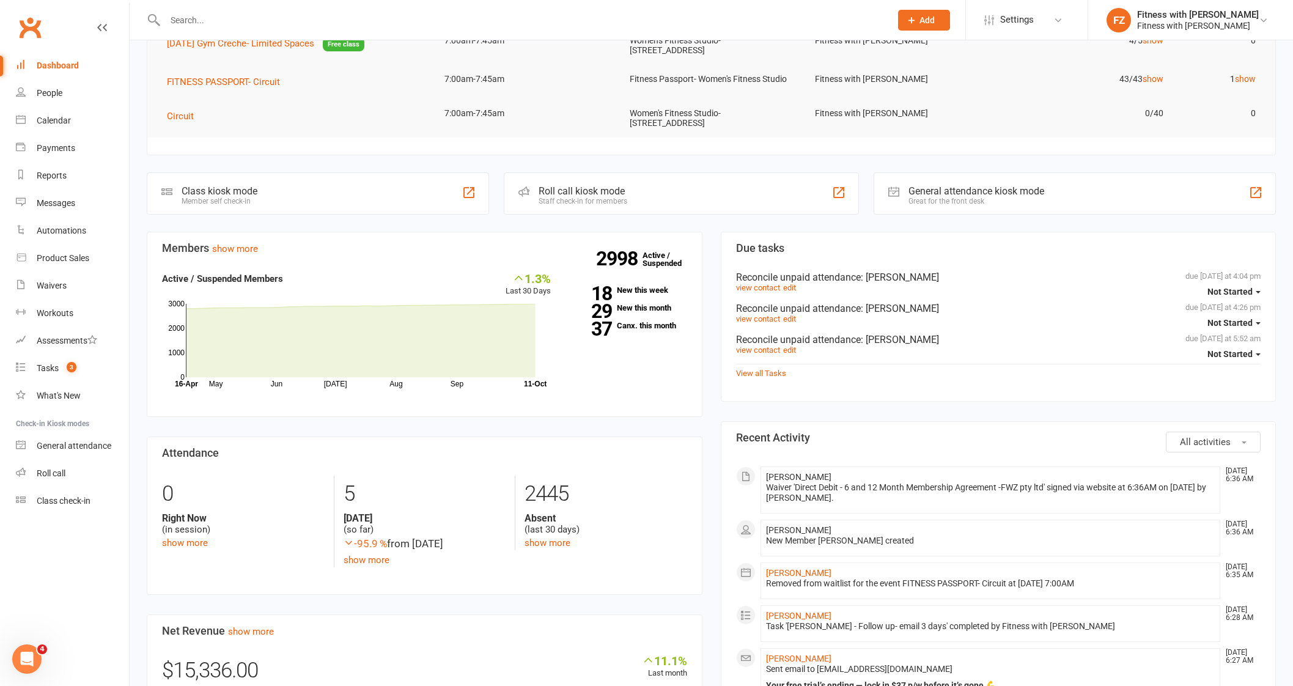
scroll to position [229, 0]
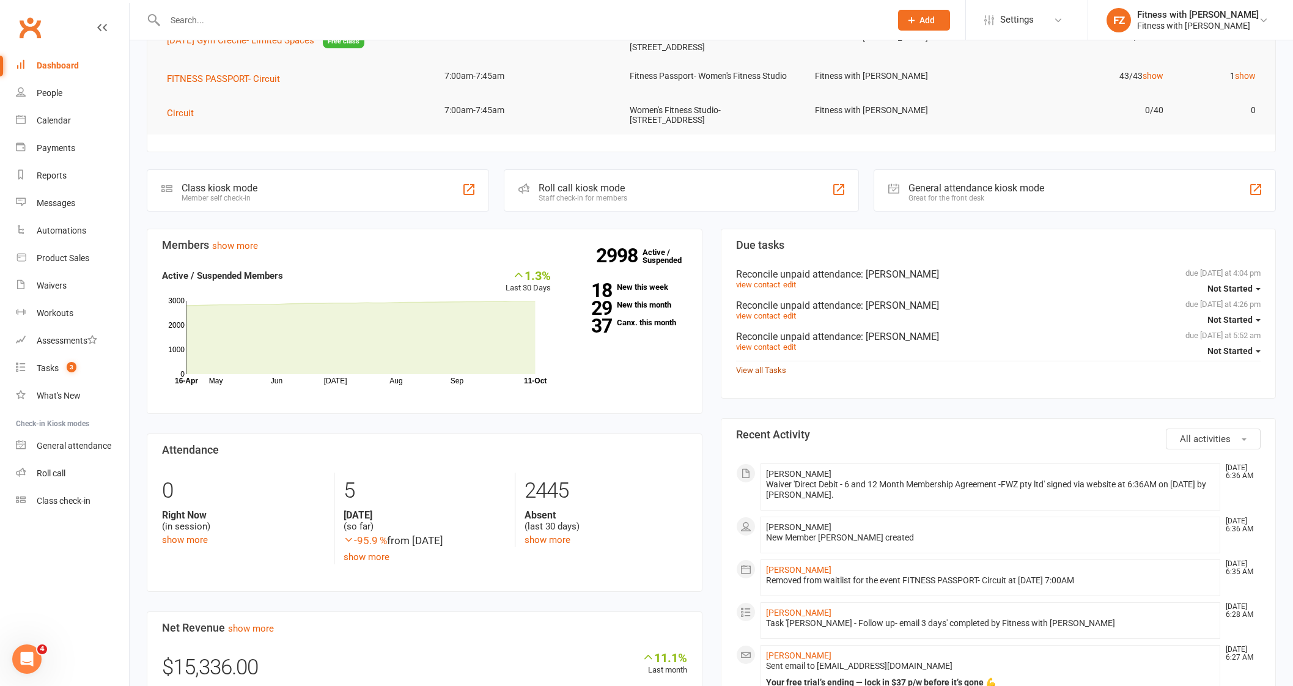
click at [761, 368] on link "View all Tasks" at bounding box center [761, 370] width 50 height 9
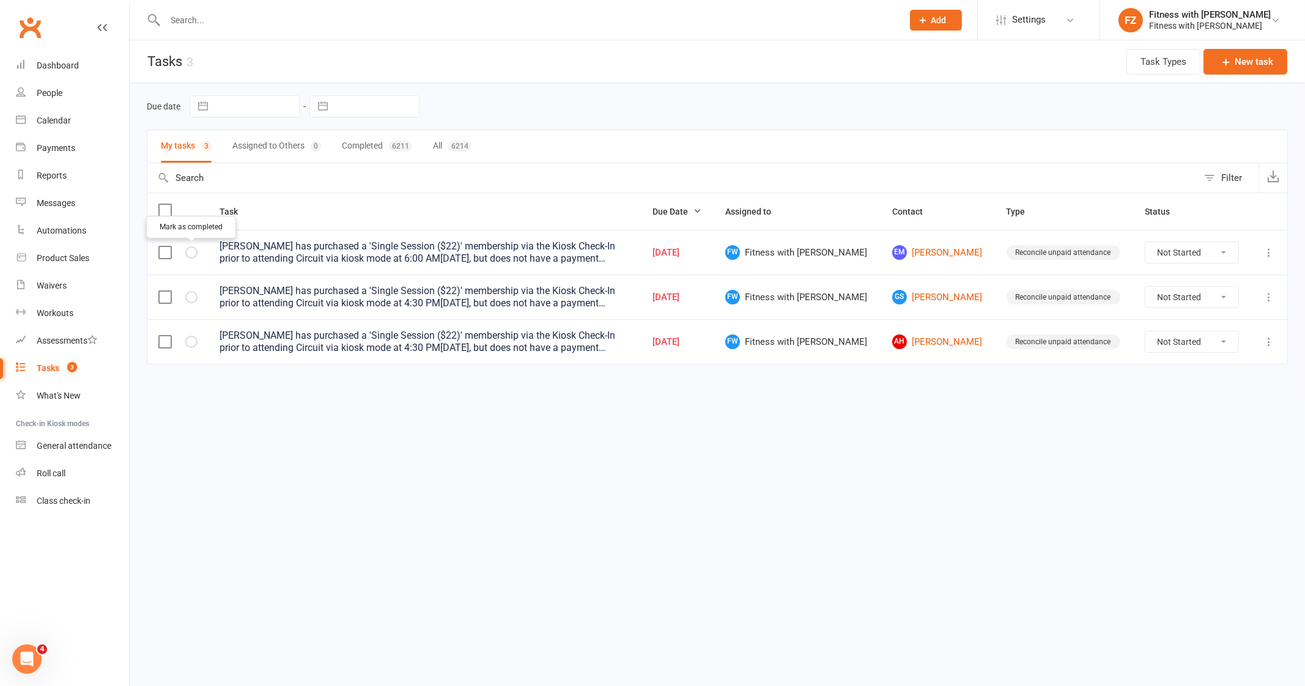
click at [0, 0] on icon "button" at bounding box center [0, 0] width 0 height 0
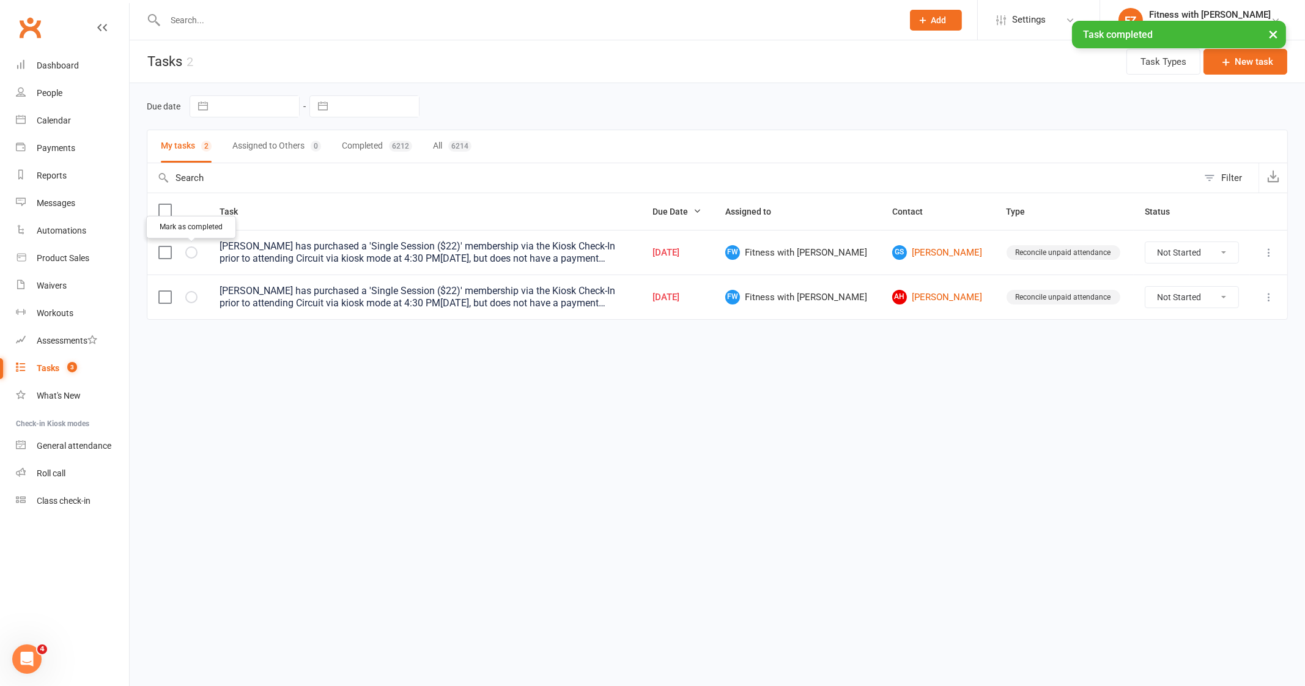
click at [0, 0] on icon "button" at bounding box center [0, 0] width 0 height 0
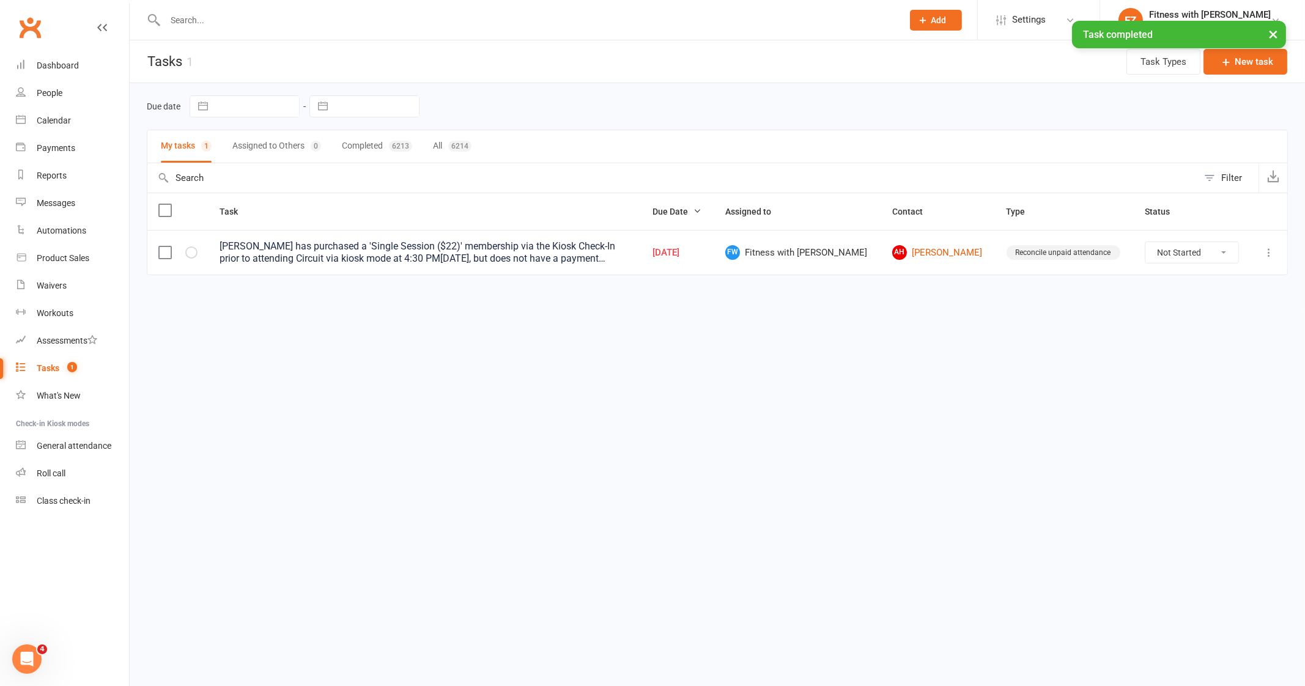
click at [0, 0] on icon "button" at bounding box center [0, 0] width 0 height 0
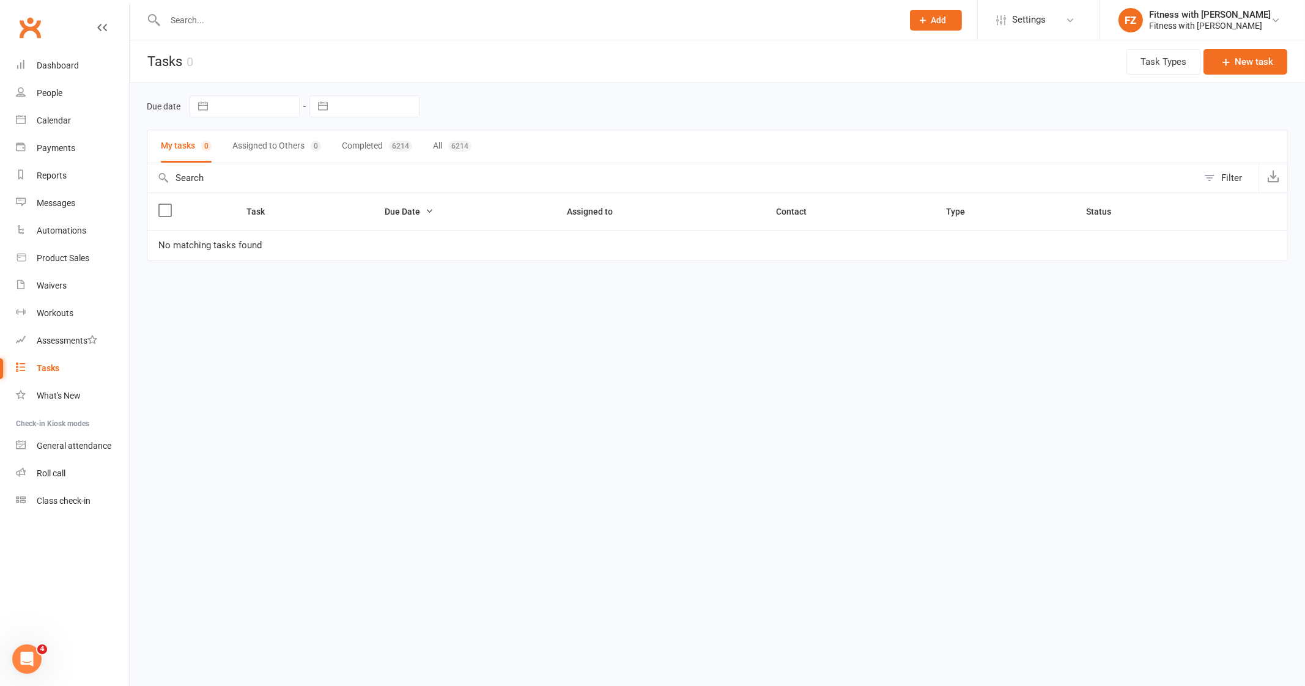
click at [375, 28] on input "text" at bounding box center [527, 20] width 733 height 17
paste input "La-[PERSON_NAME]"
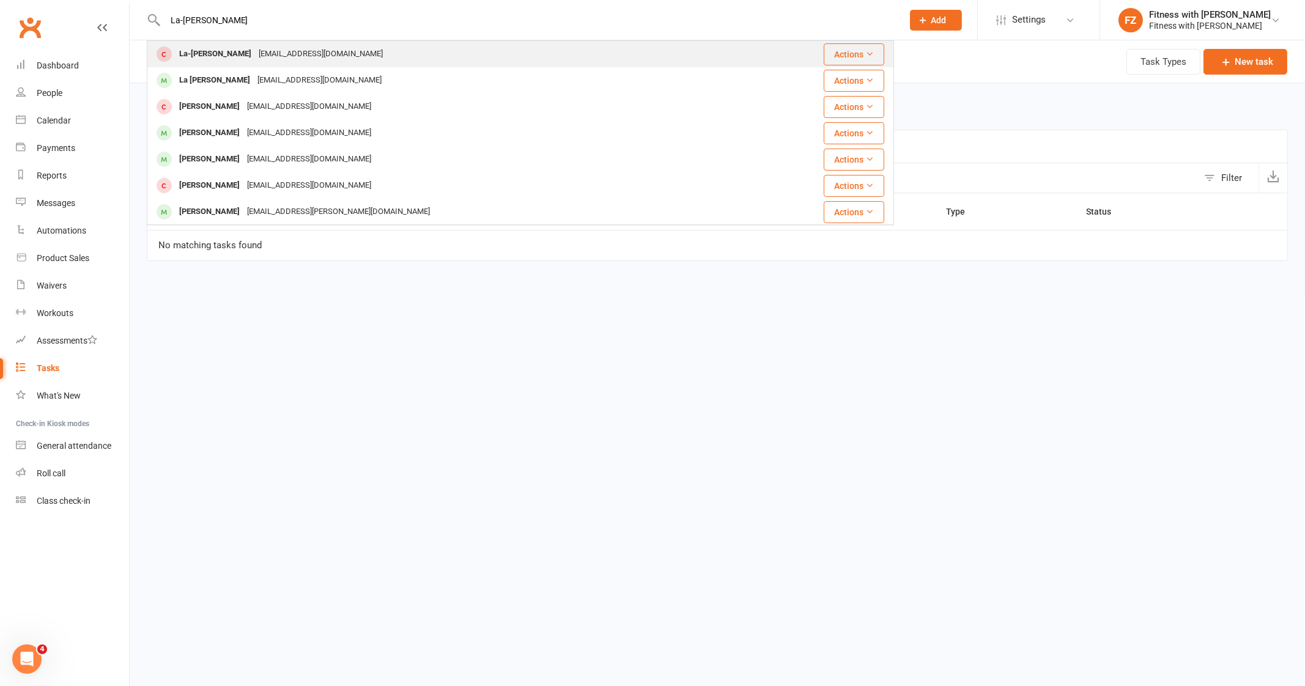
type input "La-[PERSON_NAME]"
click at [387, 44] on div "La-[PERSON_NAME] [EMAIL_ADDRESS][DOMAIN_NAME]" at bounding box center [458, 54] width 620 height 25
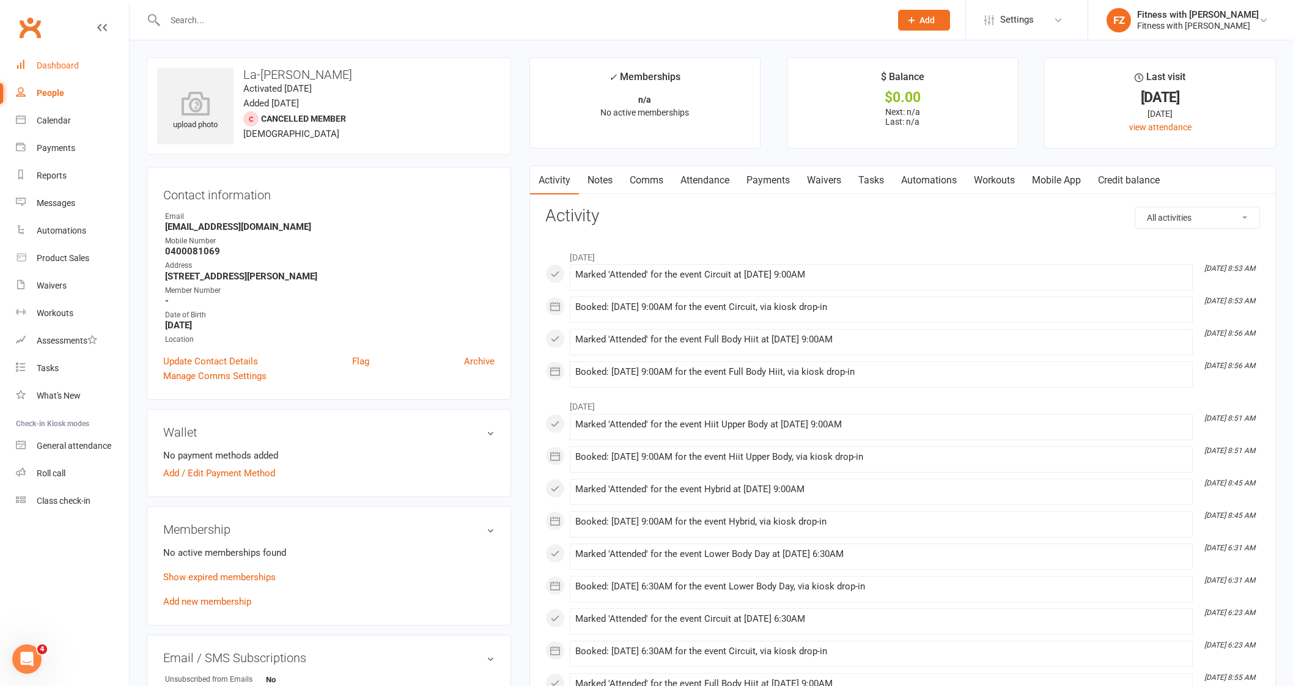
click at [61, 55] on link "Dashboard" at bounding box center [72, 66] width 113 height 28
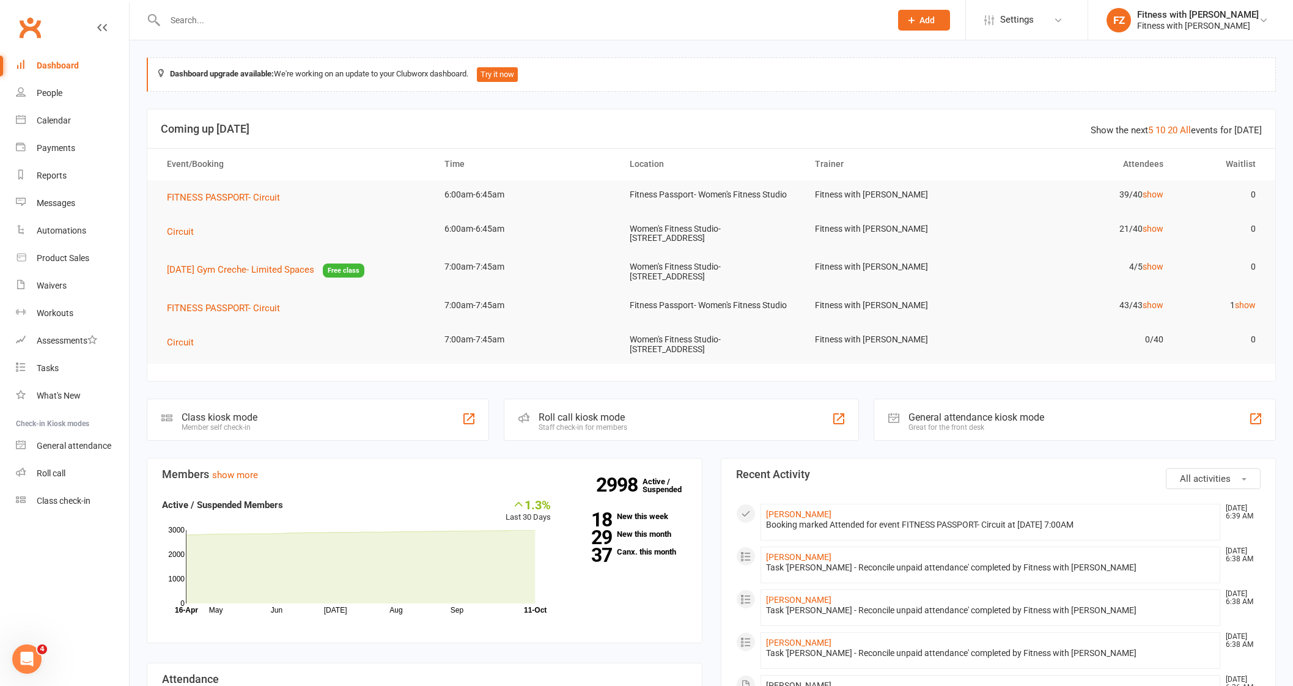
click at [1243, 298] on td "1 show" at bounding box center [1221, 305] width 92 height 29
click at [65, 90] on link "People" at bounding box center [72, 93] width 113 height 28
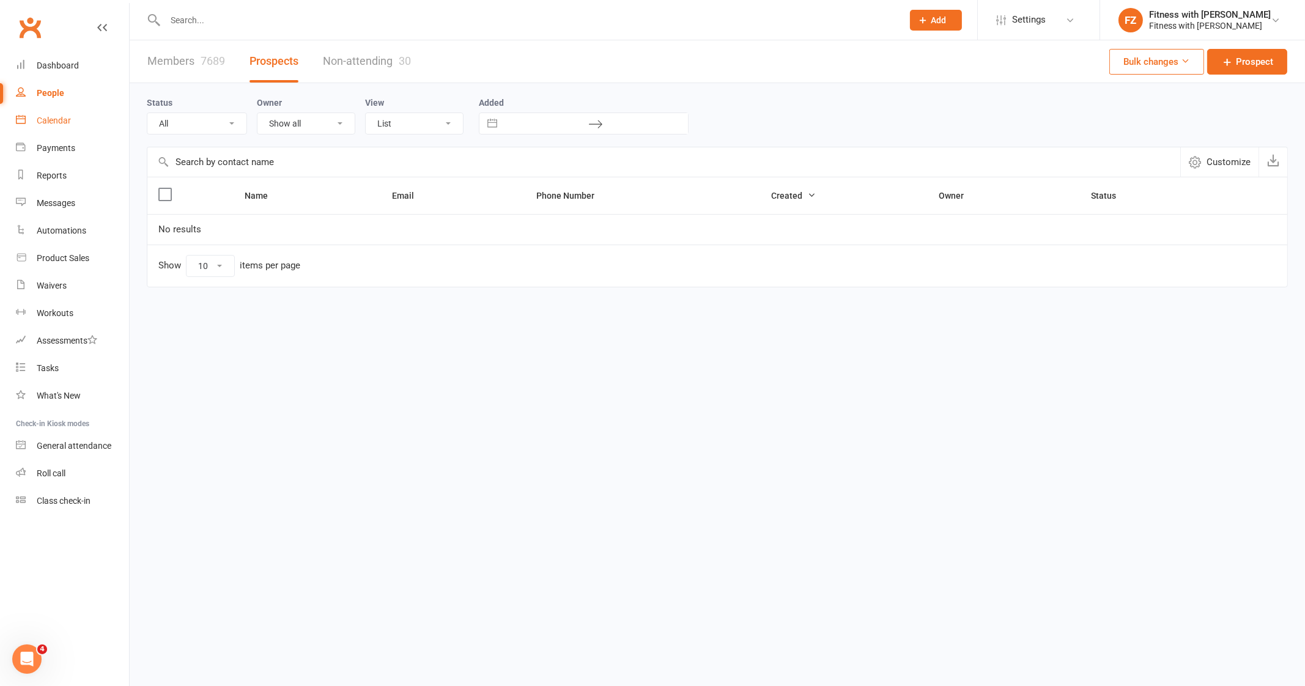
click at [89, 117] on link "Calendar" at bounding box center [72, 121] width 113 height 28
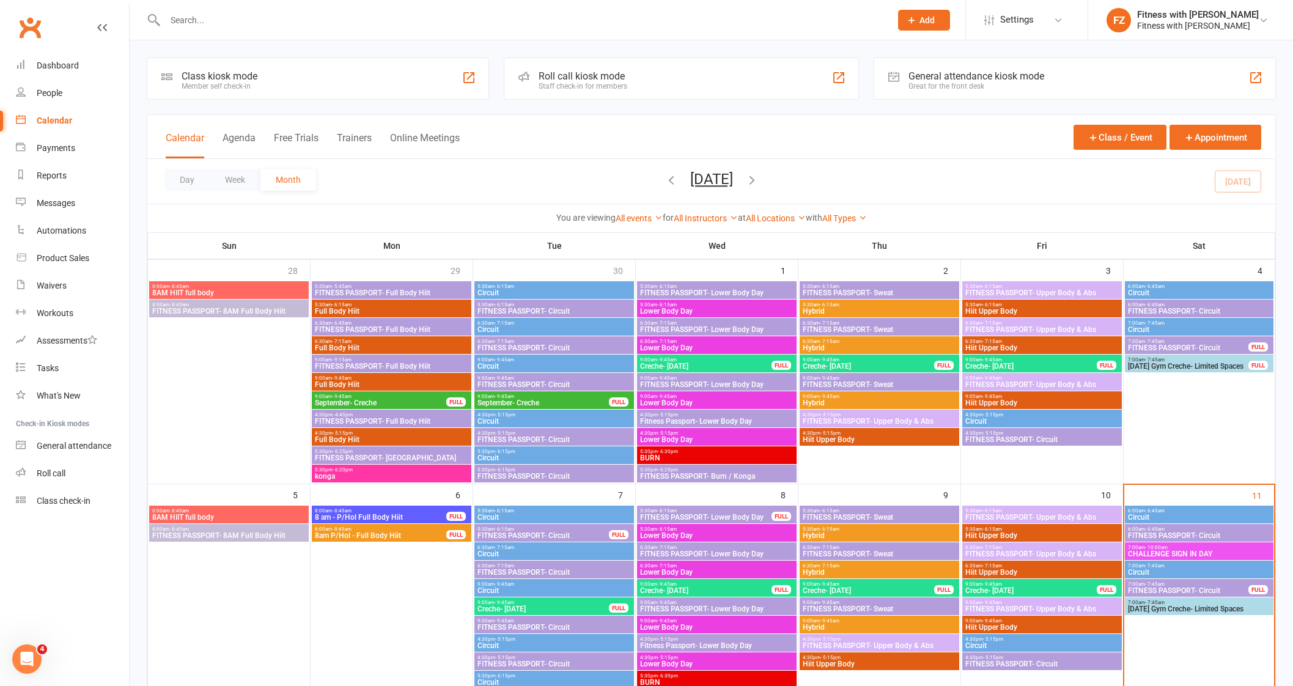
scroll to position [229, 0]
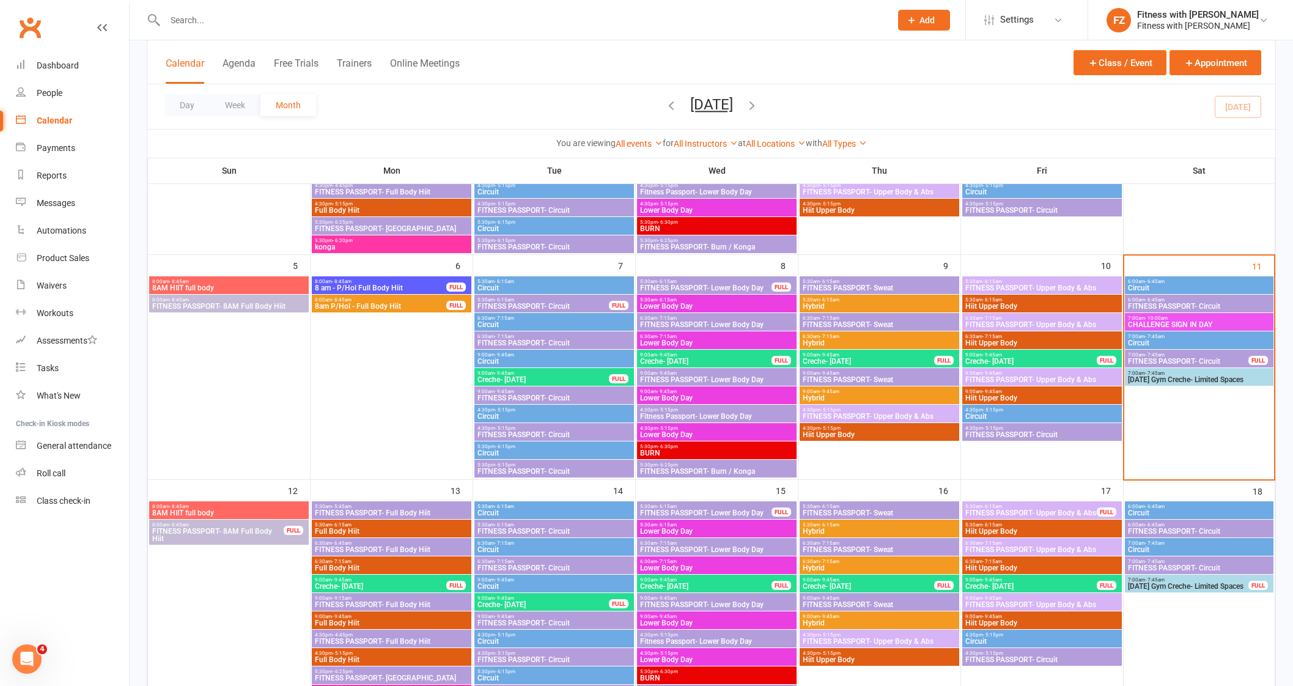
click at [1225, 359] on span "FITNESS PASSPORT- Circuit" at bounding box center [1189, 361] width 122 height 7
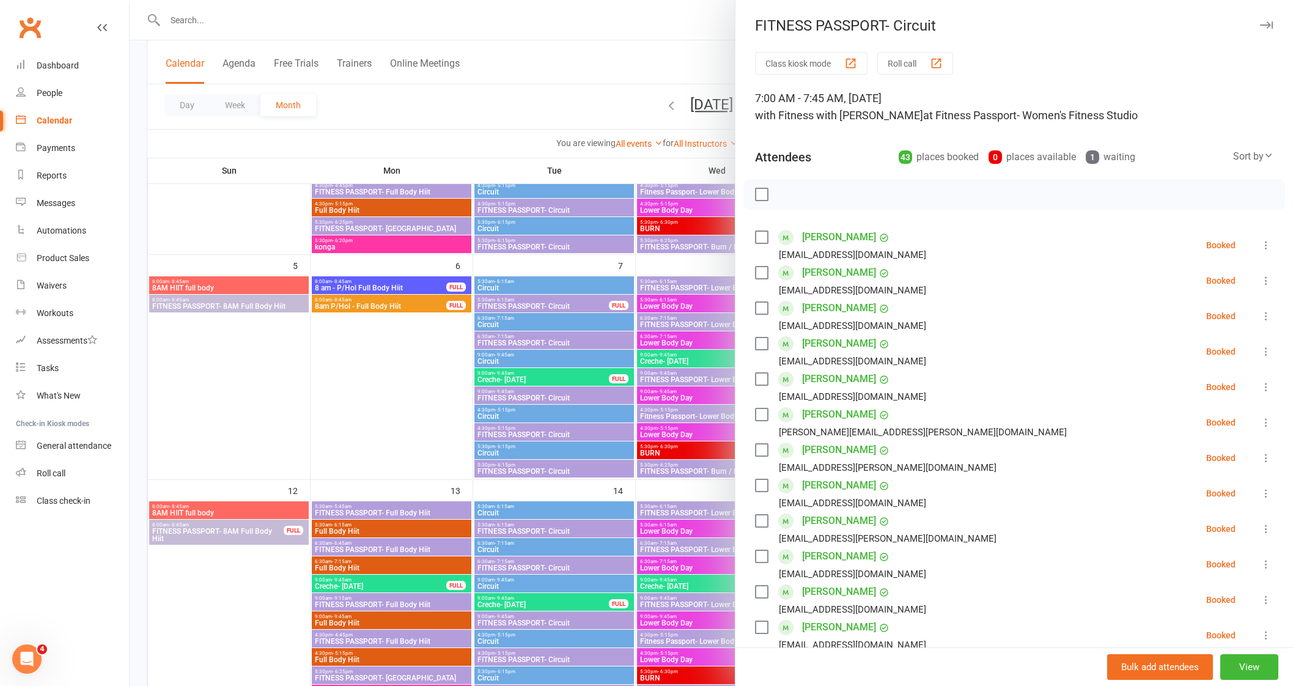
click at [1260, 24] on icon "button" at bounding box center [1266, 24] width 13 height 7
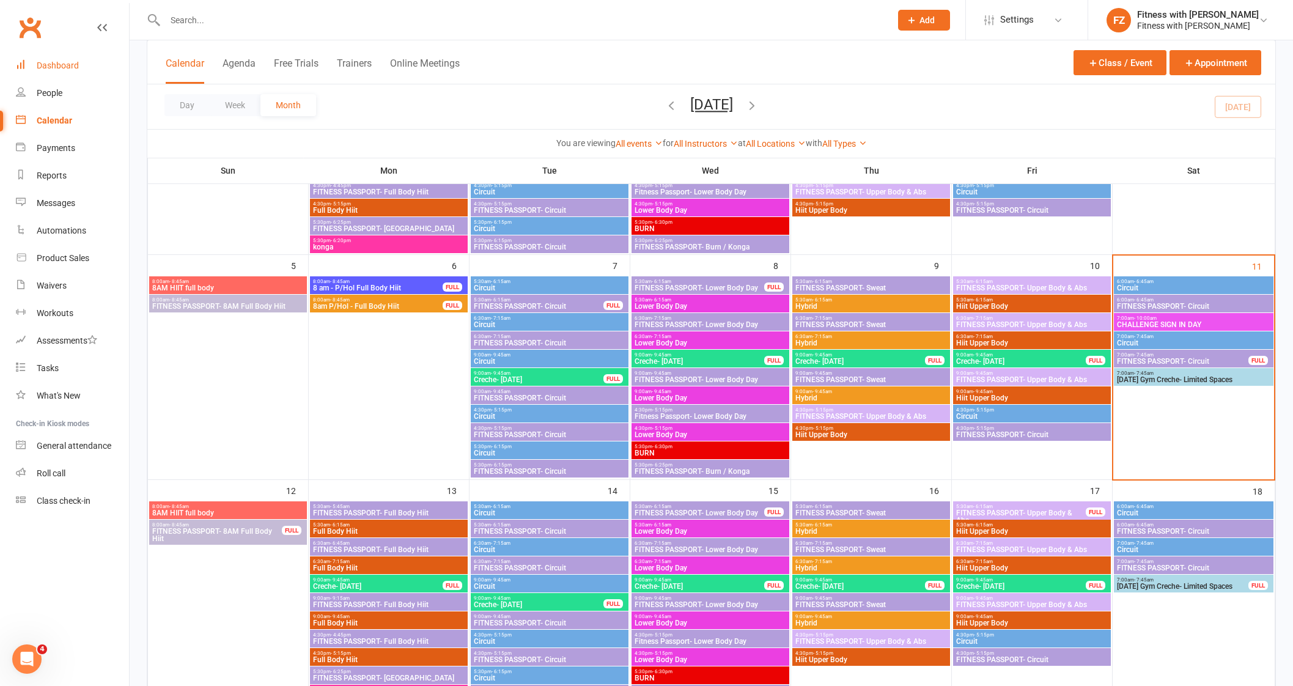
click at [46, 72] on link "Dashboard" at bounding box center [72, 66] width 113 height 28
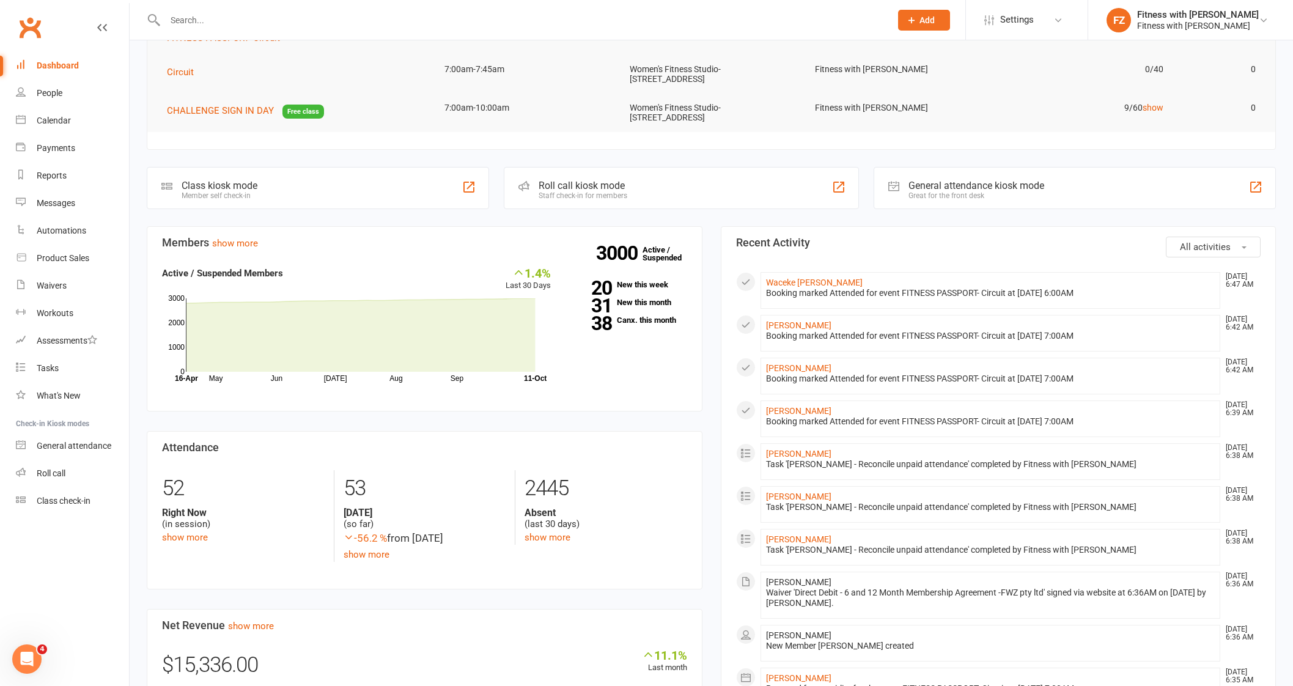
scroll to position [305, 0]
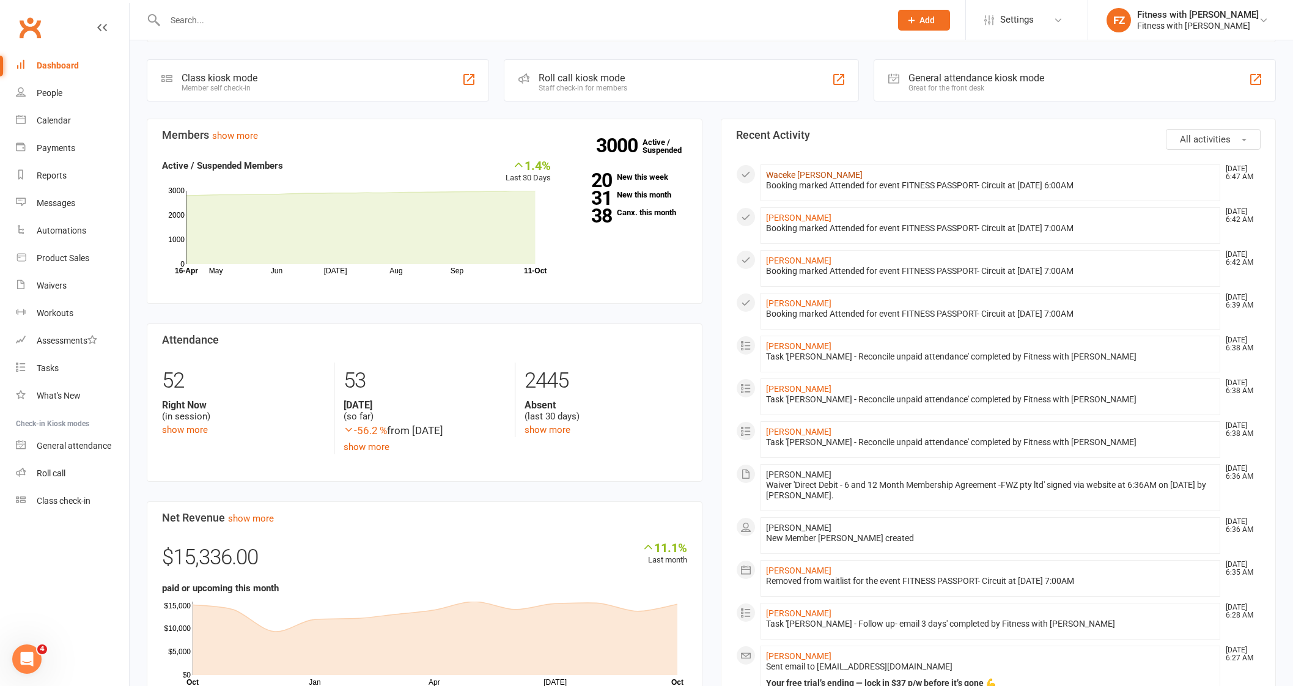
click at [800, 174] on link "Waceke [PERSON_NAME]" at bounding box center [814, 175] width 97 height 10
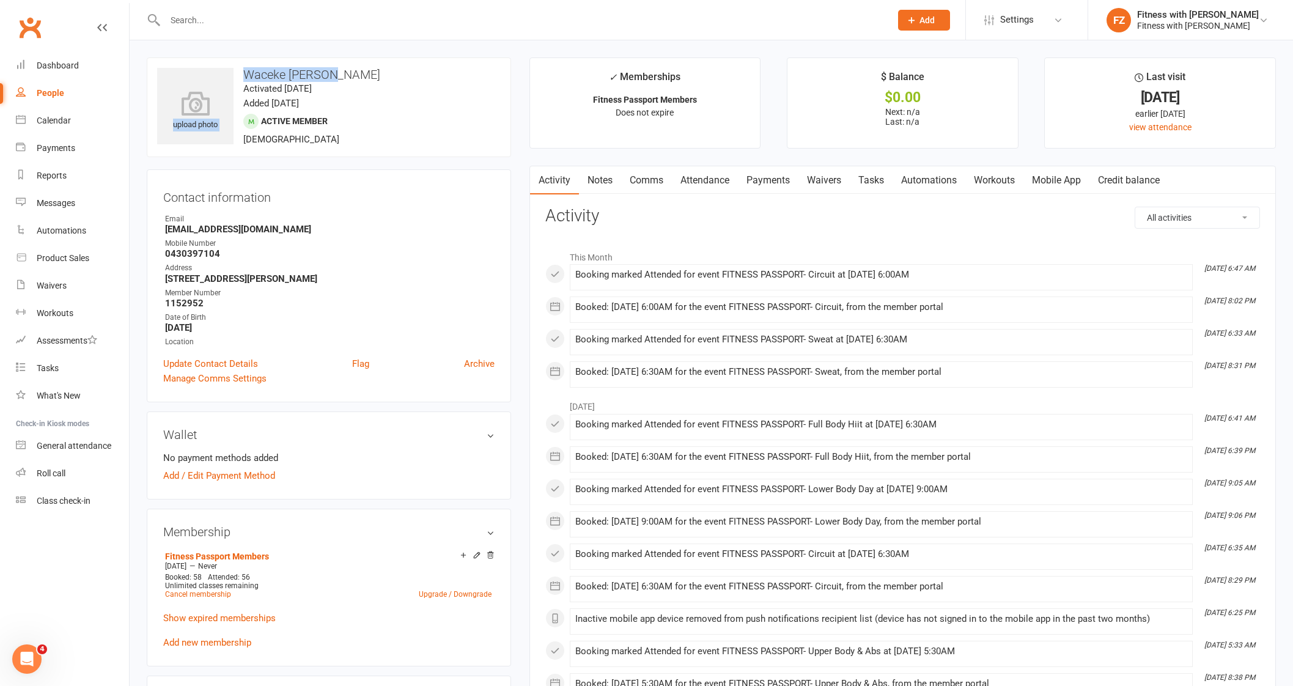
drag, startPoint x: 339, startPoint y: 70, endPoint x: 235, endPoint y: 64, distance: 104.1
click at [234, 65] on div "upload photo Waceke Njoroge Activated 27 May, 2025 Added 20 May, 2025 Active me…" at bounding box center [329, 107] width 364 height 100
click at [358, 67] on div "upload photo Waceke Njoroge Activated 27 May, 2025 Added 20 May, 2025 Active me…" at bounding box center [329, 107] width 364 height 100
drag, startPoint x: 358, startPoint y: 72, endPoint x: 301, endPoint y: 74, distance: 56.9
click at [301, 74] on h3 "Waceke [PERSON_NAME]" at bounding box center [329, 74] width 344 height 13
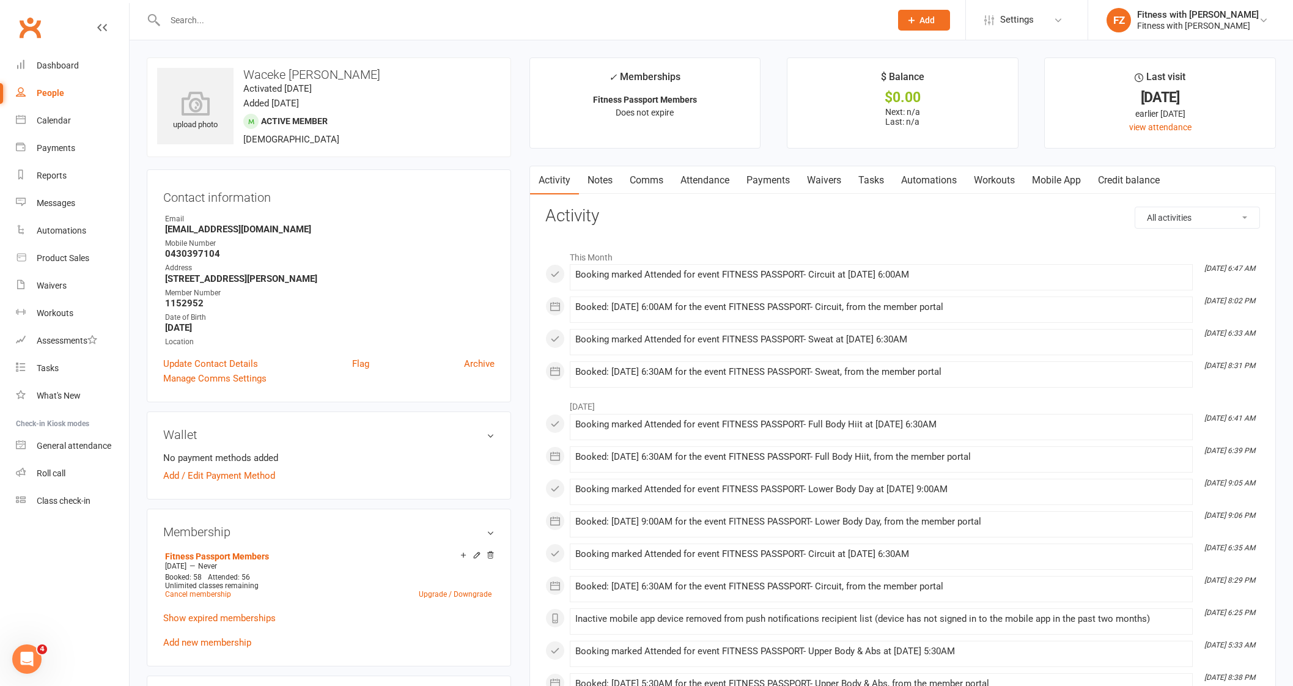
click at [317, 231] on strong "[EMAIL_ADDRESS][DOMAIN_NAME]" at bounding box center [330, 229] width 330 height 11
drag, startPoint x: 310, startPoint y: 231, endPoint x: 162, endPoint y: 228, distance: 148.0
click at [162, 228] on div "Contact information Owner Email shekenjoroge@gmail.com Mobile Number 0430397104…" at bounding box center [329, 285] width 364 height 233
copy strong "[EMAIL_ADDRESS][DOMAIN_NAME]"
drag, startPoint x: 358, startPoint y: 73, endPoint x: 242, endPoint y: 66, distance: 116.4
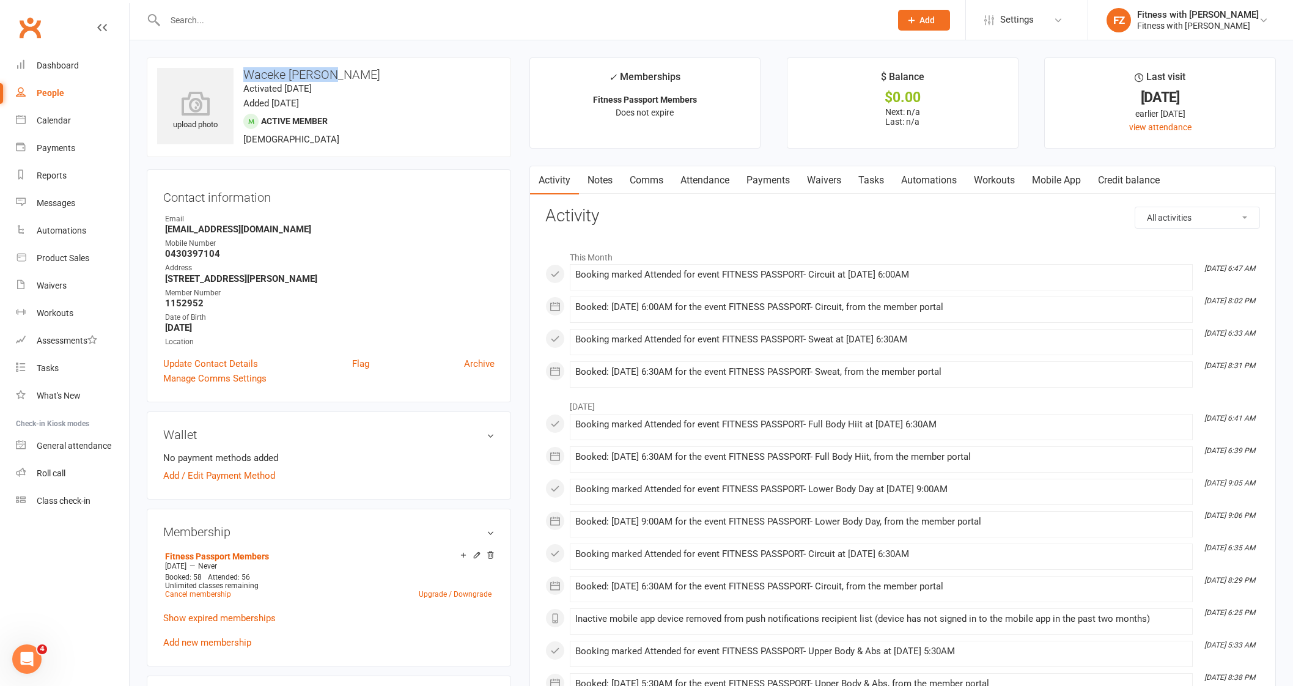
click at [242, 66] on div "upload photo Waceke Njoroge Activated 27 May, 2025 Added 20 May, 2025 Active me…" at bounding box center [329, 107] width 364 height 100
copy h3 "Waceke [PERSON_NAME]"
